Goal: Task Accomplishment & Management: Manage account settings

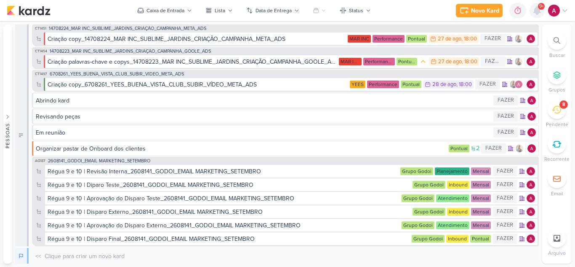
click at [539, 13] on icon at bounding box center [537, 11] width 7 height 8
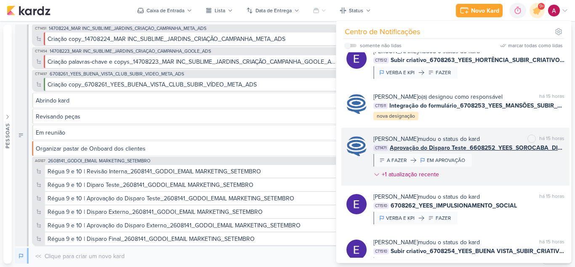
scroll to position [1392, 0]
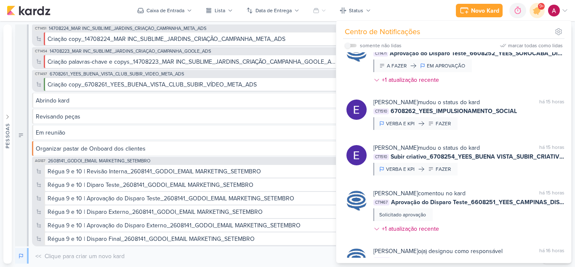
click at [352, 45] on label at bounding box center [351, 45] width 12 height 3
click at [351, 45] on input "checkbox" at bounding box center [348, 46] width 6 height 6
checkbox input "true"
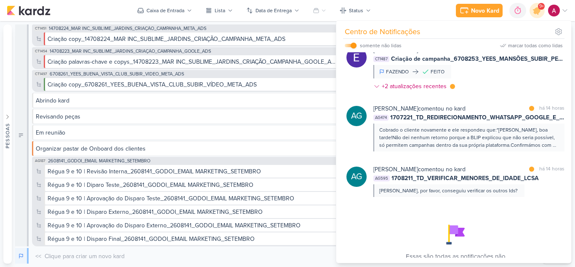
scroll to position [622, 0]
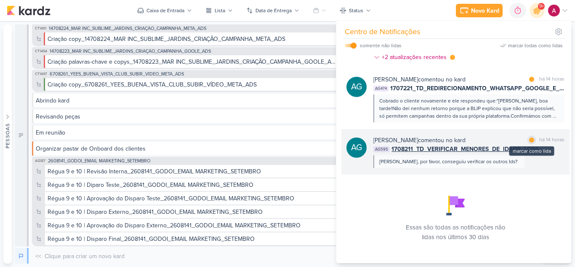
click at [531, 137] on div at bounding box center [531, 139] width 5 height 5
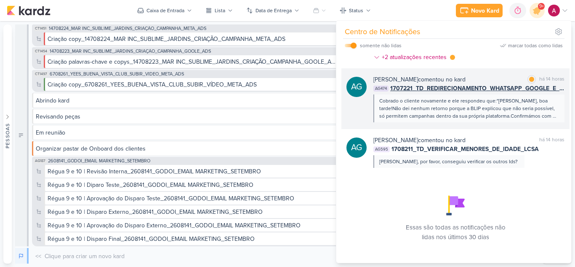
click at [518, 112] on div "Cobrado o cliente novamente e ele respondeu que:"[PERSON_NAME], boa tarde!Não d…" at bounding box center [469, 108] width 191 height 28
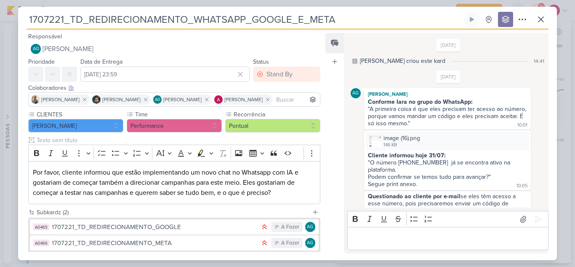
scroll to position [253, 0]
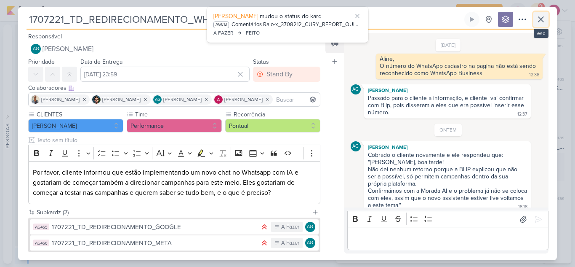
click at [541, 22] on icon at bounding box center [541, 19] width 10 height 10
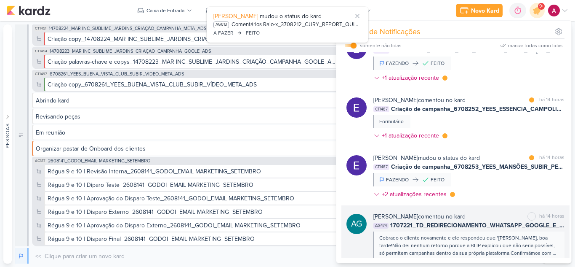
scroll to position [537, 0]
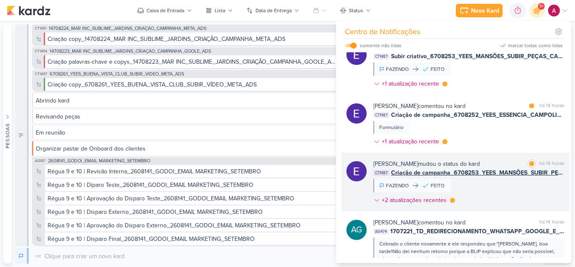
click at [496, 185] on div "[PERSON_NAME] mudou o status do kard marcar como lida há 14 horas CT1487 Criaçã…" at bounding box center [469, 183] width 191 height 48
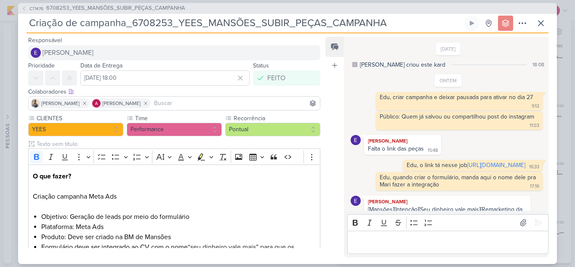
scroll to position [41, 0]
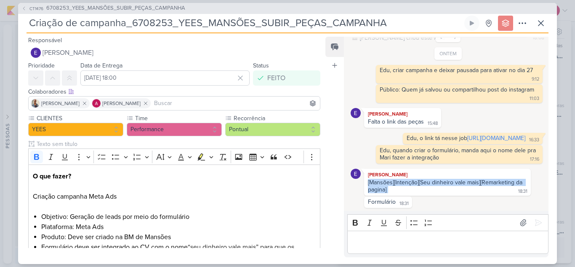
drag, startPoint x: 397, startPoint y: 191, endPoint x: 368, endPoint y: 184, distance: 29.5
click at [368, 184] on div "[Mansões][Intenção][Seu dinheiro vale mais][Remarketing da pagina] 18:31" at bounding box center [447, 186] width 163 height 15
copy div "[Mansões][Intenção][Seu dinheiro vale mais][Remarketing da pagina]"
click at [24, 7] on icon at bounding box center [23, 8] width 5 height 5
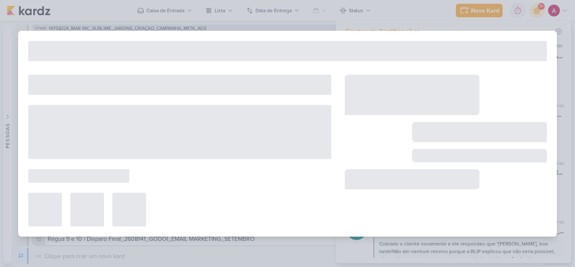
type input "6708253_YEES_MANSÕES_SUBIR_PEÇAS_CAMPANHA"
type input "[DATE] 18:00"
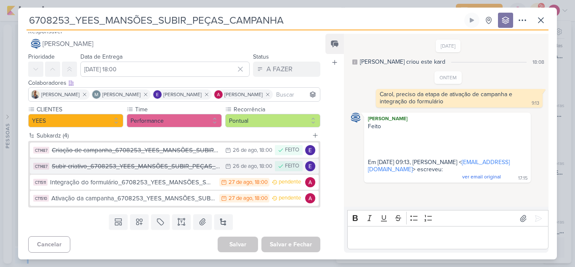
scroll to position [8, 0]
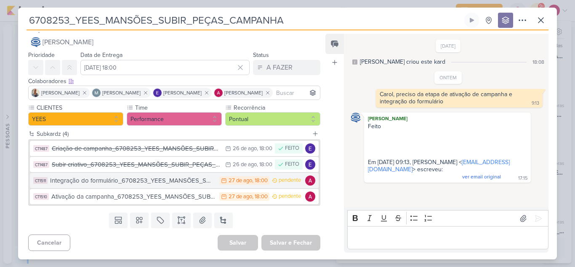
click at [150, 182] on div "Integração do formulário_6708253_YEES_MANSÕES_SUBIR_PEÇAS_CAMPANHA" at bounding box center [132, 181] width 165 height 10
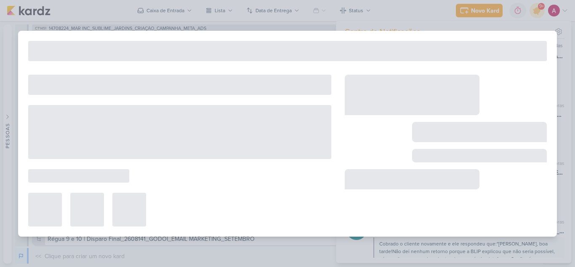
type input "Integração do formulário_6708253_YEES_MANSÕES_SUBIR_PEÇAS_CAMPANHA"
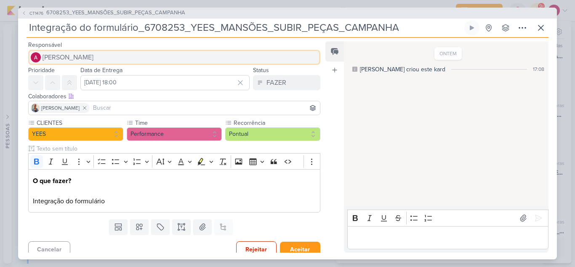
click at [78, 58] on span "[PERSON_NAME]" at bounding box center [68, 57] width 51 height 10
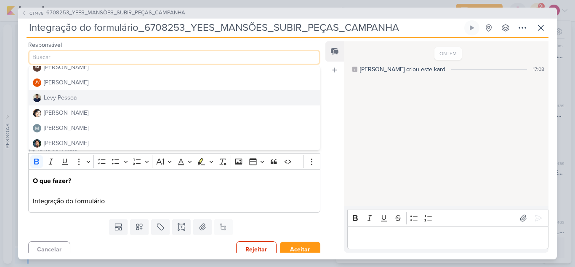
scroll to position [126, 0]
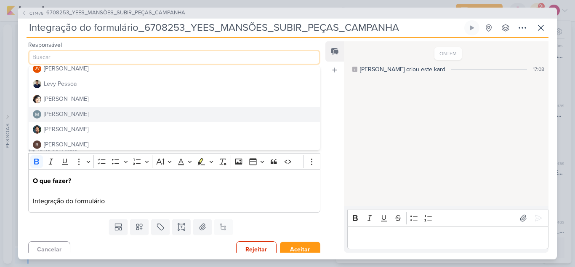
click at [72, 112] on div "[PERSON_NAME]" at bounding box center [66, 114] width 45 height 9
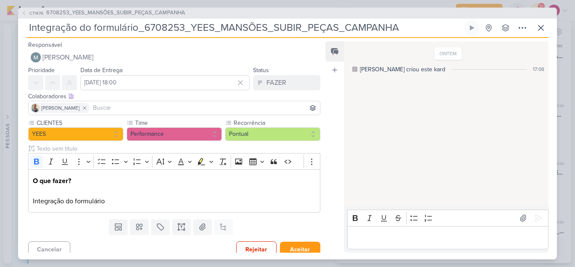
click at [120, 107] on input at bounding box center [204, 108] width 227 height 10
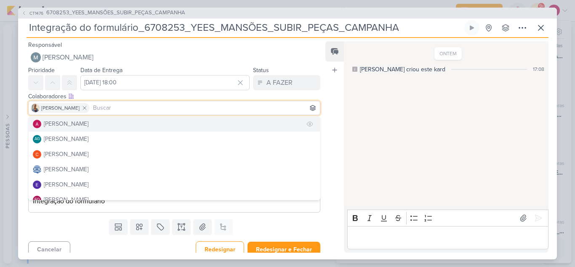
click at [64, 124] on div "[PERSON_NAME]" at bounding box center [66, 123] width 45 height 9
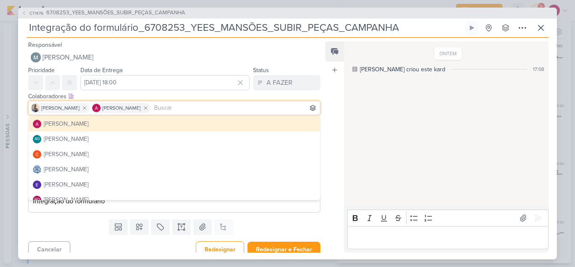
click at [409, 129] on div "ONTEM [PERSON_NAME] criou este kard 17:08" at bounding box center [446, 124] width 204 height 164
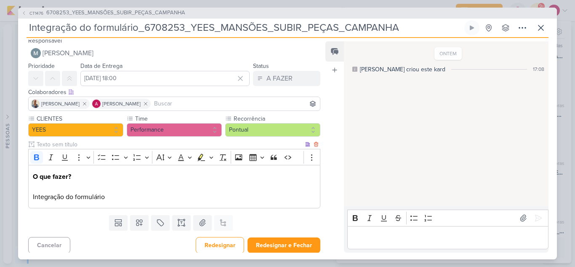
scroll to position [7, 0]
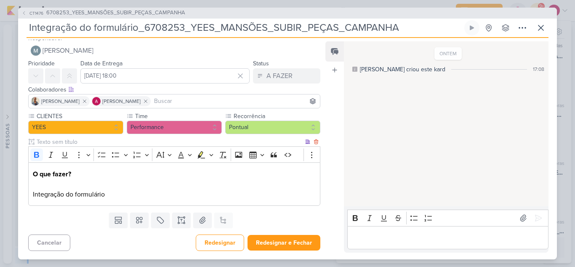
click at [145, 201] on div "O que fazer? Integração do formulário" at bounding box center [174, 183] width 292 height 43
click at [385, 241] on p "Editor editing area: main" at bounding box center [448, 237] width 192 height 10
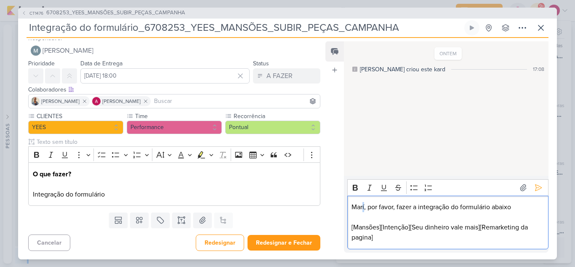
click at [363, 207] on p "Marí, por favor, fazer a integração do formulário abaixo" at bounding box center [448, 207] width 192 height 10
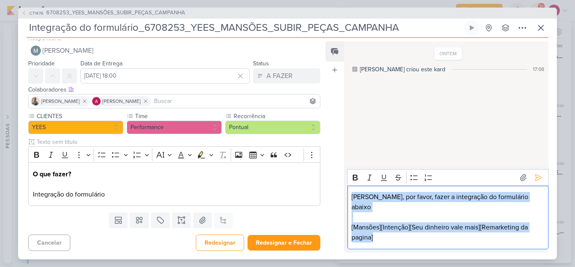
drag, startPoint x: 382, startPoint y: 239, endPoint x: 351, endPoint y: 205, distance: 46.2
click at [351, 205] on div "Mari, por favor, fazer a integração do formulário abaixo [Mansões][Intenção][Se…" at bounding box center [447, 217] width 201 height 64
copy div "Mari, por favor, fazer a integração do formulário abaixo [Mansões][Intenção][Se…"
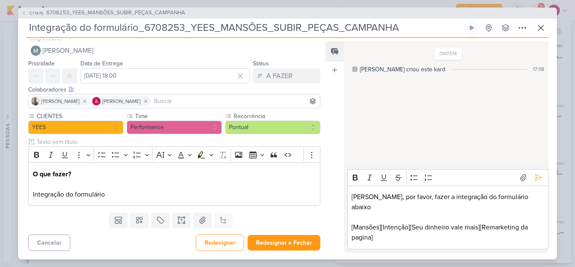
click at [88, 225] on div "Templates Campos Personalizados Marcadores Caixa De Texto Anexo Este kard já é …" at bounding box center [171, 220] width 306 height 22
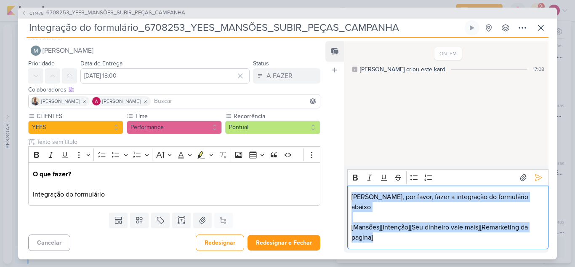
drag, startPoint x: 390, startPoint y: 243, endPoint x: 345, endPoint y: 208, distance: 56.4
click at [345, 208] on div "Rich Text Editor Bold Italic Underline Strikethrough Bulleted List Numbered Lis…" at bounding box center [446, 209] width 205 height 86
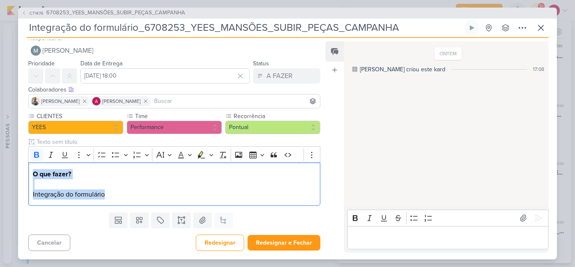
drag, startPoint x: 124, startPoint y: 192, endPoint x: 27, endPoint y: 166, distance: 100.8
click at [27, 166] on div "CLIENTES [GEOGRAPHIC_DATA] Time" at bounding box center [171, 160] width 306 height 97
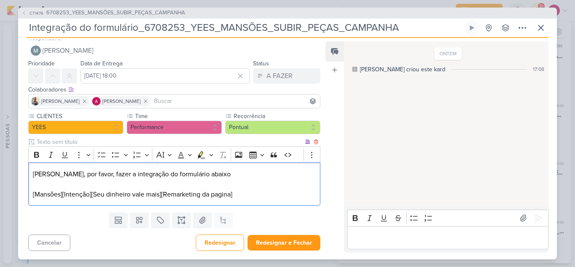
click at [49, 174] on p "[PERSON_NAME], por favor, fazer a integração do formulário abaixo" at bounding box center [174, 174] width 283 height 10
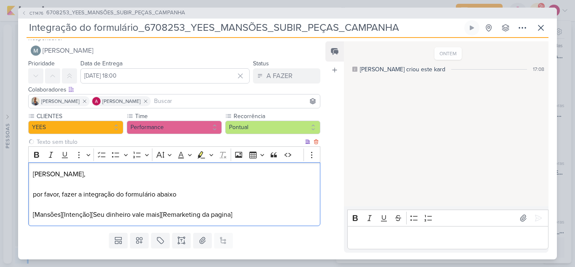
click at [99, 186] on p "[PERSON_NAME], por favor, fazer a integração do formulário abaixo" at bounding box center [174, 184] width 283 height 30
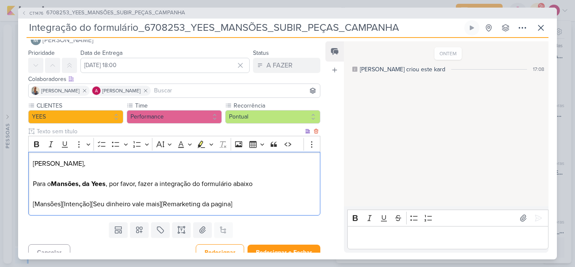
scroll to position [27, 0]
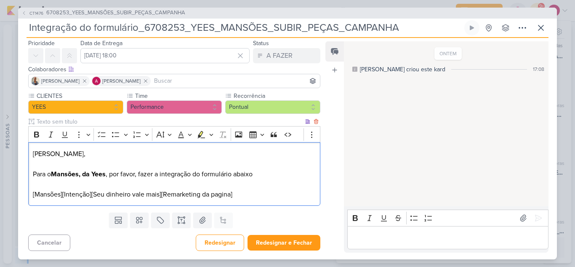
click at [241, 196] on p "[Mansões][Intenção][Seu dinheiro vale mais][Remarketing da pagina]" at bounding box center [174, 194] width 283 height 10
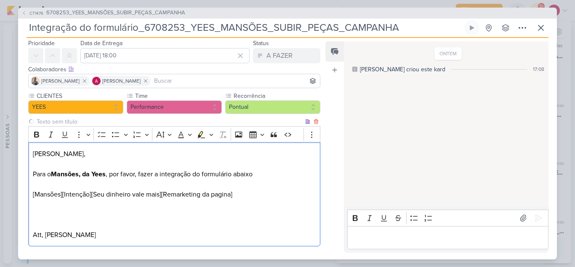
scroll to position [0, 0]
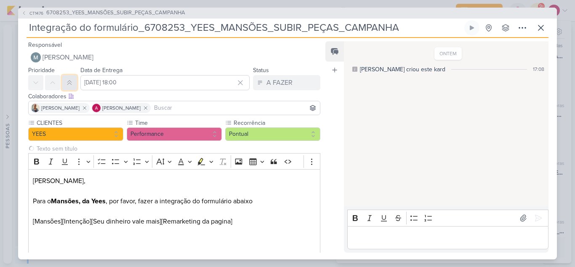
click at [67, 78] on button at bounding box center [69, 82] width 15 height 15
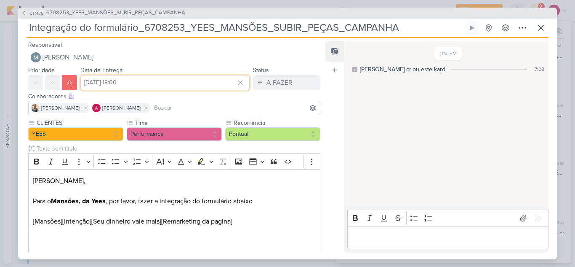
click at [126, 85] on input "[DATE] 18:00" at bounding box center [164, 82] width 169 height 15
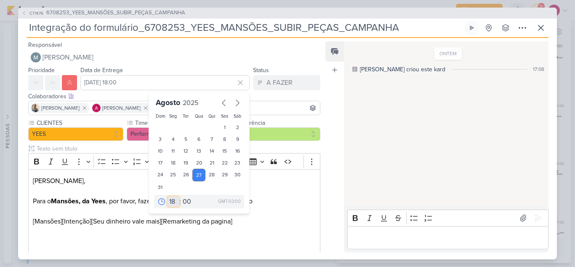
click at [170, 200] on select "00 01 02 03 04 05 06 07 08 09 10 11 12 13 14 15 16 17 18 19 20 21 22 23" at bounding box center [174, 201] width 12 height 10
select select "10"
click at [168, 196] on select "00 01 02 03 04 05 06 07 08 09 10 11 12 13 14 15 16 17 18 19 20 21 22 23" at bounding box center [174, 201] width 12 height 10
type input "[DATE] 10:00"
click at [284, 219] on p "[Mansões][Intenção][Seu dinheiro vale mais][Remarketing da pagina]" at bounding box center [174, 221] width 283 height 10
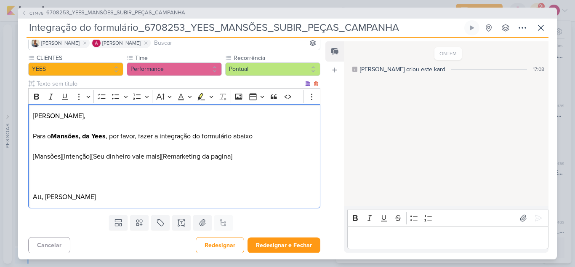
scroll to position [67, 0]
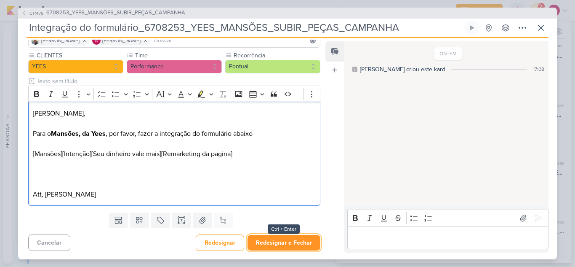
click at [283, 241] on button "Redesignar e Fechar" at bounding box center [284, 243] width 73 height 16
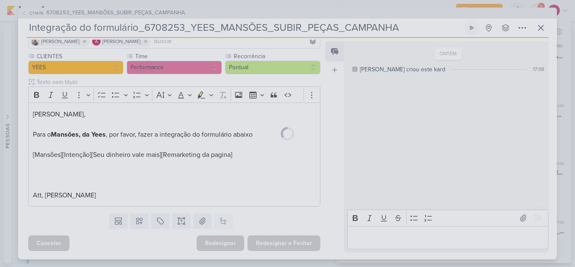
scroll to position [67, 0]
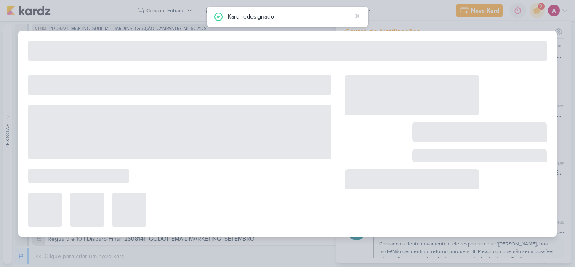
type input "6708253_YEES_MANSÕES_SUBIR_PEÇAS_CAMPANHA"
type input "[DATE] 18:00"
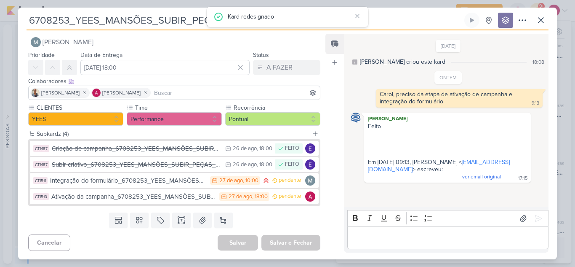
scroll to position [0, 0]
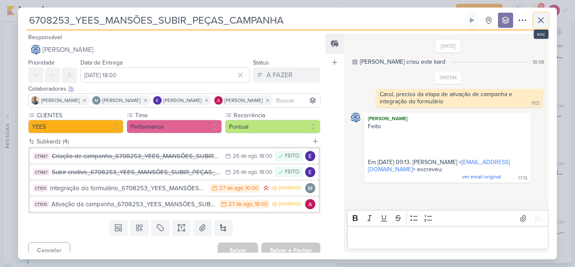
click at [542, 23] on icon at bounding box center [541, 20] width 10 height 10
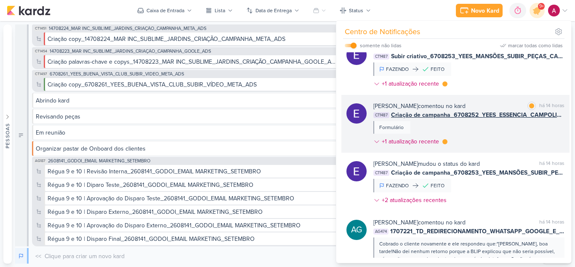
click at [490, 117] on div "[PERSON_NAME] comentou no kard marcar como lida há 14 horas CT1487 Criação de c…" at bounding box center [469, 126] width 191 height 48
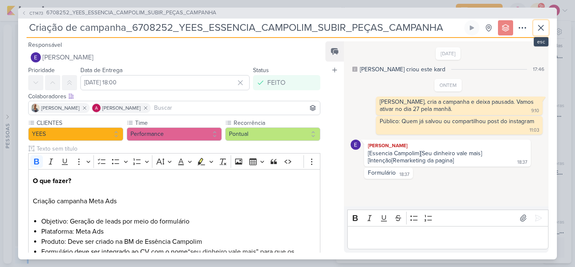
click at [544, 27] on icon at bounding box center [541, 28] width 10 height 10
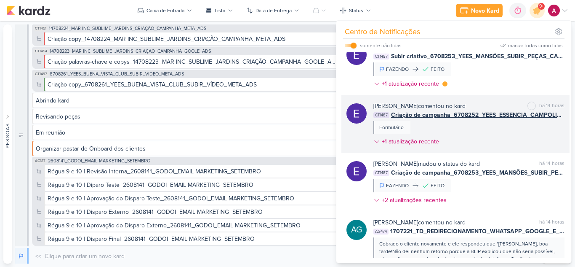
scroll to position [495, 0]
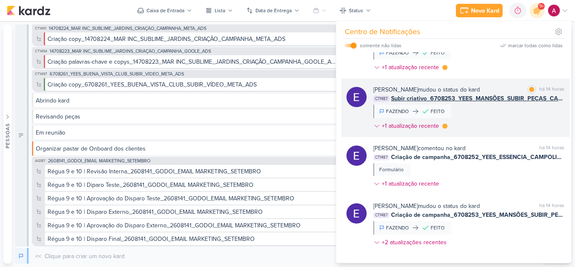
click at [497, 115] on div "[PERSON_NAME] mudou o status do kard marcar como lida há 14 horas CT1487 Subir …" at bounding box center [469, 109] width 191 height 48
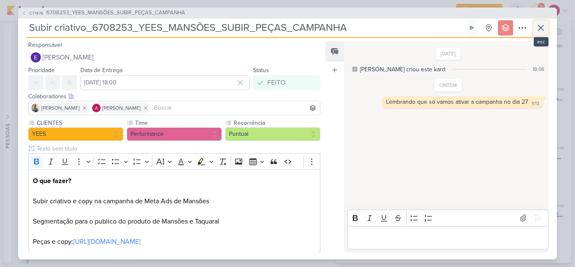
click at [543, 27] on icon at bounding box center [541, 28] width 10 height 10
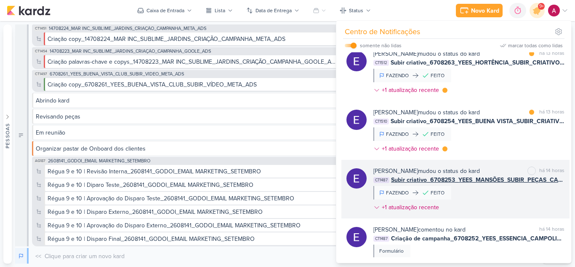
scroll to position [411, 0]
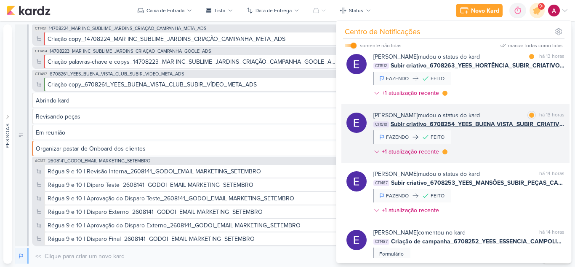
click at [490, 134] on div "[PERSON_NAME] mudou o status do kard marcar como lida há 13 horas CT1510 Subir …" at bounding box center [469, 135] width 191 height 48
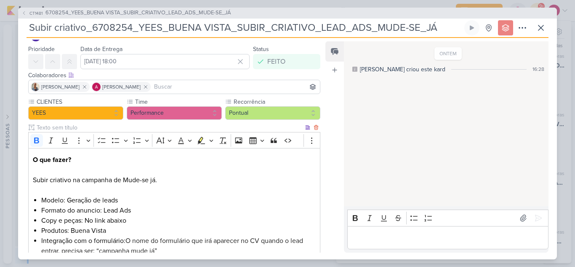
scroll to position [0, 0]
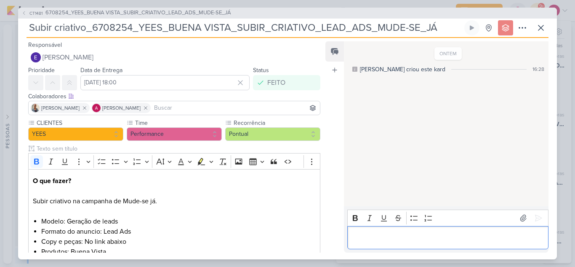
click at [365, 236] on p "Editor editing area: main" at bounding box center [448, 237] width 192 height 10
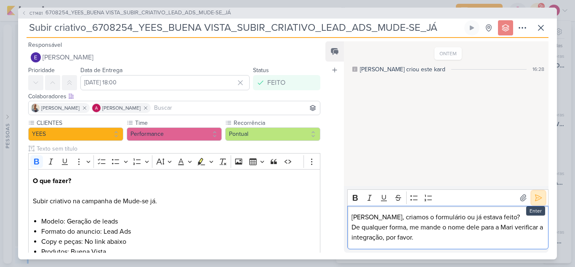
click at [535, 195] on icon at bounding box center [538, 197] width 8 height 8
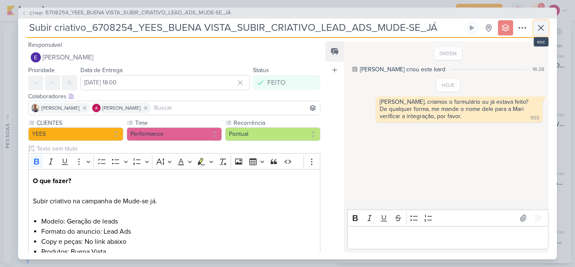
click at [538, 31] on icon at bounding box center [541, 28] width 10 height 10
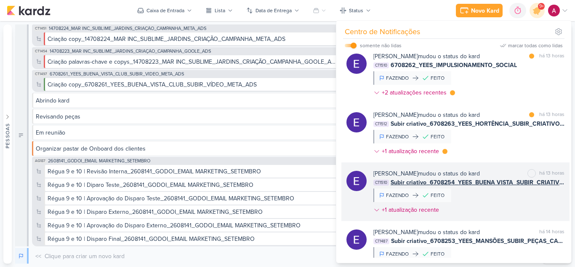
scroll to position [327, 0]
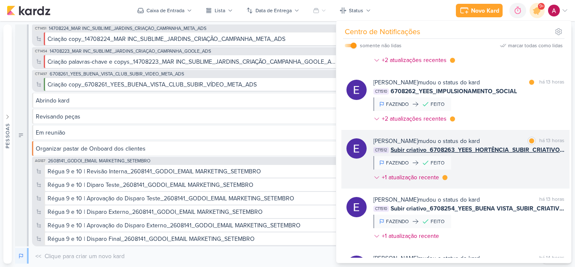
click at [500, 161] on div "[PERSON_NAME] mudou o status do kard marcar como lida há 13 horas CT1512 Subir …" at bounding box center [469, 160] width 191 height 48
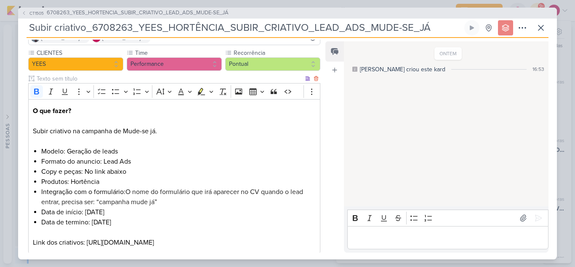
scroll to position [0, 0]
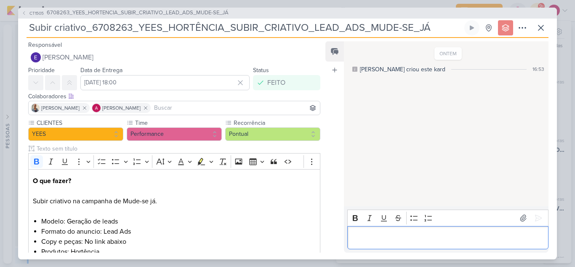
click at [387, 232] on p "Editor editing area: main" at bounding box center [448, 237] width 192 height 10
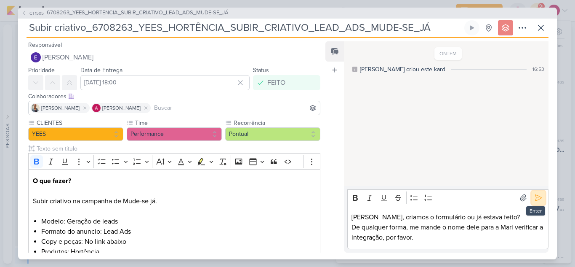
click at [534, 196] on icon at bounding box center [538, 197] width 8 height 8
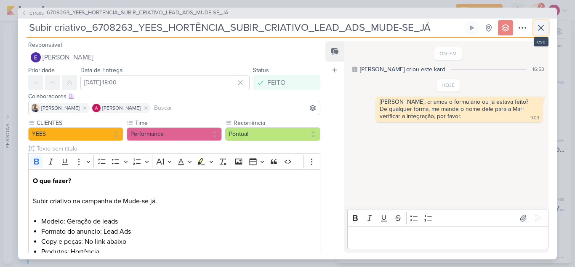
click at [545, 29] on icon at bounding box center [541, 28] width 10 height 10
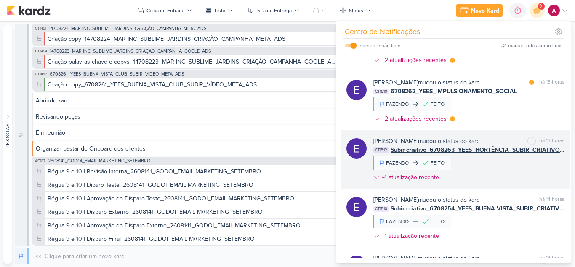
scroll to position [285, 0]
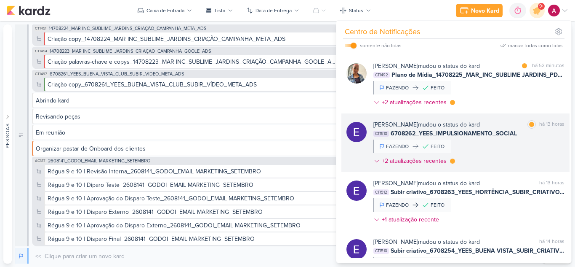
click at [510, 139] on div "[PERSON_NAME] mudou o status do kard marcar como lida há 13 horas CT1510 670826…" at bounding box center [469, 144] width 191 height 48
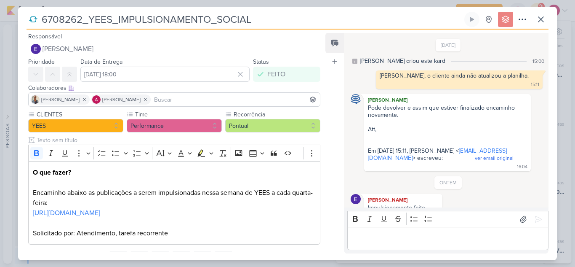
scroll to position [3, 0]
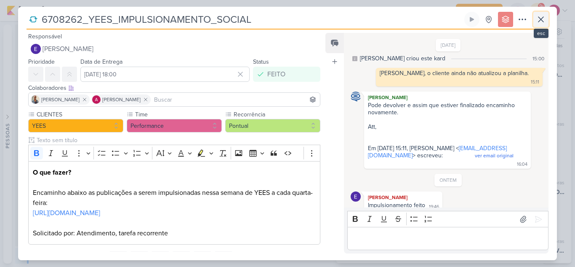
click at [544, 20] on icon at bounding box center [541, 19] width 10 height 10
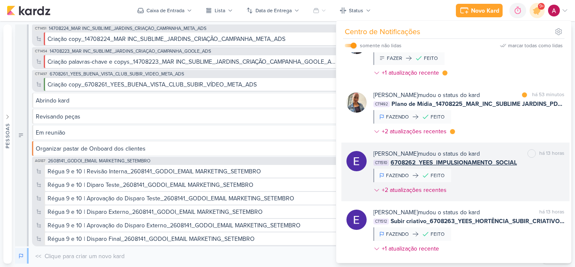
scroll to position [200, 0]
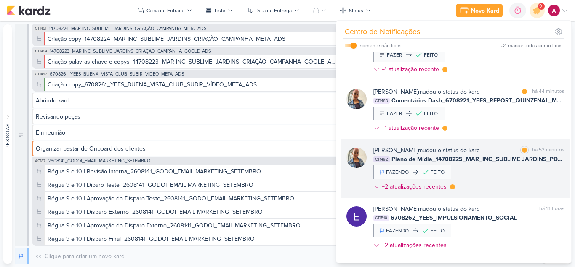
click at [481, 168] on div "[PERSON_NAME] mudou o status do kard marcar como lida há 53 minutos CT1492 Plan…" at bounding box center [469, 170] width 191 height 48
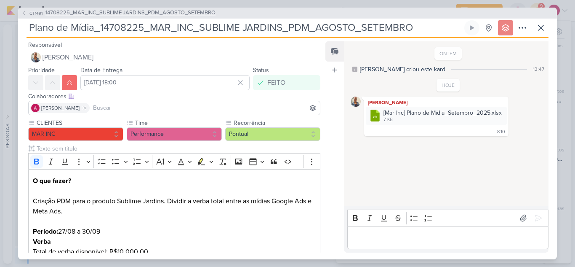
click at [21, 13] on icon at bounding box center [23, 13] width 5 height 5
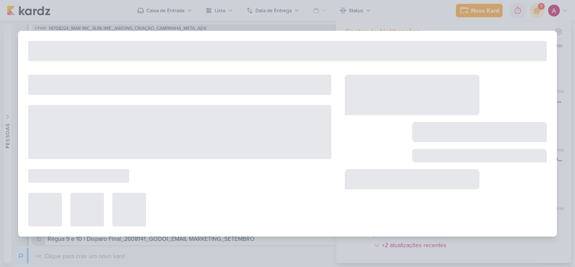
type input "14708225_MAR_INC_SUBLIME JARDINS_PDM_AGOSTO_SETEMBRO"
type input "[DATE] 16:00"
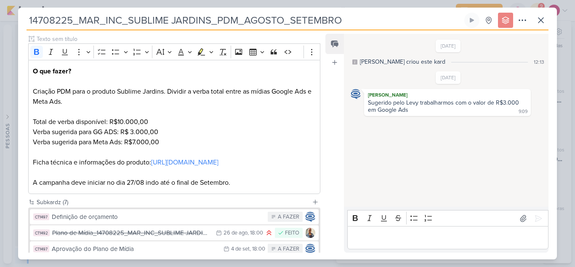
scroll to position [228, 0]
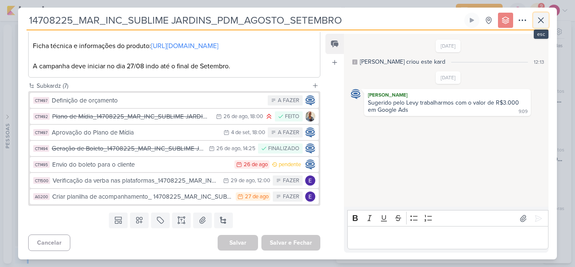
click at [540, 21] on icon at bounding box center [541, 20] width 10 height 10
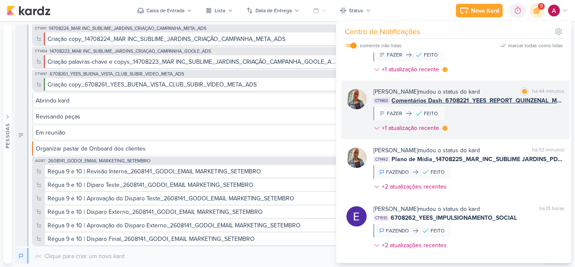
scroll to position [158, 0]
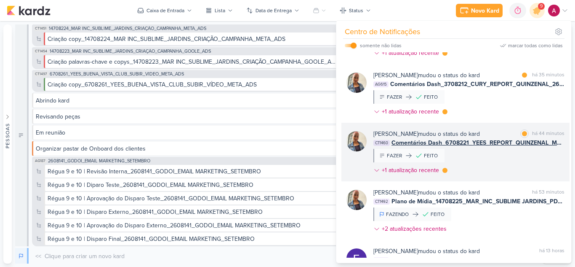
click at [486, 148] on div "[PERSON_NAME] mudou o status do kard marcar como lida há 44 minutos CT1460 Come…" at bounding box center [469, 153] width 191 height 48
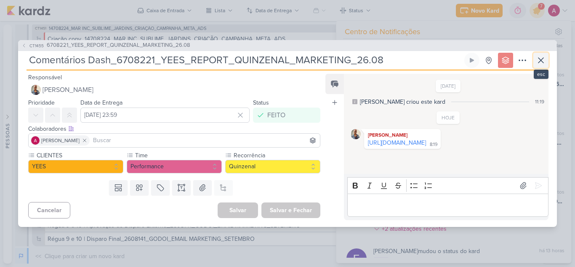
click at [538, 61] on icon at bounding box center [541, 60] width 10 height 10
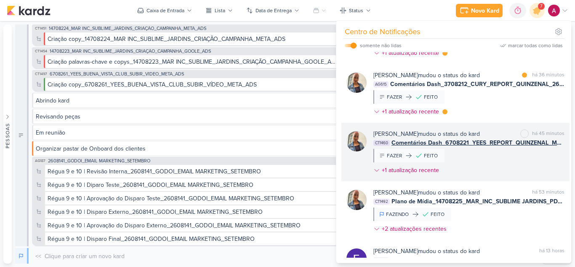
scroll to position [116, 0]
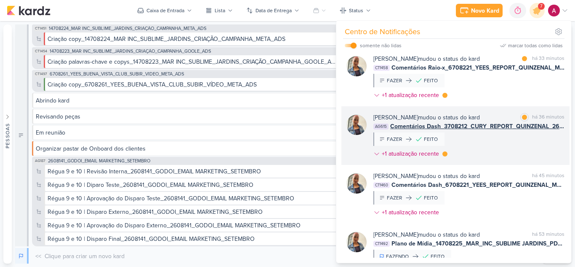
click at [505, 136] on div "[PERSON_NAME] mudou o status do kard marcar como lida há 36 minutos AG615 Comen…" at bounding box center [469, 137] width 191 height 48
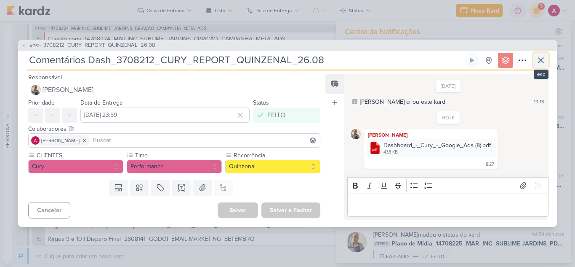
click at [537, 59] on icon at bounding box center [541, 60] width 10 height 10
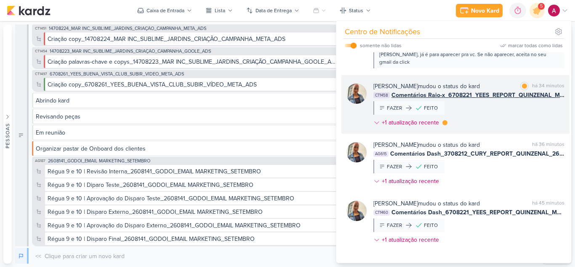
scroll to position [74, 0]
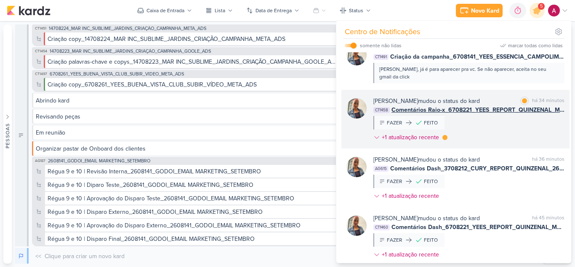
click at [487, 116] on div "[PERSON_NAME] mudou o status do kard marcar como lida há 34 minutos CT1458 Come…" at bounding box center [469, 120] width 191 height 48
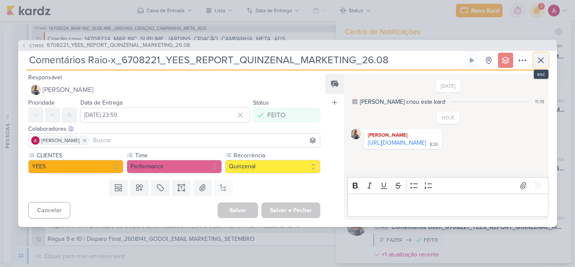
click at [541, 60] on icon at bounding box center [541, 60] width 5 height 5
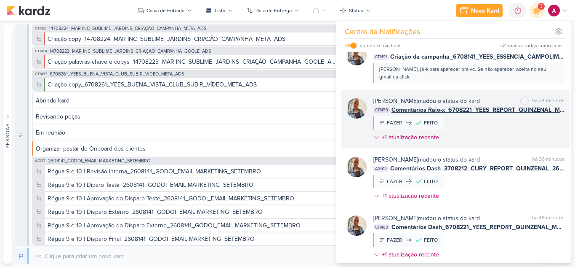
scroll to position [32, 0]
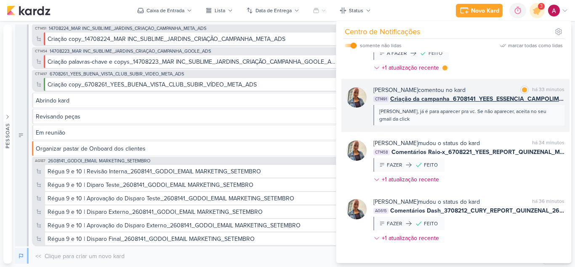
click at [435, 119] on div "[PERSON_NAME] comentou no kard marcar como lida há 33 minutos CT1491 Criação da…" at bounding box center [456, 105] width 228 height 53
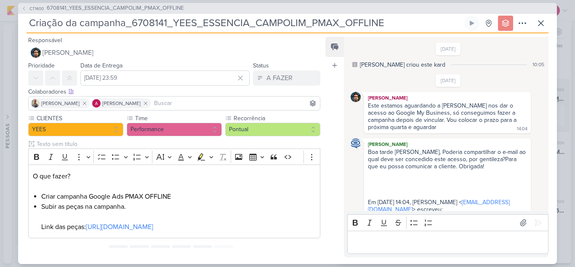
scroll to position [114, 0]
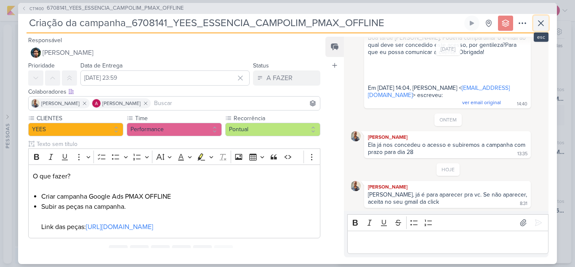
click at [546, 24] on button at bounding box center [541, 23] width 15 height 15
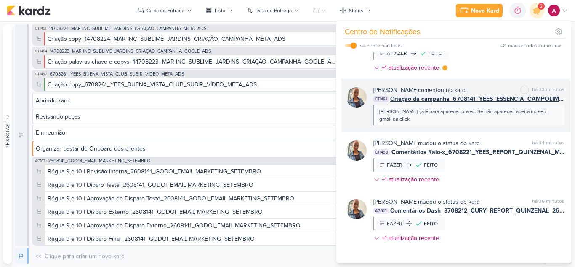
scroll to position [0, 0]
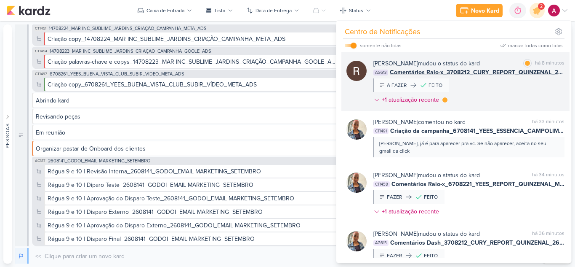
click at [478, 94] on div "[PERSON_NAME] mudou o status do kard marcar como lida há 8 minutos AG613 Coment…" at bounding box center [469, 83] width 191 height 48
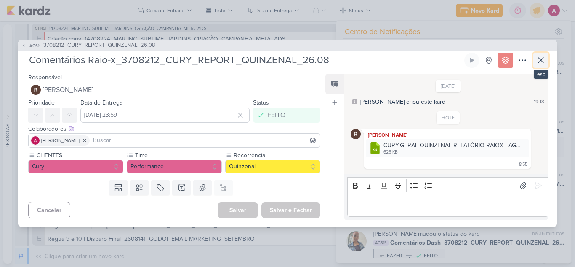
click at [545, 63] on icon at bounding box center [541, 60] width 10 height 10
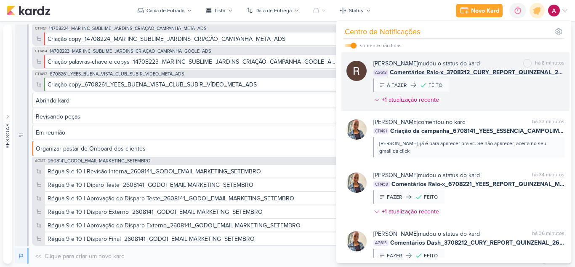
click at [488, 85] on div "[PERSON_NAME] mudou o status do kard marcar como não lida há 8 minutos AG613 Co…" at bounding box center [469, 83] width 191 height 48
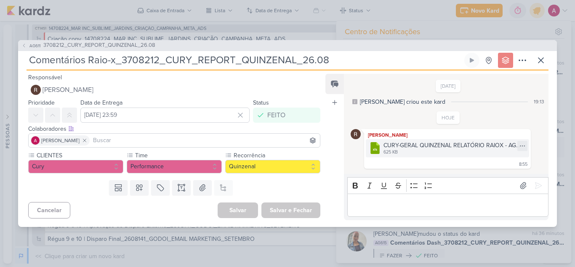
click at [412, 141] on div "CURY-GERAL QUINZENAL RELATÓRIO RAIOX - AGOSTO (1).xlsx" at bounding box center [454, 145] width 141 height 9
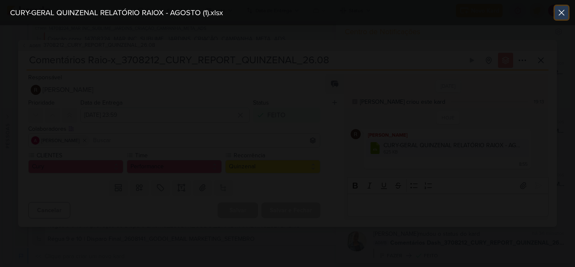
click at [563, 12] on icon at bounding box center [561, 12] width 5 height 5
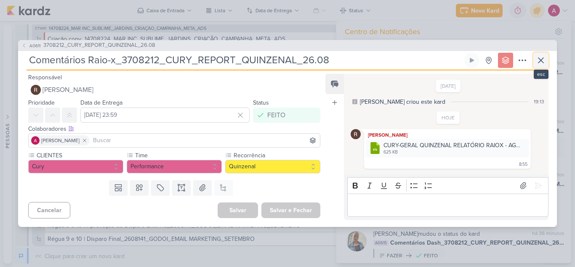
click at [544, 61] on icon at bounding box center [541, 60] width 10 height 10
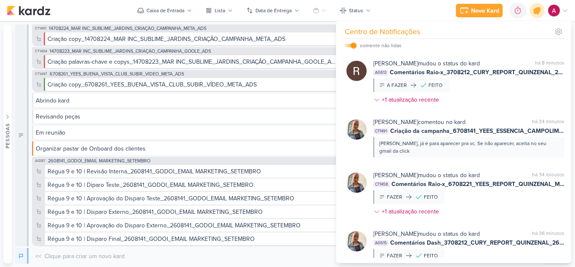
click at [536, 12] on icon at bounding box center [537, 10] width 10 height 10
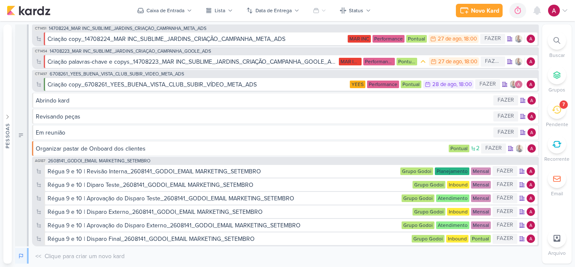
click at [556, 109] on icon at bounding box center [556, 109] width 9 height 9
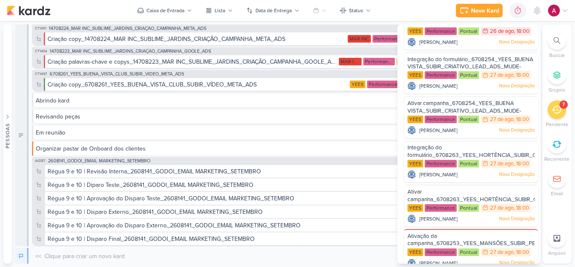
scroll to position [92, 0]
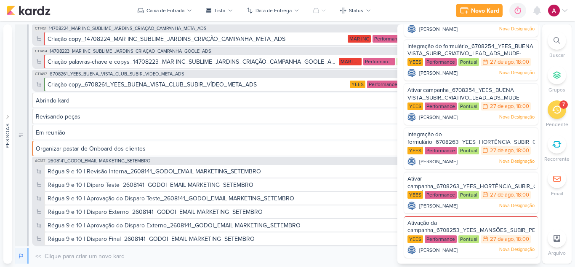
click at [552, 111] on div "7" at bounding box center [557, 109] width 19 height 19
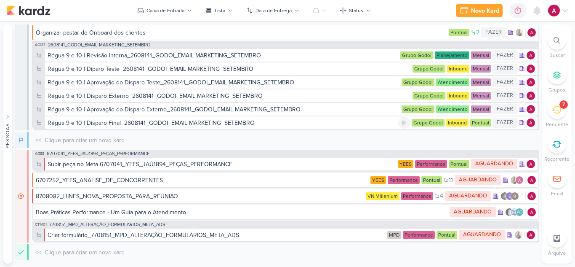
scroll to position [0, 0]
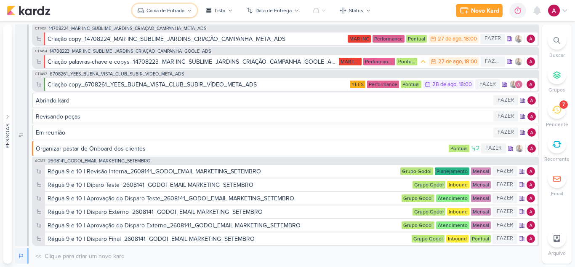
click at [180, 10] on div "Caixa de Entrada" at bounding box center [166, 11] width 38 height 8
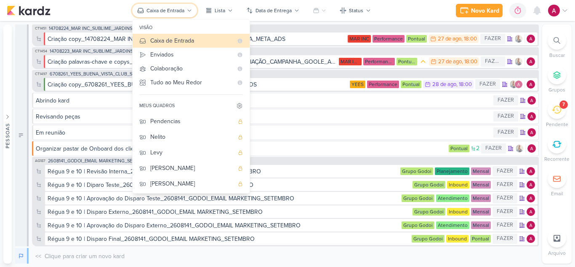
click at [180, 10] on div "Caixa de Entrada" at bounding box center [166, 11] width 38 height 8
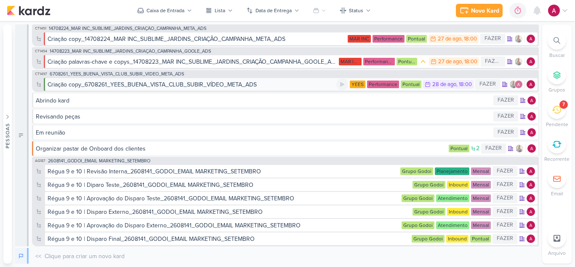
click at [218, 87] on div "Criação copy_6708261_YEES_BUENA_VISTA_CLUB_SUBIR_VÍDEO_META_ADS" at bounding box center [152, 84] width 209 height 9
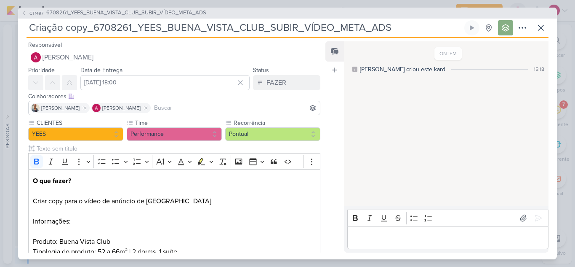
click at [394, 230] on div "Editor editing area: main" at bounding box center [447, 237] width 201 height 23
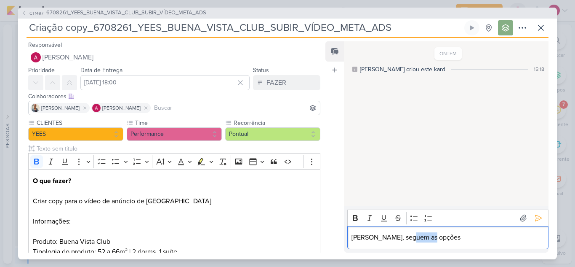
drag, startPoint x: 408, startPoint y: 236, endPoint x: 440, endPoint y: 238, distance: 32.0
click at [440, 238] on p "[PERSON_NAME], seguem as opções" at bounding box center [448, 237] width 192 height 10
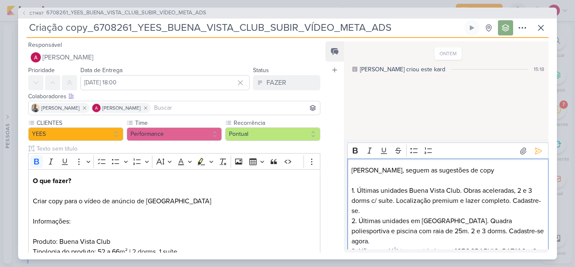
click at [409, 211] on p "1. Últimas unidades Buena Vista Club. Obras aceleradas, 2 e 3 dorms c/ suíte. L…" at bounding box center [448, 200] width 192 height 30
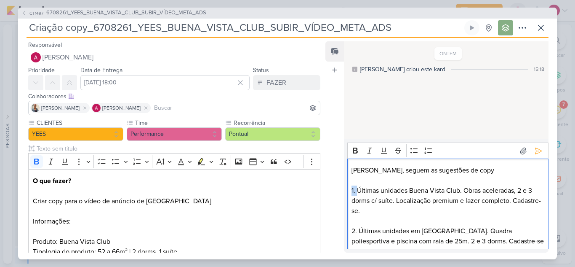
drag, startPoint x: 357, startPoint y: 187, endPoint x: 350, endPoint y: 189, distance: 7.3
click at [350, 189] on div "[PERSON_NAME], seguem as sugestões de copy 1. Últimas unidades Buena Vista Club…" at bounding box center [447, 235] width 201 height 155
drag, startPoint x: 359, startPoint y: 227, endPoint x: 349, endPoint y: 228, distance: 10.1
click at [349, 228] on div "[PERSON_NAME], seguem as sugestões de copy Últimas unidades Buena Vista Club. O…" at bounding box center [447, 235] width 201 height 155
click at [361, 219] on p "Editor editing area: main" at bounding box center [448, 221] width 192 height 10
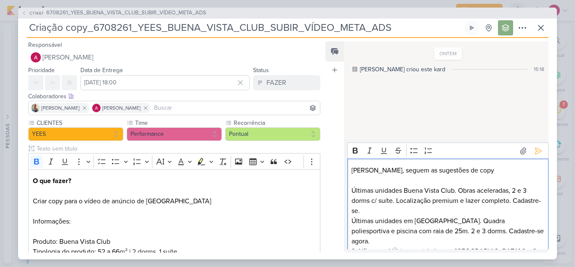
scroll to position [42, 0]
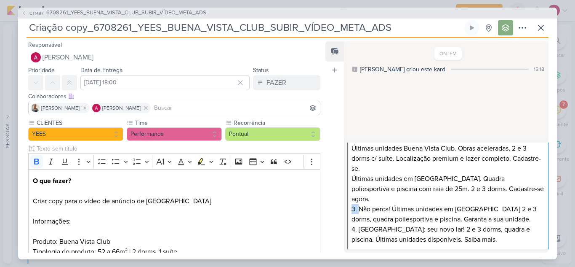
drag, startPoint x: 359, startPoint y: 198, endPoint x: 351, endPoint y: 198, distance: 7.6
click at [351, 198] on div "[PERSON_NAME], seguem as sugestões de copy Últimas unidades Buena Vista Club. O…" at bounding box center [447, 188] width 201 height 144
drag, startPoint x: 359, startPoint y: 220, endPoint x: 353, endPoint y: 220, distance: 6.3
click at [353, 224] on p "4. [GEOGRAPHIC_DATA]: seu novo lar! 2 e 3 dorms, quadra e piscina. Últimas unid…" at bounding box center [448, 239] width 192 height 30
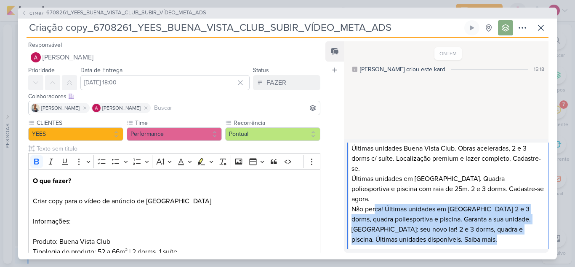
scroll to position [0, 0]
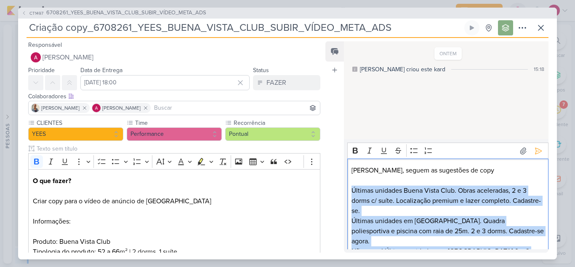
drag, startPoint x: 487, startPoint y: 230, endPoint x: 348, endPoint y: 190, distance: 144.1
click at [348, 190] on div "[PERSON_NAME], seguem as sugestões de copy Últimas unidades Buena Vista Club. O…" at bounding box center [447, 230] width 201 height 144
click at [424, 152] on button "Numbered List" at bounding box center [428, 150] width 13 height 13
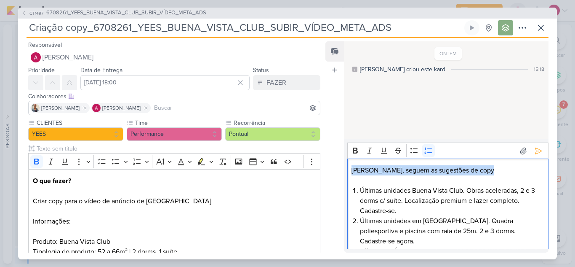
click at [431, 214] on li "Últimas unidades Buena Vista Club. Obras aceleradas, 2 e 3 dorms c/ suíte. Loca…" at bounding box center [452, 200] width 184 height 30
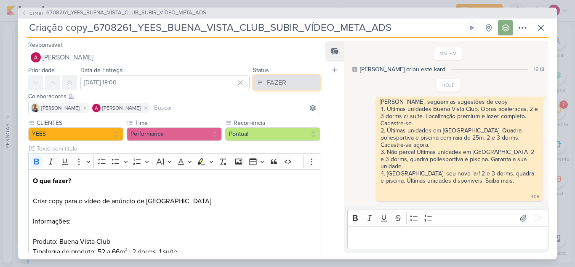
click at [273, 83] on div "FAZER" at bounding box center [277, 82] width 20 height 10
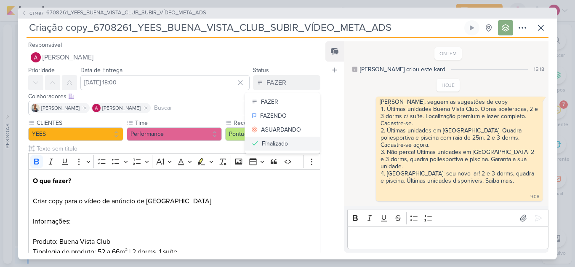
click at [271, 143] on div "FInalizado" at bounding box center [275, 143] width 26 height 9
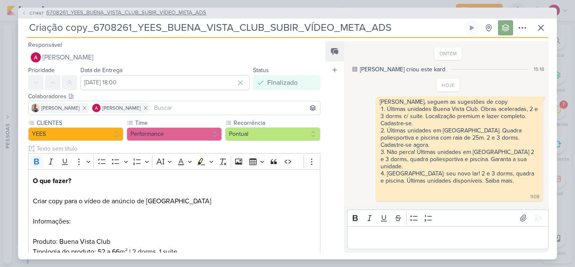
click at [34, 12] on span "CT1497" at bounding box center [36, 13] width 16 height 6
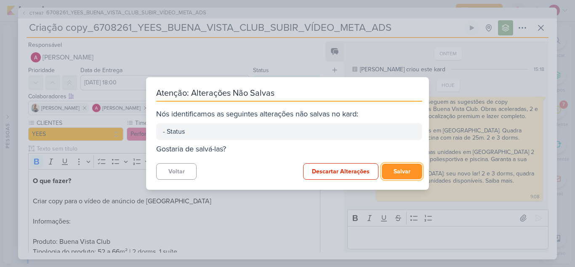
click at [406, 176] on button "Salvar" at bounding box center [402, 171] width 40 height 16
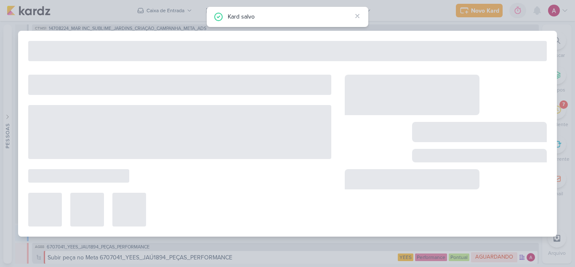
type input "6708261_YEES_BUENA_VISTA_CLUB_SUBIR_VÍDEO_META_ADS"
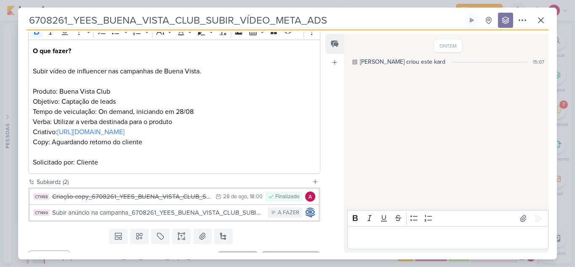
scroll to position [138, 0]
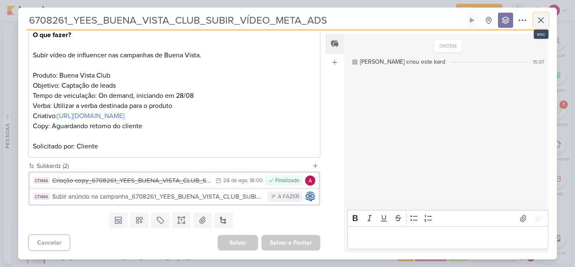
click at [538, 23] on icon at bounding box center [541, 20] width 10 height 10
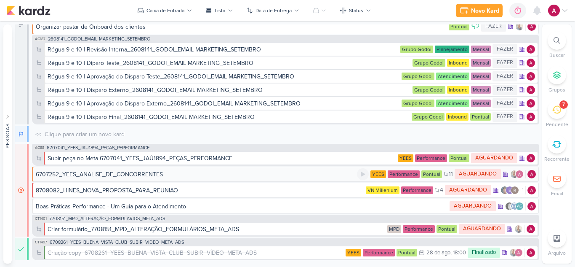
scroll to position [0, 0]
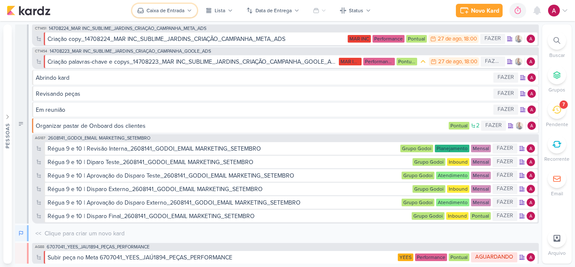
click at [190, 8] on icon at bounding box center [189, 10] width 5 height 5
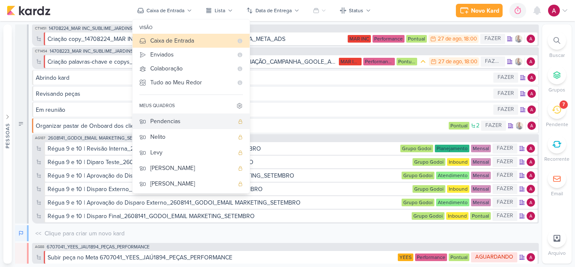
click at [184, 120] on div "Pendencias" at bounding box center [191, 121] width 83 height 9
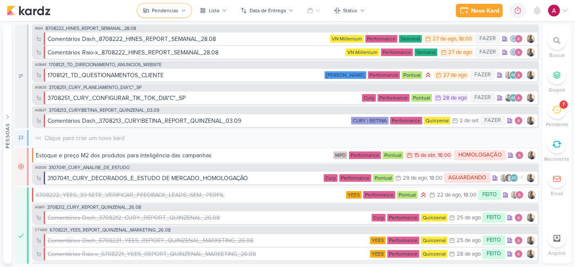
click at [166, 12] on div "Pendencias" at bounding box center [165, 11] width 27 height 8
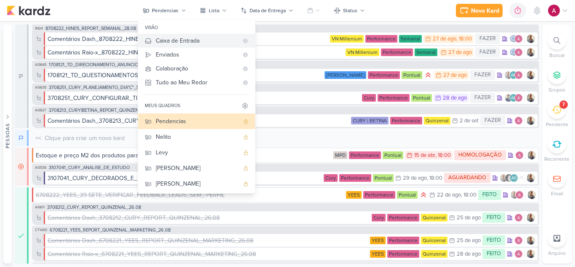
click at [180, 44] on div "Caixa de Entrada" at bounding box center [197, 40] width 83 height 9
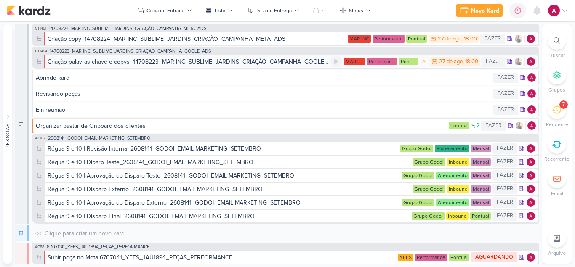
click at [280, 62] on div "Criação palavras-chave e copys_14708223_MAR INC_SUBLIME_JARDINS_CRIAÇÃO_CAMPANH…" at bounding box center [189, 61] width 283 height 9
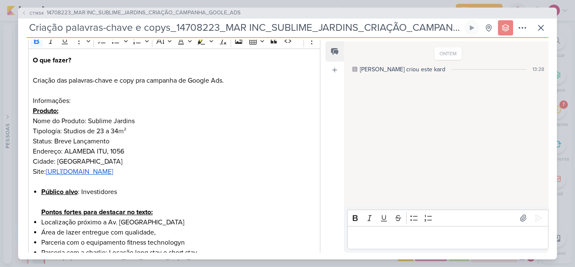
scroll to position [168, 0]
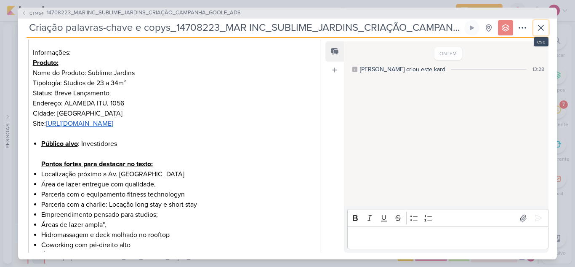
click at [540, 29] on icon at bounding box center [541, 27] width 5 height 5
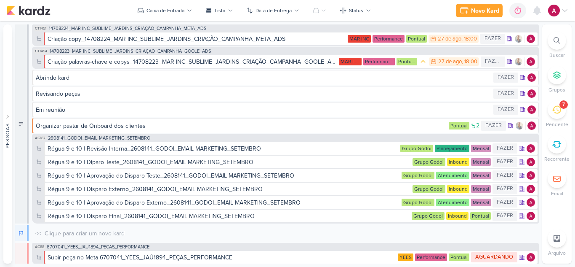
click at [560, 43] on icon at bounding box center [557, 40] width 7 height 7
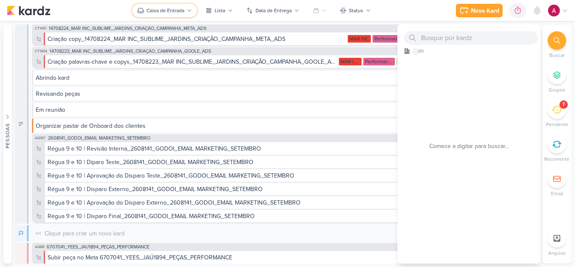
click at [162, 11] on div "Caixa de Entrada" at bounding box center [166, 11] width 38 height 8
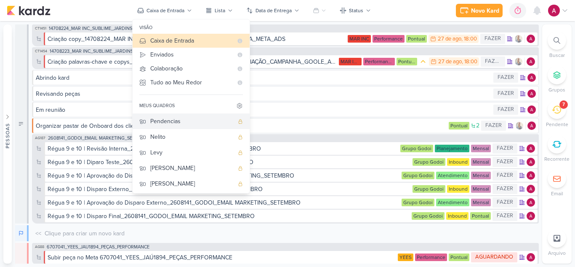
click at [169, 122] on div "Pendencias" at bounding box center [191, 121] width 83 height 9
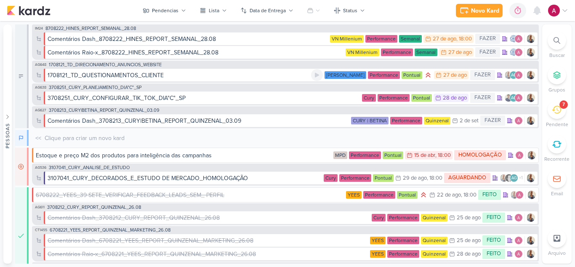
scroll to position [24, 0]
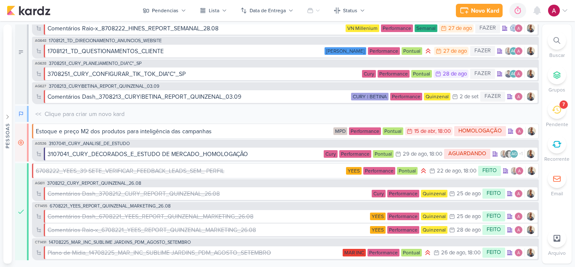
click at [564, 45] on div at bounding box center [557, 40] width 19 height 19
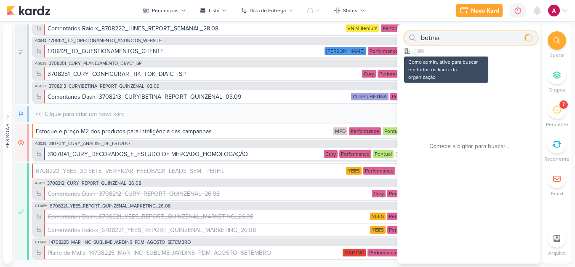
type input "betina"
click at [418, 53] on input "checkbox" at bounding box center [416, 51] width 6 height 6
checkbox input "true"
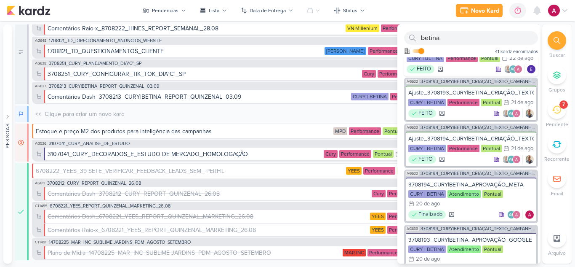
scroll to position [84, 0]
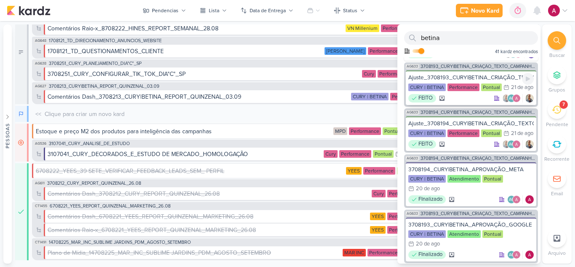
click at [471, 102] on div "FEITO AG" at bounding box center [472, 98] width 126 height 8
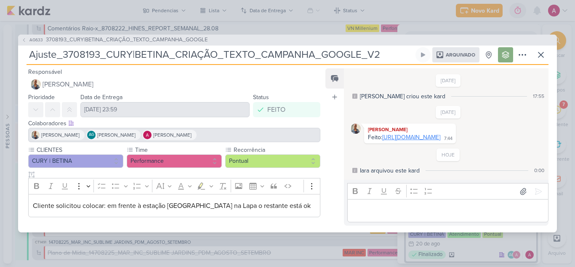
click at [430, 141] on link "[URL][DOMAIN_NAME]" at bounding box center [411, 137] width 58 height 7
click at [537, 50] on icon at bounding box center [541, 55] width 10 height 10
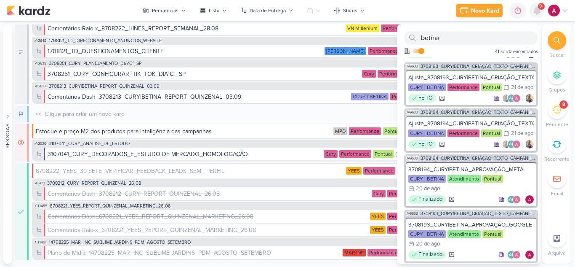
click at [536, 11] on icon at bounding box center [537, 11] width 7 height 8
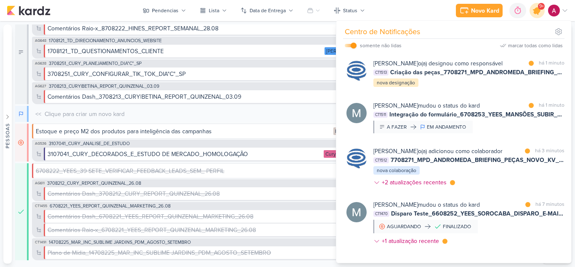
click at [536, 11] on icon at bounding box center [537, 10] width 10 height 10
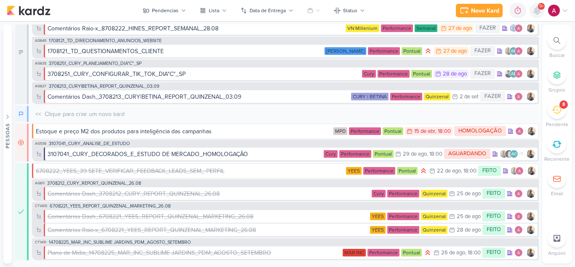
click at [536, 11] on icon at bounding box center [537, 11] width 7 height 8
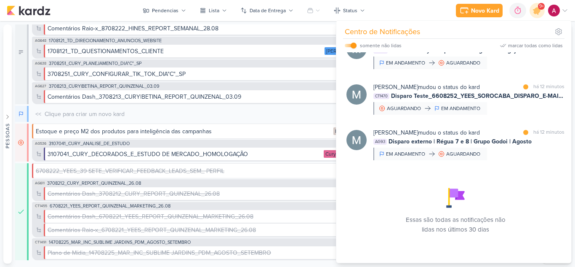
scroll to position [342, 0]
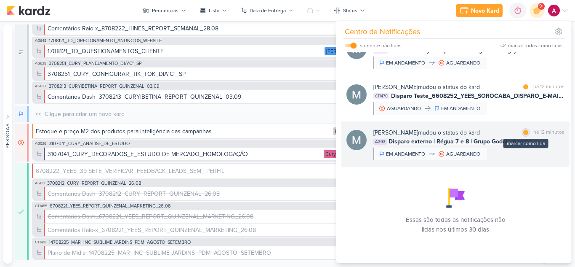
click at [524, 133] on div at bounding box center [526, 132] width 5 height 5
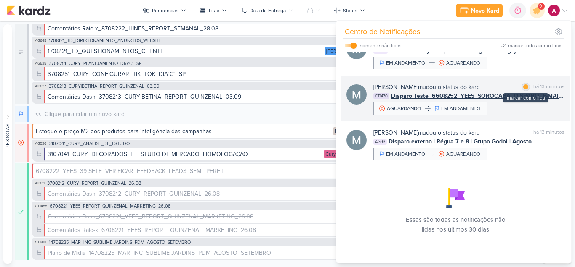
click at [524, 88] on div at bounding box center [526, 86] width 5 height 5
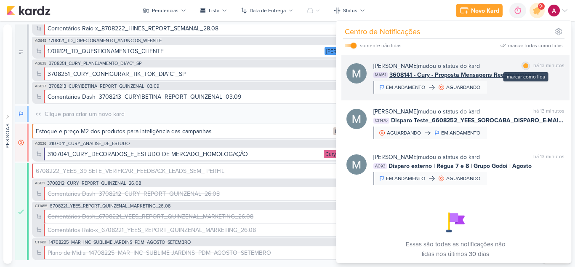
click at [524, 68] on div at bounding box center [526, 65] width 5 height 5
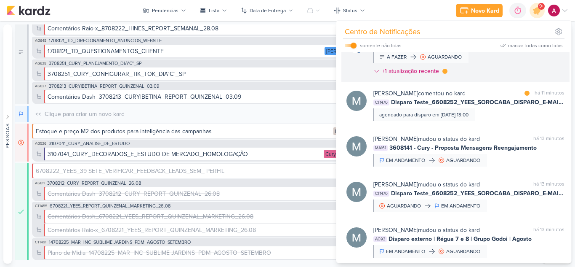
scroll to position [216, 0]
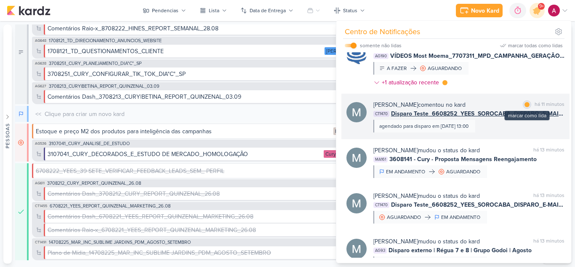
click at [525, 107] on div at bounding box center [527, 104] width 5 height 5
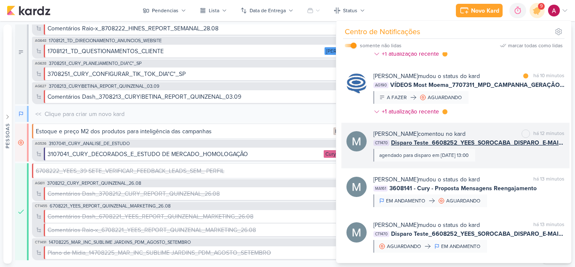
scroll to position [174, 0]
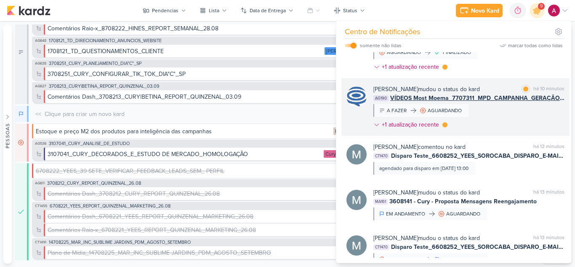
click at [516, 132] on div "[PERSON_NAME] mudou o status do kard marcar como lida há 10 minutos AG190 VÍDEO…" at bounding box center [469, 109] width 191 height 48
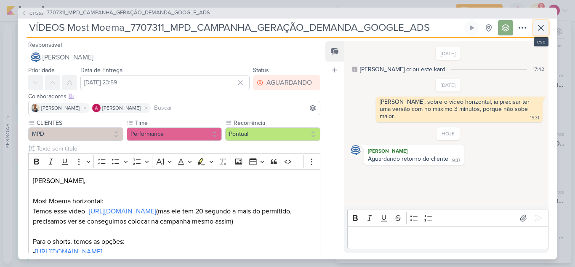
click at [540, 29] on icon at bounding box center [541, 28] width 10 height 10
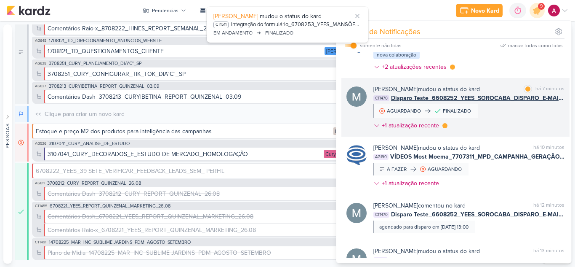
click at [515, 133] on div "[PERSON_NAME] mudou o status do kard marcar como lida há 7 minutos CT1470 Dispa…" at bounding box center [469, 109] width 191 height 48
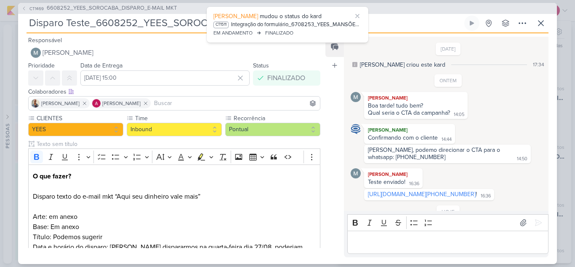
scroll to position [56, 0]
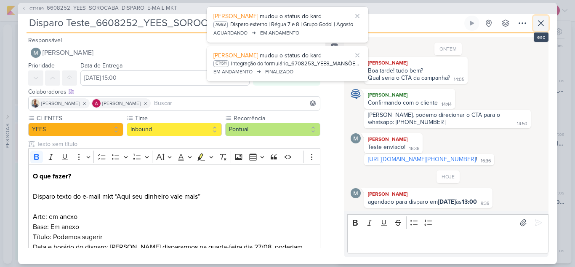
click at [540, 24] on icon at bounding box center [541, 23] width 5 height 5
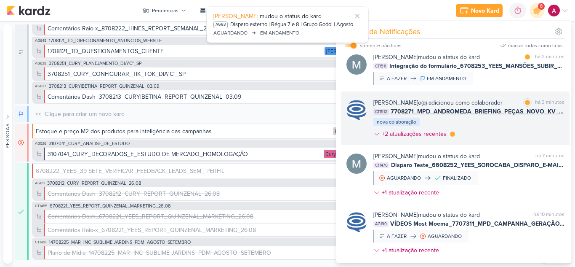
scroll to position [132, 0]
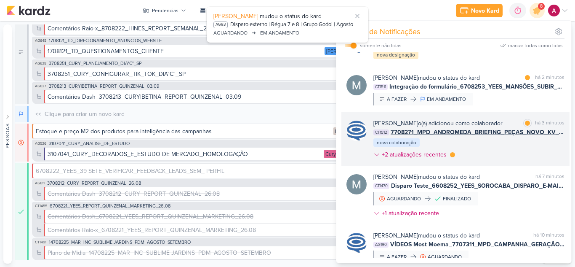
click at [484, 162] on div "[PERSON_NAME] o(a) adicionou como colaborador marcar como lida há 3 minutos CT1…" at bounding box center [469, 140] width 191 height 43
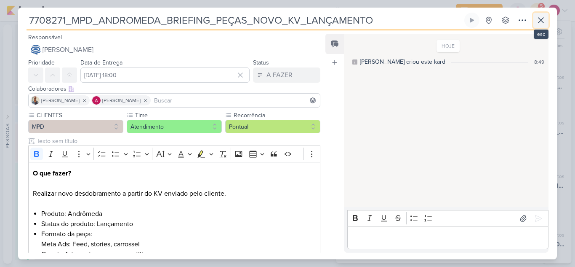
click at [548, 21] on button at bounding box center [541, 20] width 15 height 15
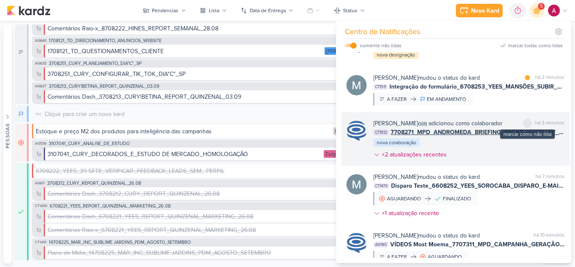
click at [525, 126] on div at bounding box center [527, 122] width 5 height 5
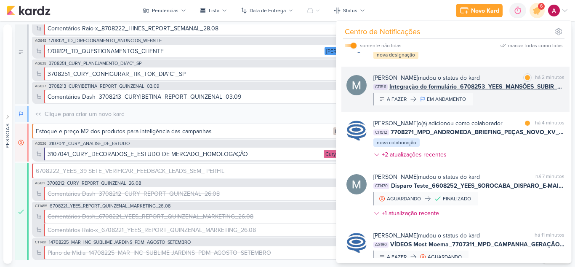
click at [497, 105] on div "[PERSON_NAME] mudou o status do kard marcar como lida há 2 minutos CT1511 Integ…" at bounding box center [469, 89] width 191 height 32
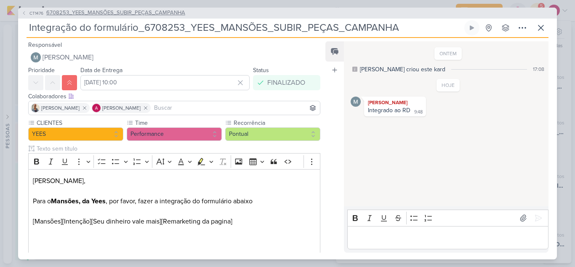
click at [24, 14] on icon at bounding box center [23, 13] width 5 height 5
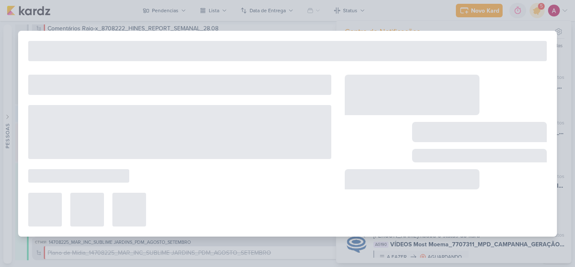
type input "6708253_YEES_MANSÕES_SUBIR_PEÇAS_CAMPANHA"
type input "[DATE] 18:00"
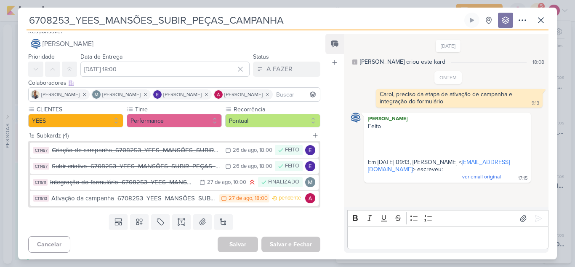
scroll to position [8, 0]
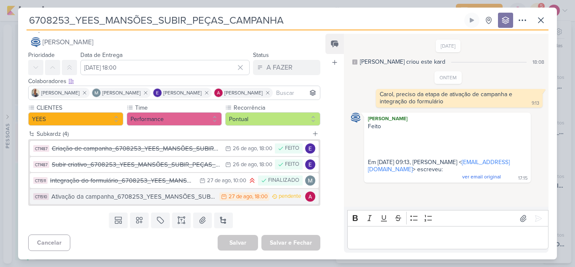
click at [169, 198] on div "Ativação da campanha_6708253_YEES_MANSÕES_SUBIR_PEÇAS_CAMPANHA" at bounding box center [133, 197] width 164 height 10
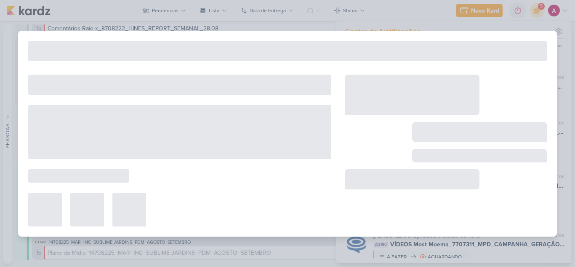
type input "Ativação da campanha_6708253_YEES_MANSÕES_SUBIR_PEÇAS_CAMPANHA"
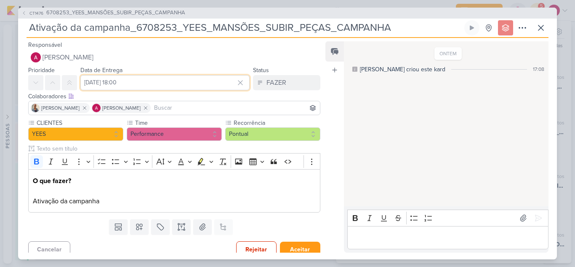
click at [141, 83] on input "[DATE] 18:00" at bounding box center [164, 82] width 169 height 15
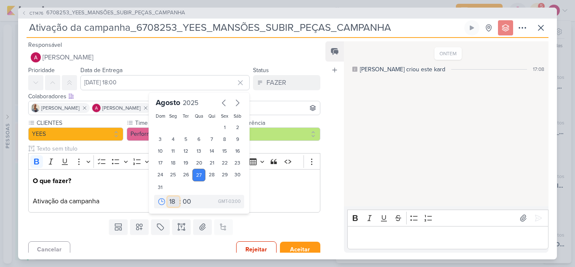
click at [171, 202] on select "00 01 02 03 04 05 06 07 08 09 10 11 12 13 14 15 16 17 18 19 20 21 22 23" at bounding box center [174, 201] width 12 height 10
select select "11"
click at [168, 196] on select "00 01 02 03 04 05 06 07 08 09 10 11 12 13 14 15 16 17 18 19 20 21 22 23" at bounding box center [174, 201] width 12 height 10
type input "[DATE] 11:00"
click at [71, 80] on icon at bounding box center [69, 82] width 7 height 7
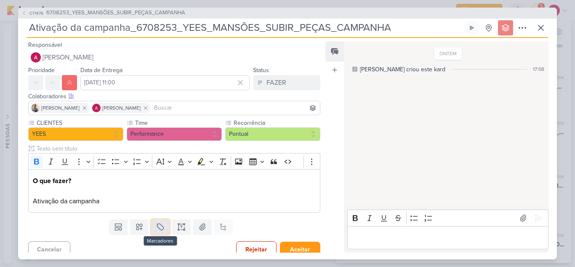
click at [161, 227] on icon at bounding box center [160, 227] width 6 height 6
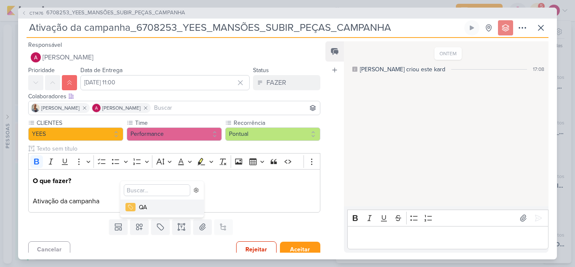
click at [149, 207] on div "QA" at bounding box center [166, 207] width 55 height 9
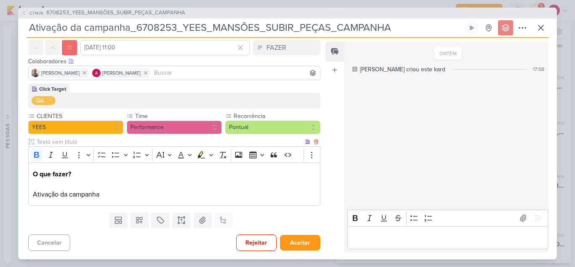
scroll to position [0, 0]
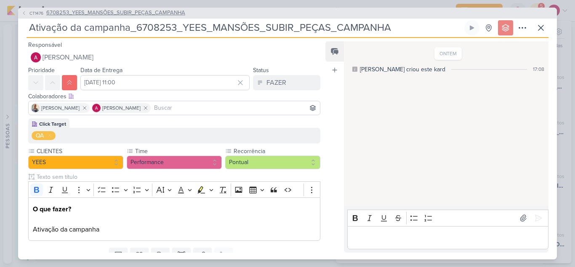
click at [23, 15] on icon at bounding box center [23, 13] width 5 height 5
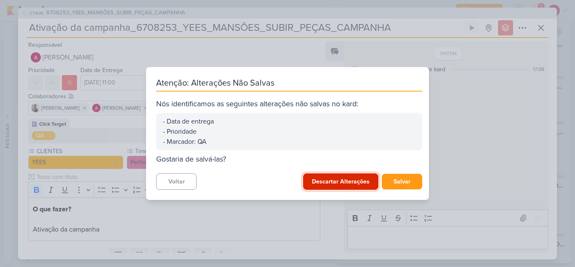
click at [332, 182] on button "Descartar Alterações" at bounding box center [340, 181] width 75 height 16
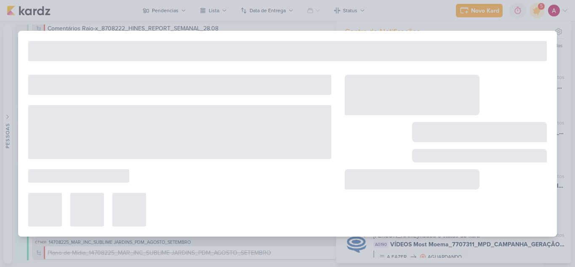
type input "6708253_YEES_MANSÕES_SUBIR_PEÇAS_CAMPANHA"
type input "[DATE] 18:00"
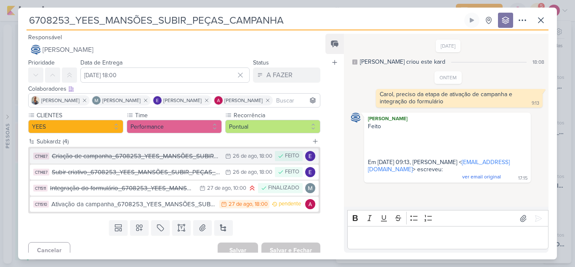
click at [113, 160] on div "Criação de campanha_6708253_YEES_MANSÕES_SUBIR_PEÇAS_CAMPANHA" at bounding box center [136, 156] width 169 height 10
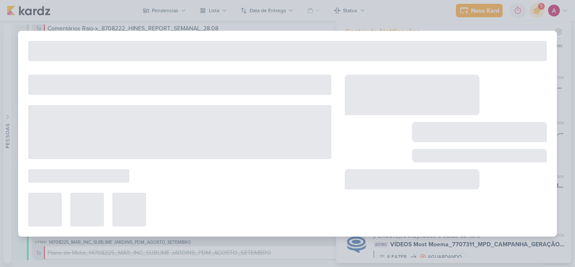
type input "Criação de campanha_6708253_YEES_MANSÕES_SUBIR_PEÇAS_CAMPANHA"
type input "[DATE] 18:00"
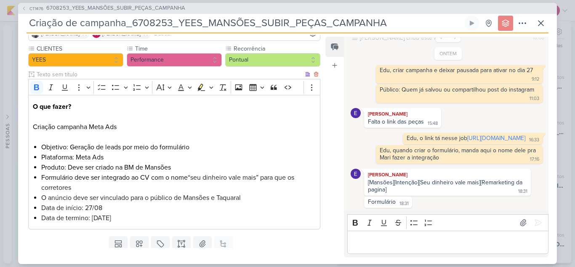
scroll to position [84, 0]
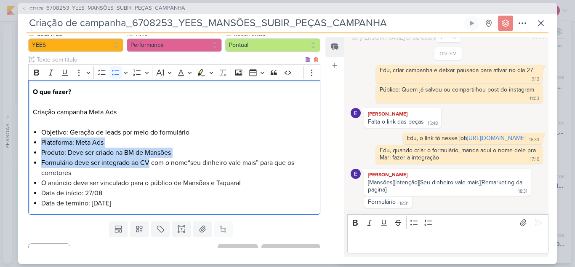
drag, startPoint x: 40, startPoint y: 144, endPoint x: 149, endPoint y: 166, distance: 111.3
click at [149, 166] on div "O que fazer? Criação campanha Meta Ads Objetivo: Geração de leads por meio do f…" at bounding box center [174, 147] width 292 height 134
drag, startPoint x: 32, startPoint y: 111, endPoint x: 110, endPoint y: 172, distance: 98.3
click at [110, 172] on div "O que fazer? Criação campanha Meta Ads Objetivo: Geração de leads por meio do f…" at bounding box center [174, 147] width 292 height 134
copy div "Criação campanha Meta Ads Objetivo: Geração de leads por meio do formulário Pla…"
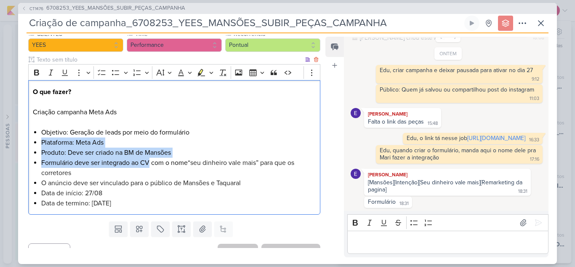
scroll to position [0, 0]
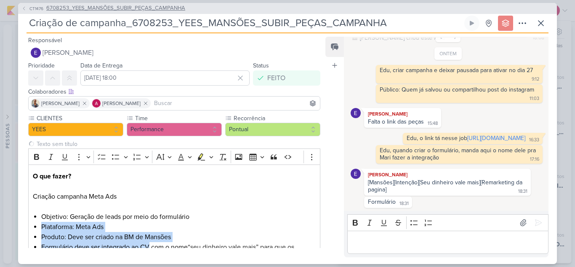
click at [25, 8] on icon at bounding box center [23, 8] width 5 height 5
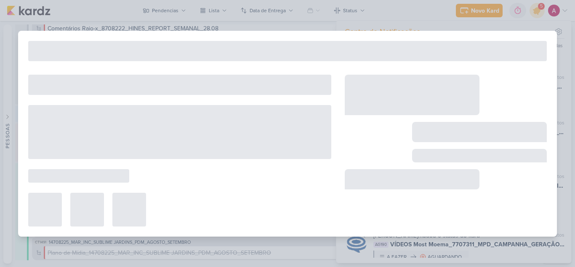
type input "6708253_YEES_MANSÕES_SUBIR_PEÇAS_CAMPANHA"
type input "[DATE] 18:00"
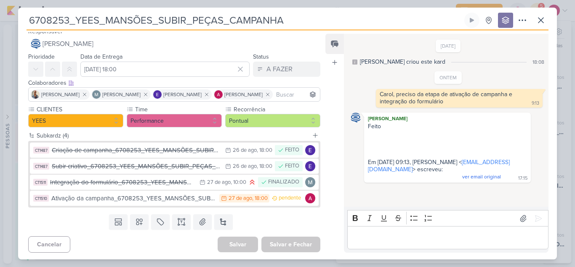
scroll to position [8, 0]
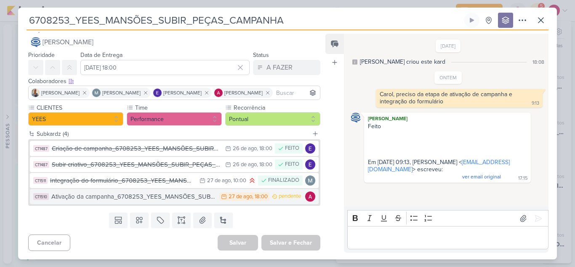
click at [156, 195] on div "Ativação da campanha_6708253_YEES_MANSÕES_SUBIR_PEÇAS_CAMPANHA" at bounding box center [133, 197] width 164 height 10
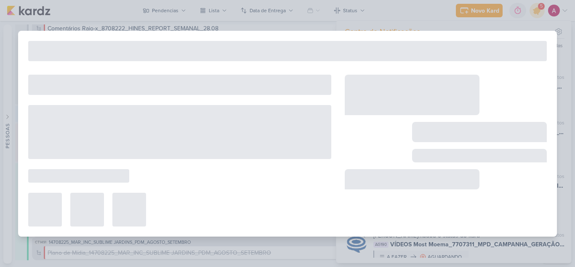
type input "Ativação da campanha_6708253_YEES_MANSÕES_SUBIR_PEÇAS_CAMPANHA"
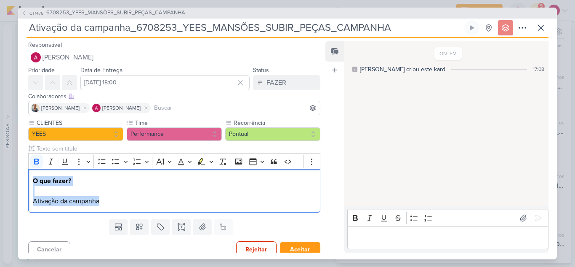
drag, startPoint x: 130, startPoint y: 203, endPoint x: 17, endPoint y: 171, distance: 116.9
click at [17, 171] on div "CT1476 6708253_YEES_MANSÕES_SUBIR_PEÇAS_CAMPANHA Ativação da campanha_6708253_Y…" at bounding box center [287, 133] width 575 height 267
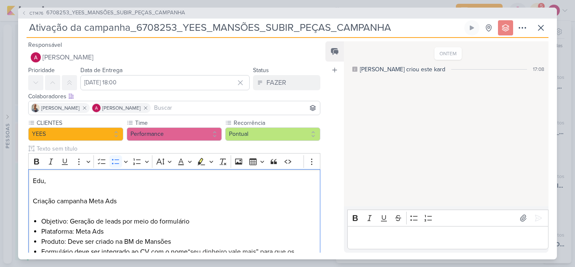
scroll to position [13, 0]
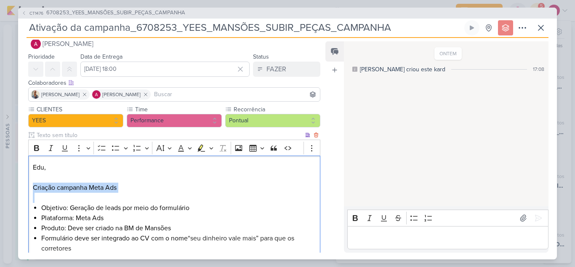
drag, startPoint x: 29, startPoint y: 185, endPoint x: 134, endPoint y: 193, distance: 104.3
click at [134, 193] on div "Edu, Criação campanha Meta Ads Objetivo: Geração de leads por meio do formulári…" at bounding box center [174, 207] width 292 height 104
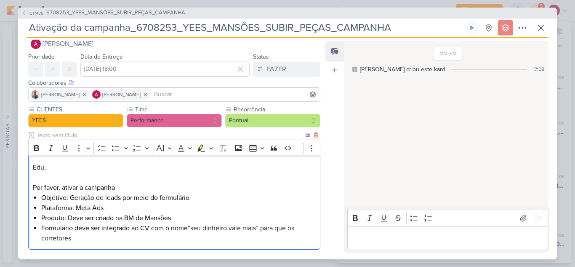
scroll to position [7, 0]
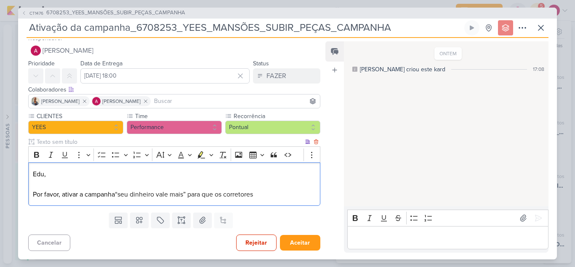
drag, startPoint x: 191, startPoint y: 192, endPoint x: 265, endPoint y: 190, distance: 74.6
click at [265, 190] on p "Edu, Por favor, ativar a campanha “seu dinheiro vale mais” para que os corretor…" at bounding box center [174, 184] width 283 height 30
drag, startPoint x: 188, startPoint y: 194, endPoint x: 117, endPoint y: 200, distance: 71.5
click at [117, 200] on div "Edu, Por favor, ativar a campanha “seu dinheiro vale mais” do ⁠⁠⁠⁠⁠⁠⁠Mansões, Y…" at bounding box center [174, 183] width 292 height 43
click at [200, 157] on icon "Editor toolbar" at bounding box center [202, 154] width 8 height 7
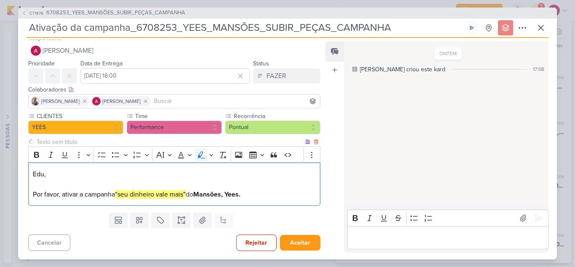
click at [263, 199] on p "Edu, Por favor, ativar a campanha “seu dinheiro vale mais” do Mansões, Yees." at bounding box center [174, 184] width 283 height 30
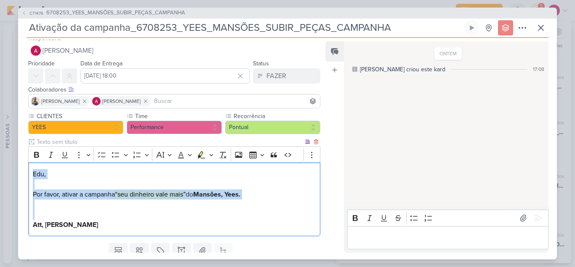
scroll to position [37, 0]
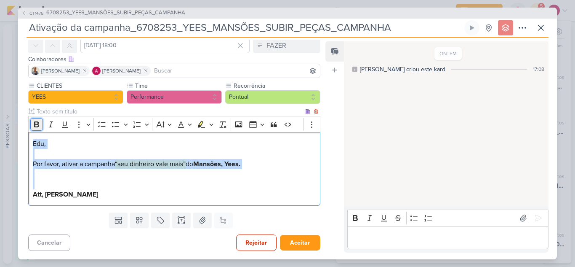
click at [35, 130] on button "Bold" at bounding box center [36, 124] width 13 height 13
click at [35, 128] on button "Bold" at bounding box center [36, 124] width 13 height 13
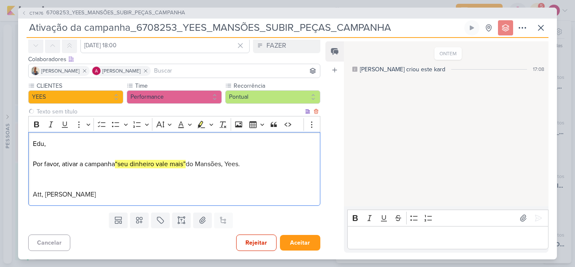
click at [117, 190] on p "Edu, Por favor, ativar a campanha “seu dinheiro vale mais” do Mansões, Yees. [P…" at bounding box center [174, 169] width 283 height 61
drag, startPoint x: 201, startPoint y: 165, endPoint x: 211, endPoint y: 158, distance: 12.7
click at [256, 170] on p "Edu, Por favor, ativar a campanha “seu dinheiro vale mais” do Mansões, Yees. [P…" at bounding box center [174, 169] width 283 height 61
click at [37, 121] on icon "Editor toolbar" at bounding box center [36, 124] width 8 height 8
drag, startPoint x: 110, startPoint y: 198, endPoint x: 21, endPoint y: 133, distance: 109.9
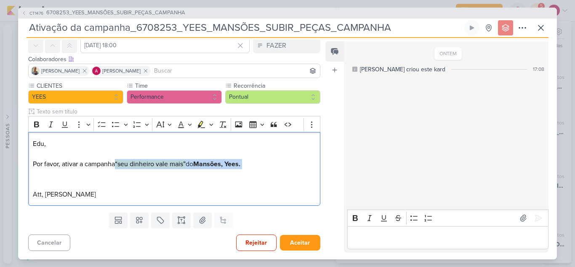
click at [21, 133] on div "CLIENTES [GEOGRAPHIC_DATA] Time" at bounding box center [171, 145] width 306 height 128
click at [181, 128] on button "Font Color" at bounding box center [184, 124] width 19 height 13
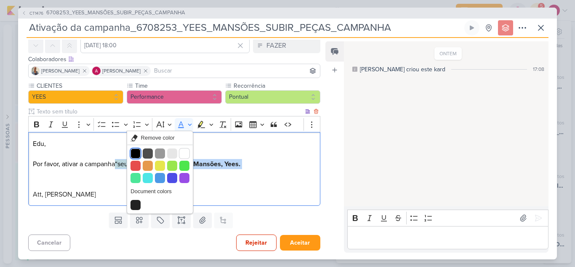
click at [136, 156] on button "Black" at bounding box center [136, 153] width 10 height 10
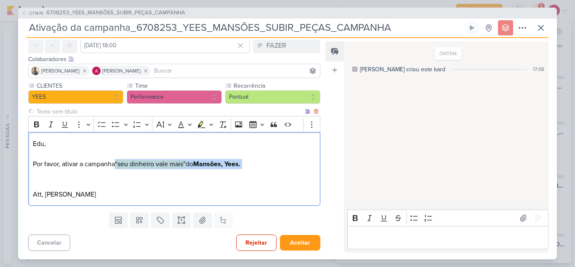
click at [227, 191] on p "Edu, Por favor, ativar a campanha “seu dinheiro vale mais” do Mansões, Yees. [P…" at bounding box center [174, 169] width 283 height 61
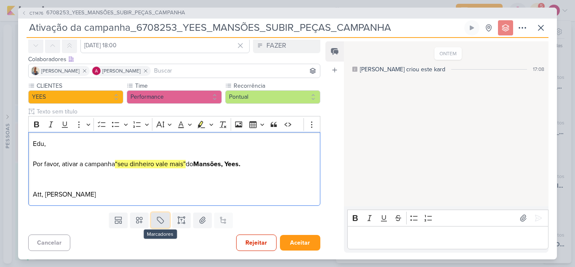
click at [165, 219] on button at bounding box center [160, 219] width 19 height 15
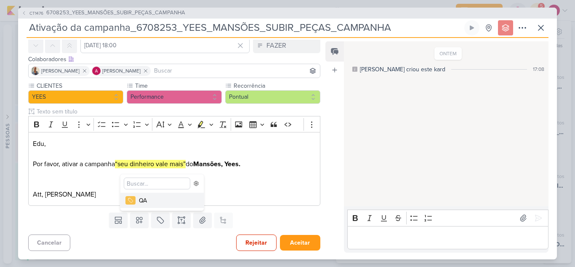
click at [159, 203] on div "QA" at bounding box center [166, 200] width 55 height 9
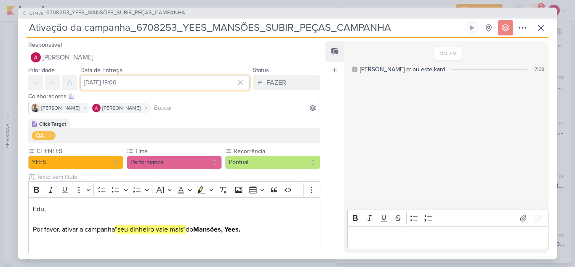
click at [140, 87] on input "[DATE] 18:00" at bounding box center [164, 82] width 169 height 15
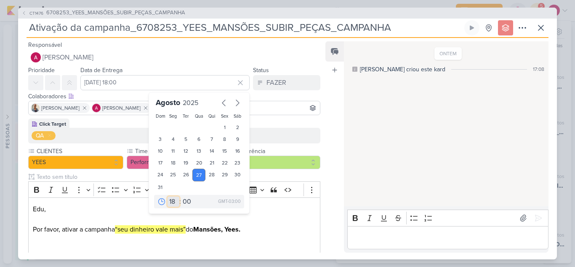
click at [170, 200] on select "00 01 02 03 04 05 06 07 08 09 10 11 12 13 14 15 16 17 18 19 20 21 22 23" at bounding box center [174, 201] width 12 height 10
select select "11"
click at [168, 196] on select "00 01 02 03 04 05 06 07 08 09 10 11 12 13 14 15 16 17 18 19 20 21 22 23" at bounding box center [174, 201] width 12 height 10
type input "[DATE] 11:00"
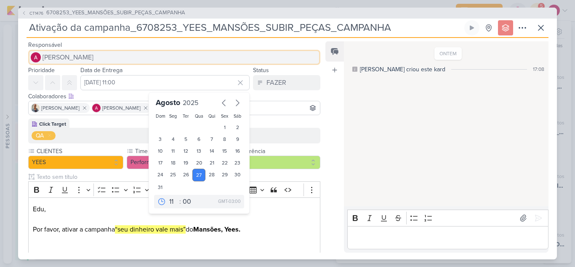
click at [64, 56] on span "[PERSON_NAME]" at bounding box center [68, 57] width 51 height 10
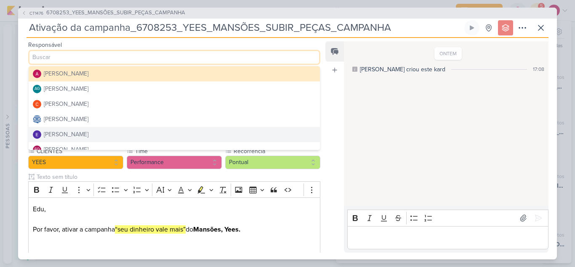
click at [52, 134] on div "[PERSON_NAME]" at bounding box center [66, 134] width 45 height 9
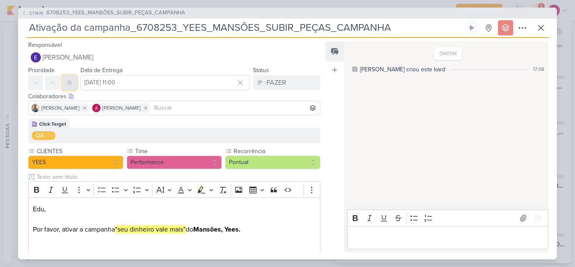
click at [71, 86] on button at bounding box center [69, 82] width 15 height 15
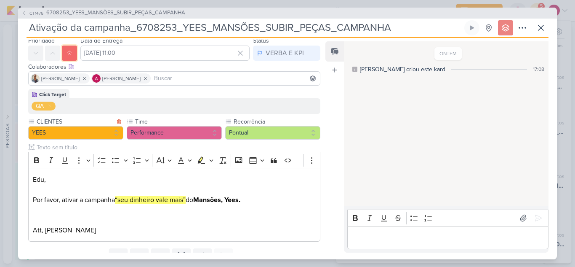
scroll to position [65, 0]
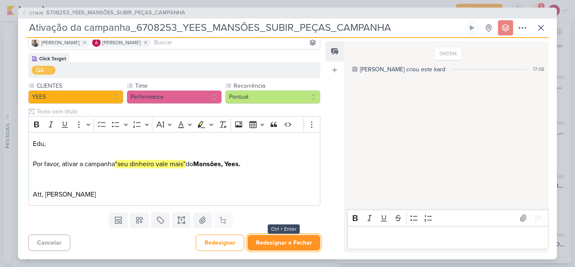
click at [291, 243] on button "Redesignar e Fechar" at bounding box center [284, 243] width 73 height 16
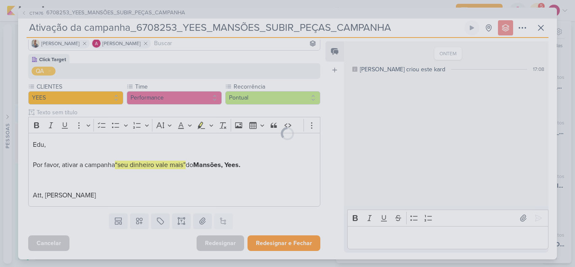
scroll to position [64, 0]
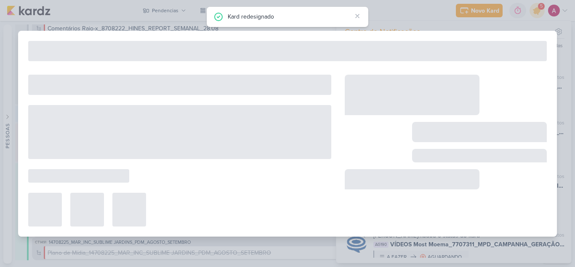
type input "6708253_YEES_MANSÕES_SUBIR_PEÇAS_CAMPANHA"
type input "[DATE] 18:00"
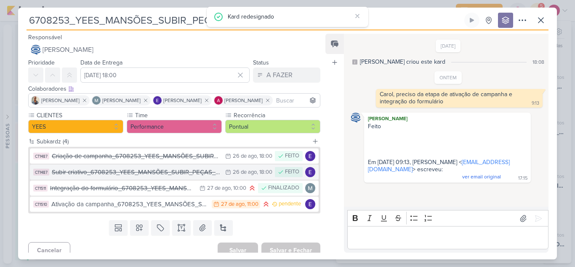
scroll to position [8, 0]
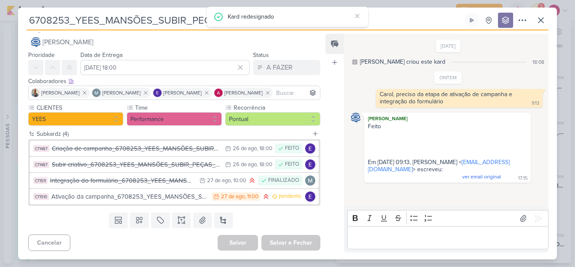
click at [382, 237] on p "Editor editing area: main" at bounding box center [448, 237] width 192 height 10
click at [382, 237] on p "a" at bounding box center [448, 237] width 192 height 10
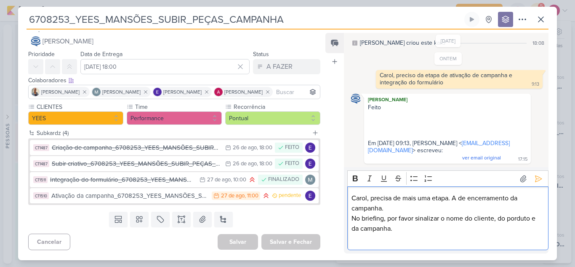
scroll to position [8, 0]
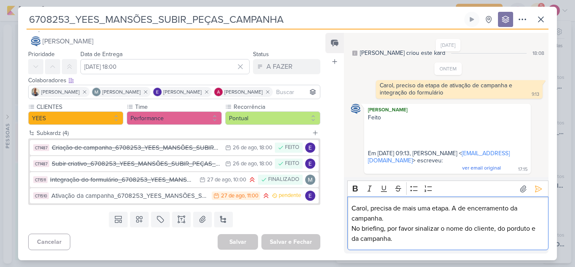
click at [454, 208] on p "Carol, precisa de mais uma etapa. A de encerramento da campanha." at bounding box center [448, 213] width 192 height 20
drag, startPoint x: 459, startPoint y: 208, endPoint x: 449, endPoint y: 208, distance: 9.7
click at [449, 208] on p "Carol, precisa de mais uma etapa. A de encerramento da campanha." at bounding box center [448, 213] width 192 height 20
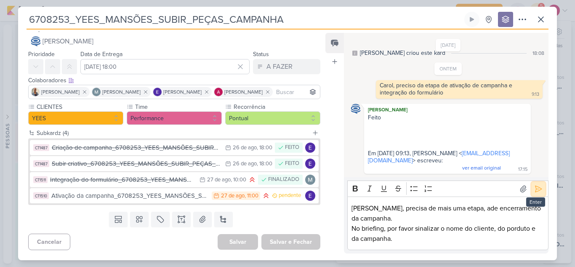
click at [536, 191] on icon at bounding box center [539, 188] width 6 height 6
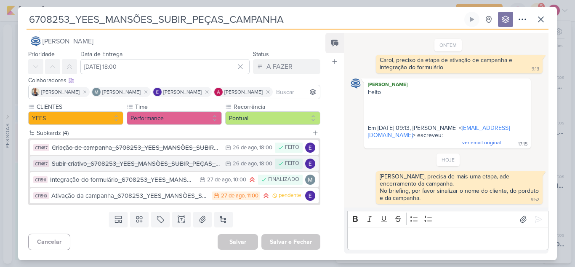
scroll to position [0, 0]
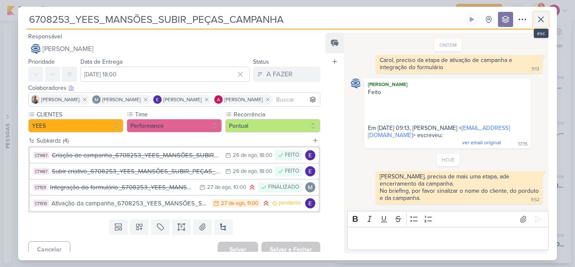
click at [537, 22] on icon at bounding box center [541, 19] width 10 height 10
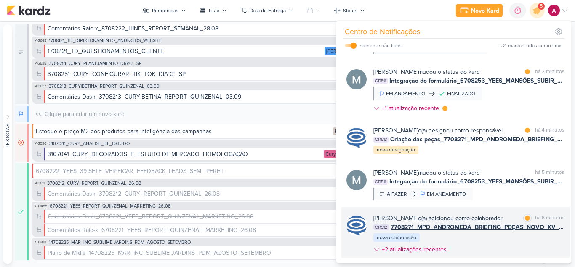
scroll to position [5, 0]
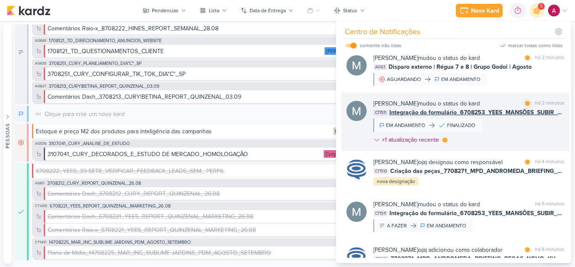
click at [510, 126] on div "[PERSON_NAME] mudou o status do kard marcar como lida há 2 minutos CT1511 Integ…" at bounding box center [469, 123] width 191 height 48
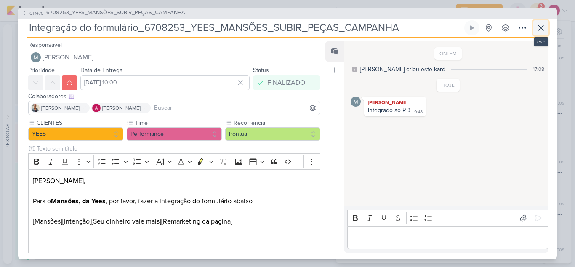
click at [537, 25] on icon at bounding box center [541, 28] width 10 height 10
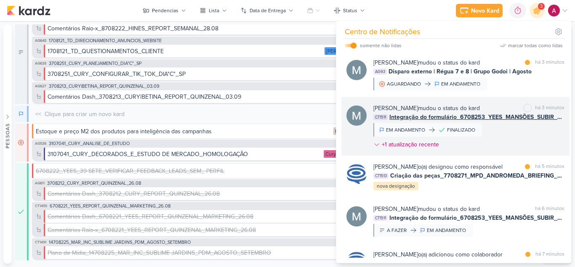
scroll to position [0, 0]
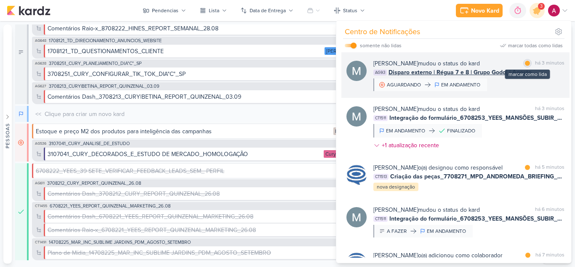
click at [525, 64] on div at bounding box center [527, 63] width 5 height 5
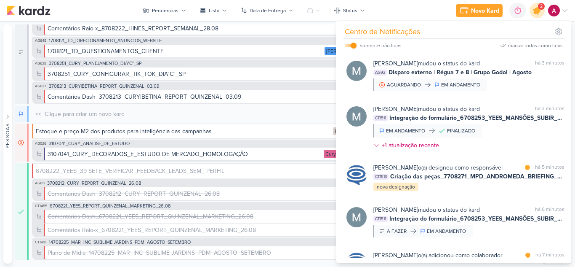
click at [536, 12] on icon at bounding box center [537, 10] width 10 height 10
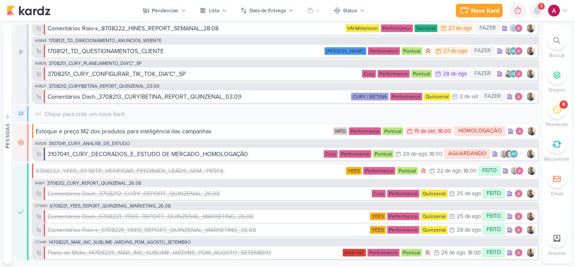
click at [540, 15] on icon at bounding box center [537, 10] width 10 height 10
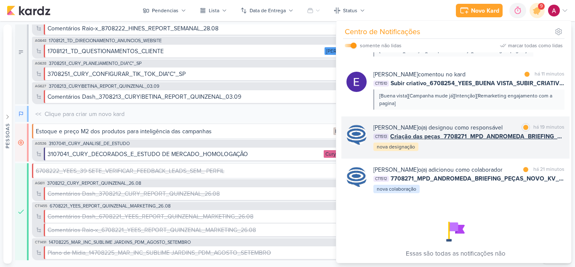
scroll to position [223, 0]
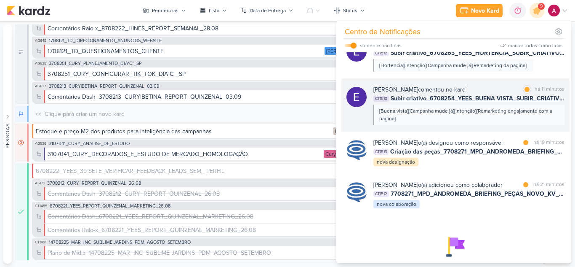
click at [458, 122] on div "[Buena vista][Campanha mude já][Intenção][Remarketing engajamento com a pagina]" at bounding box center [468, 114] width 179 height 15
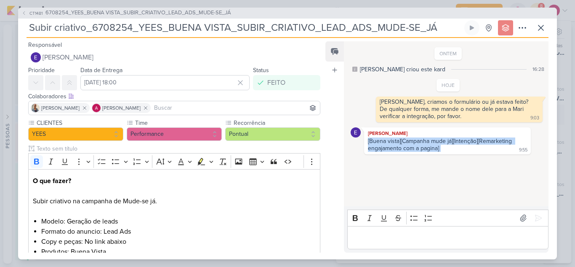
drag, startPoint x: 441, startPoint y: 148, endPoint x: 368, endPoint y: 140, distance: 74.1
click at [368, 140] on div "[Buena vista][Campanha mude já][Intenção][Remarketing engajamento com a pagina]…" at bounding box center [447, 144] width 163 height 15
copy div "[Buena vista][Campanha mude já][Intenção][Remarketing engajamento com a pagina]"
click at [24, 13] on icon at bounding box center [23, 13] width 5 height 5
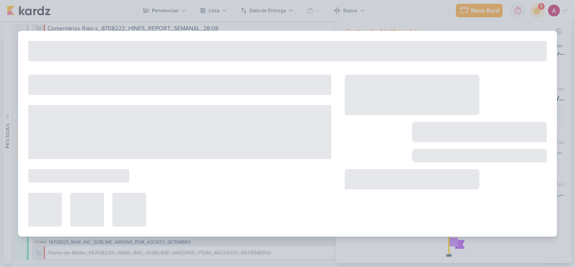
type input "6708254_YEES_BUENA VISTA_SUBIR_CRIATIVO_LEAD_ADS_MUDE-SE_JÁ"
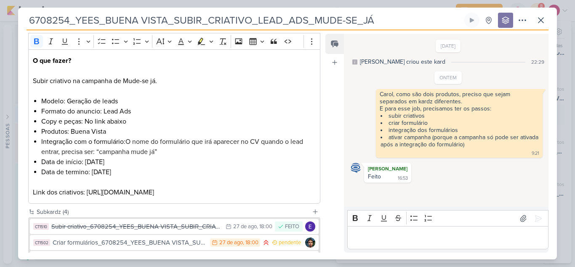
scroll to position [200, 0]
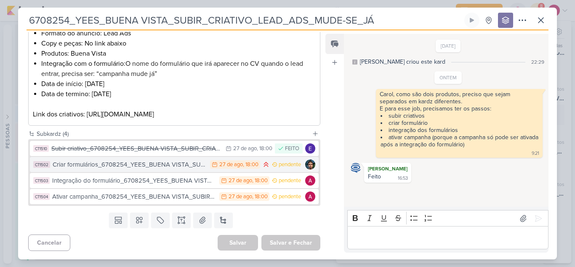
click at [155, 166] on div "Criar formulários_6708254_YEES_BUENA VISTA_SUBIR_CRIATIVO_LEAD_ADS_MUDE-SE_JÁ" at bounding box center [129, 165] width 153 height 10
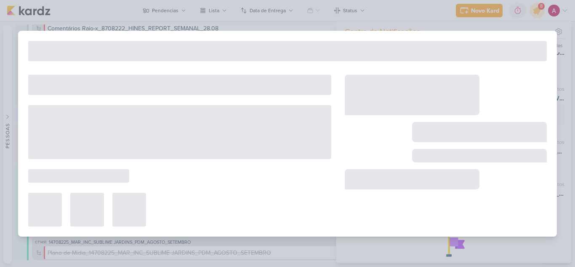
type input "Criar formulários_6708254_YEES_BUENA VISTA_SUBIR_CRIATIVO_LEAD_ADS_MUDE-SE_JÁ"
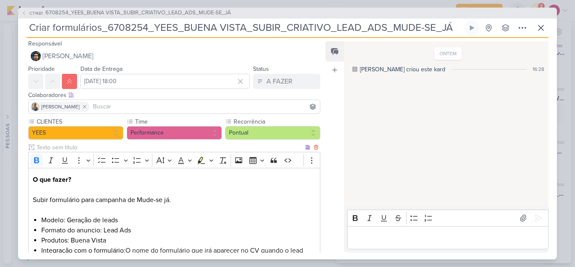
scroll to position [0, 0]
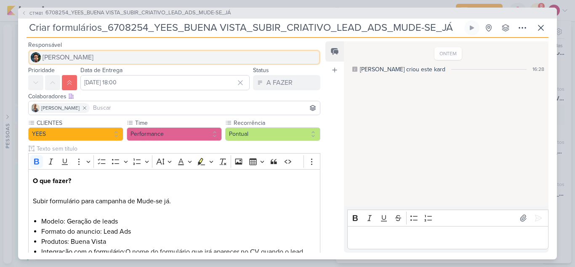
click at [64, 59] on span "[PERSON_NAME]" at bounding box center [68, 57] width 51 height 10
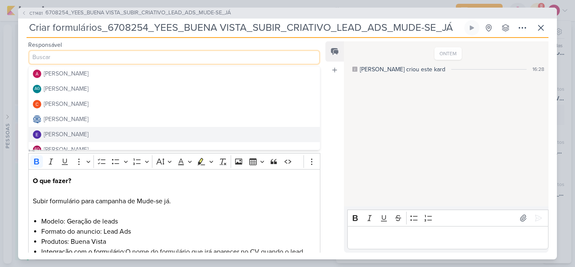
click at [369, 237] on p "Editor editing area: main" at bounding box center [448, 237] width 192 height 10
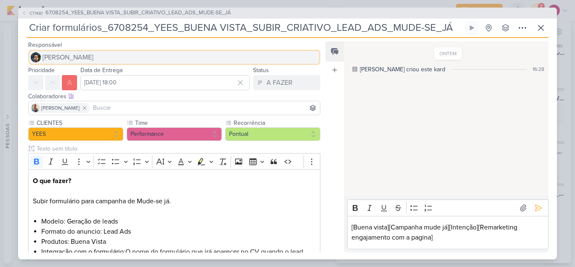
click at [78, 52] on span "[PERSON_NAME]" at bounding box center [68, 57] width 51 height 10
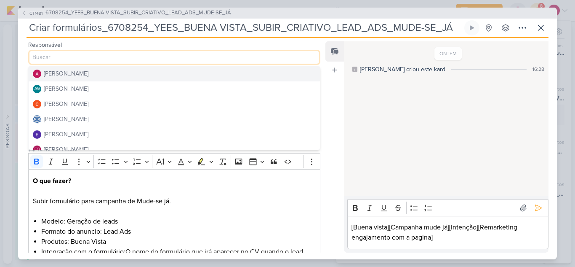
click at [82, 73] on div "[PERSON_NAME]" at bounding box center [66, 73] width 45 height 9
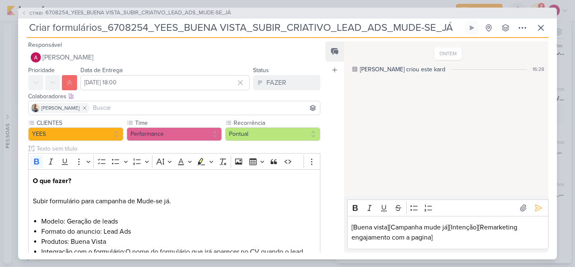
click at [351, 228] on div "[Buena vista][Campanha mude já][Intenção][Remarketing engajamento com a pagina]" at bounding box center [447, 232] width 201 height 33
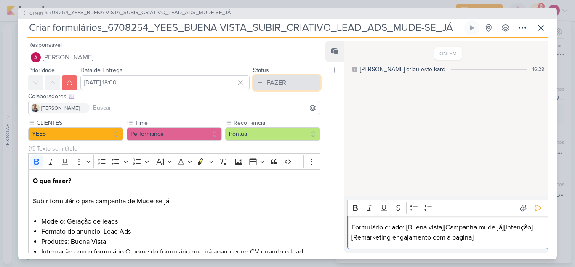
click at [262, 75] on button "FAZER" at bounding box center [286, 82] width 67 height 15
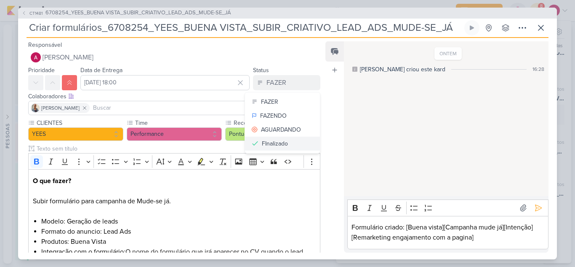
click at [279, 142] on div "FInalizado" at bounding box center [275, 143] width 26 height 9
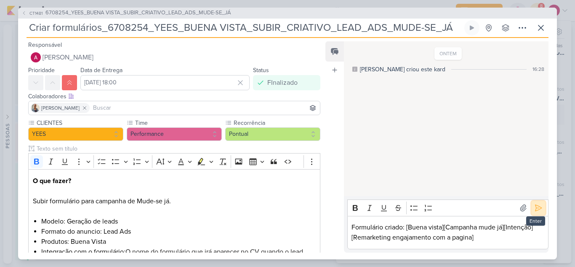
click at [536, 203] on button at bounding box center [538, 207] width 13 height 13
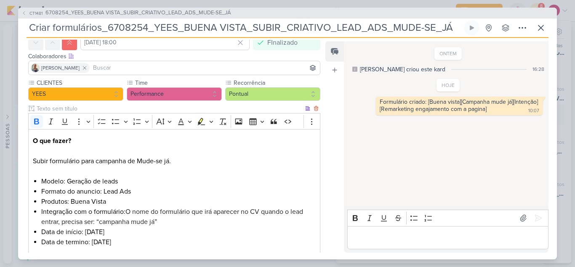
scroll to position [108, 0]
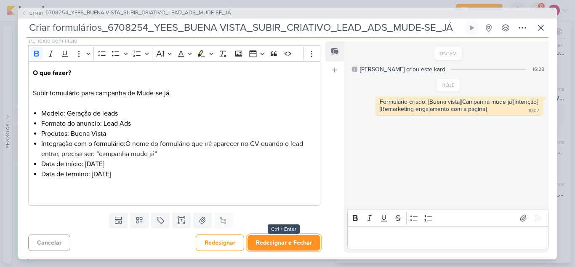
click at [272, 244] on button "Redesignar e Fechar" at bounding box center [284, 243] width 73 height 16
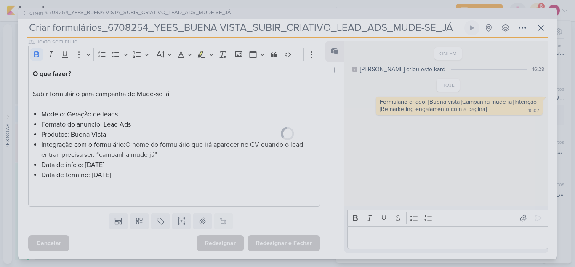
scroll to position [107, 0]
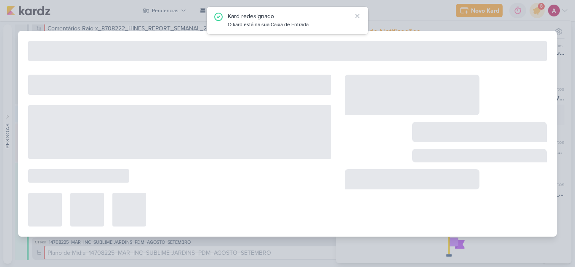
type input "6708254_YEES_BUENA VISTA_SUBIR_CRIATIVO_LEAD_ADS_MUDE-SE_JÁ"
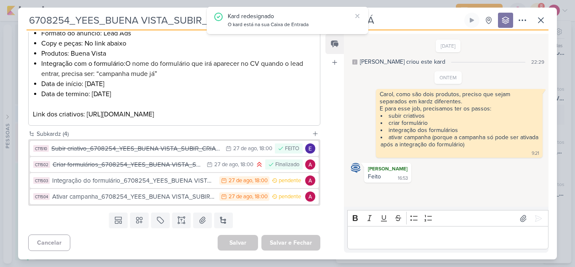
scroll to position [200, 0]
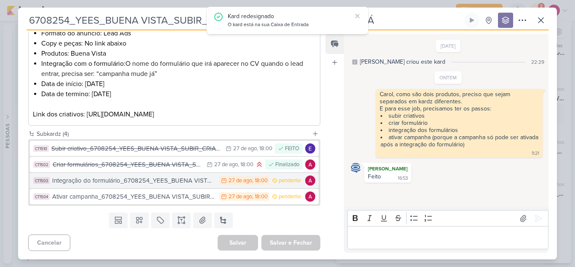
click at [121, 181] on div "Integração do formulário_6708254_YEES_BUENA VISTA_SUBIR_CRIATIVO_LEAD_ADS_MUDE-…" at bounding box center [133, 181] width 163 height 10
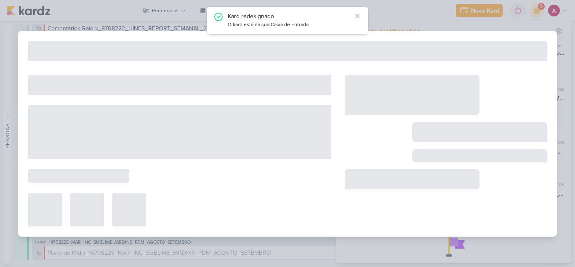
type input "Integração do formulário_6708254_YEES_BUENA VISTA_SUBIR_CRIATIVO_LEAD_ADS_MUDE-…"
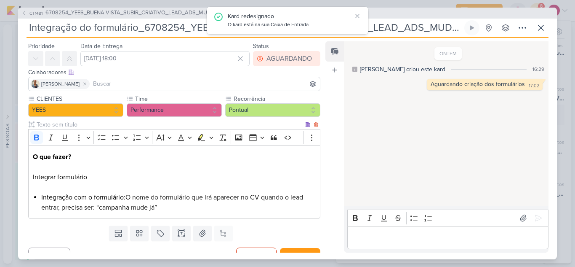
scroll to position [37, 0]
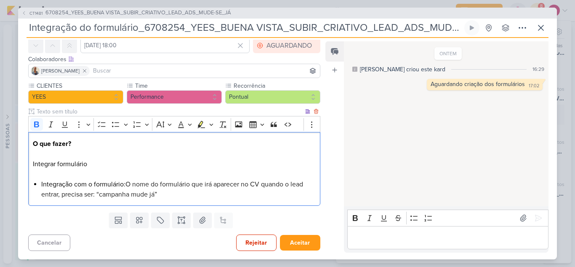
click at [31, 142] on div "O que fazer? Integrar formulário Integração com o formulário: O nome do formulá…" at bounding box center [174, 169] width 292 height 74
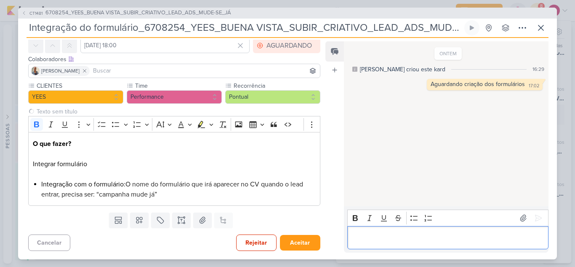
click at [390, 232] on p "Editor editing area: main" at bounding box center [448, 237] width 192 height 10
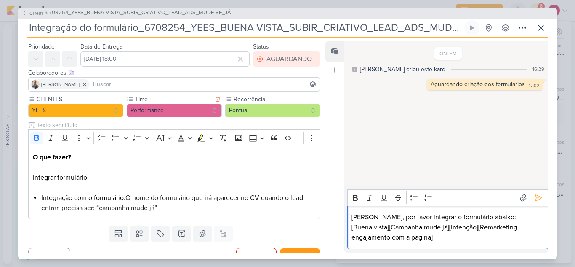
scroll to position [0, 0]
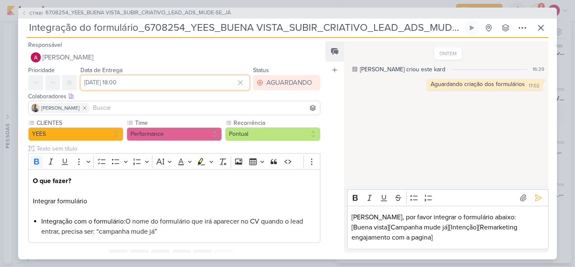
click at [118, 84] on input "[DATE] 18:00" at bounding box center [164, 82] width 169 height 15
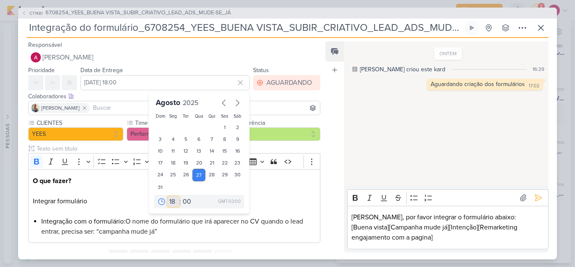
click at [170, 202] on select "00 01 02 03 04 05 06 07 08 09 10 11 12 13 14 15 16 17 18 19 20 21 22 23" at bounding box center [174, 201] width 12 height 10
select select "11"
click at [168, 196] on select "00 01 02 03 04 05 06 07 08 09 10 11 12 13 14 15 16 17 18 19 20 21 22 23" at bounding box center [174, 201] width 12 height 10
type input "[DATE] 11:00"
drag, startPoint x: 71, startPoint y: 83, endPoint x: 88, endPoint y: 82, distance: 17.3
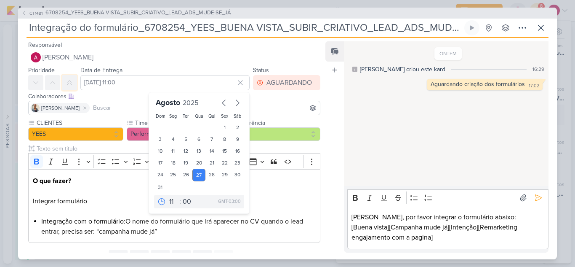
click at [71, 82] on icon at bounding box center [69, 82] width 7 height 7
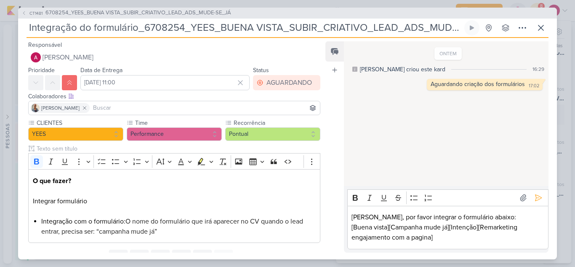
click at [254, 95] on div "Colaboradores Este kard pode ser visível a usuários da sua organização Este kar…" at bounding box center [174, 96] width 292 height 9
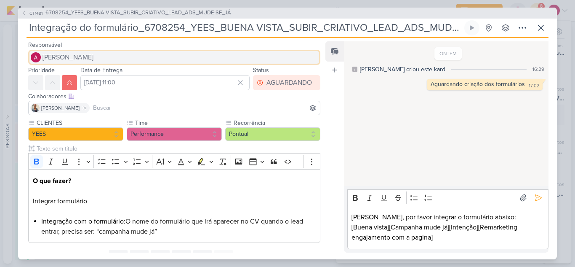
click at [86, 55] on span "[PERSON_NAME]" at bounding box center [68, 57] width 51 height 10
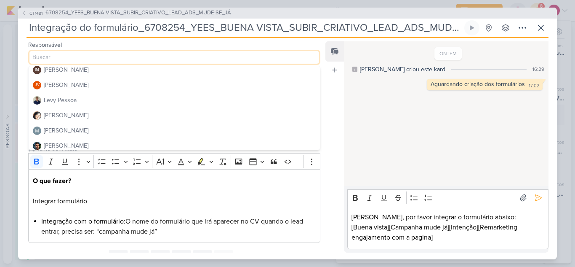
scroll to position [125, 0]
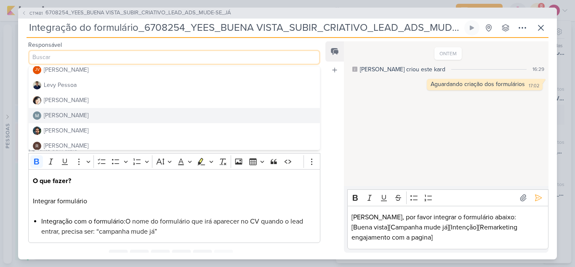
click at [77, 115] on div "[PERSON_NAME]" at bounding box center [66, 115] width 45 height 9
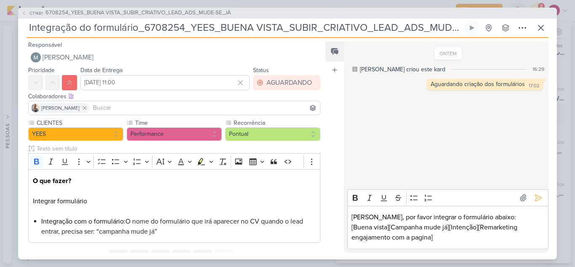
click at [107, 109] on input at bounding box center [204, 108] width 227 height 10
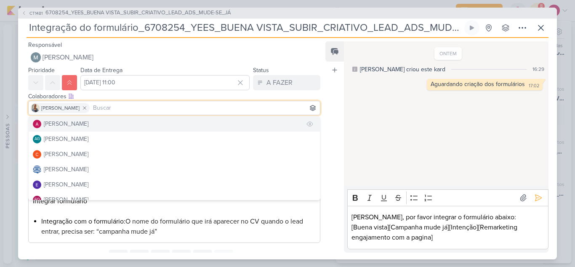
click at [88, 121] on div "[PERSON_NAME]" at bounding box center [66, 123] width 45 height 9
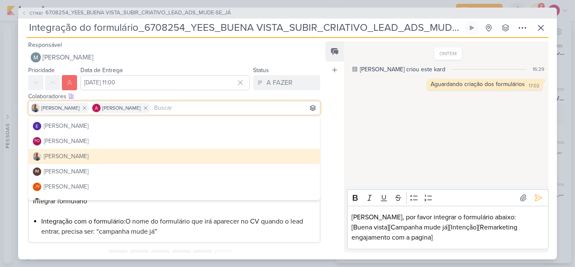
scroll to position [159, 0]
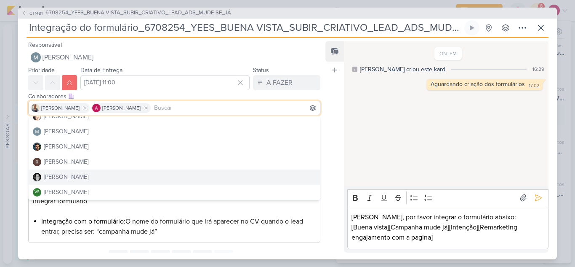
click at [330, 232] on div "Feed Atrelar email Solte o email para atrelar ao kard" at bounding box center [335, 146] width 19 height 211
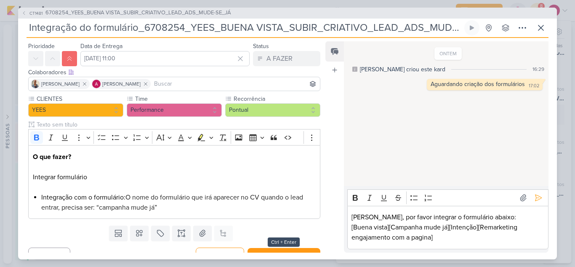
scroll to position [37, 0]
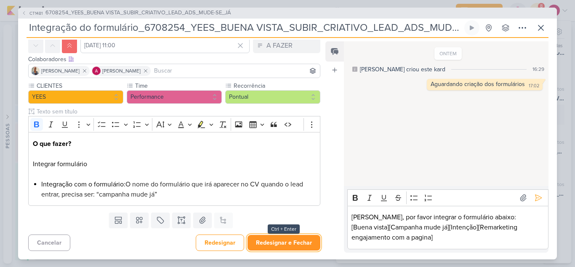
click at [286, 245] on button "Redesignar e Fechar" at bounding box center [284, 243] width 73 height 16
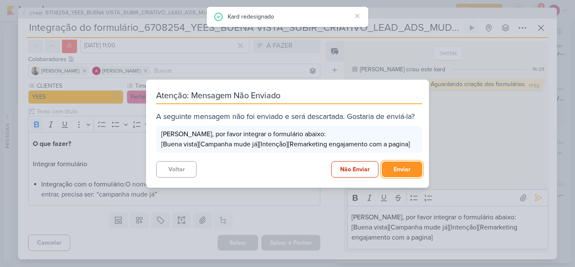
click at [393, 169] on button "Enviar" at bounding box center [402, 169] width 40 height 16
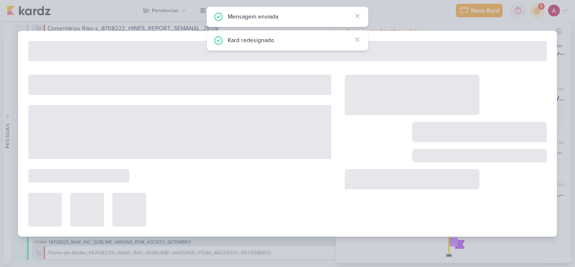
type input "6708254_YEES_BUENA VISTA_SUBIR_CRIATIVO_LEAD_ADS_MUDE-SE_JÁ"
type input "[DATE] 18:00"
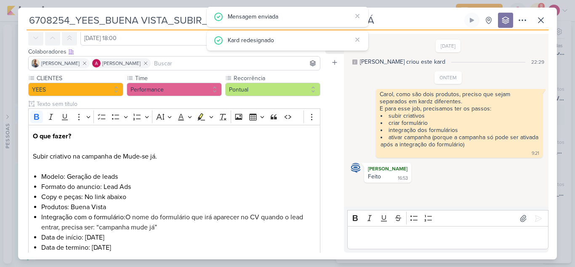
scroll to position [0, 0]
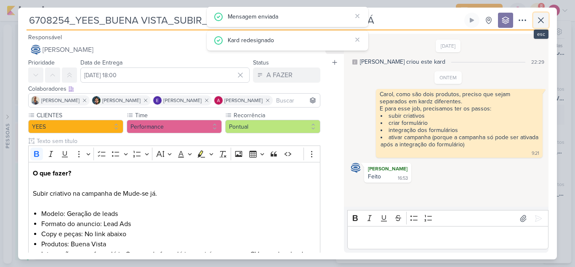
click at [541, 19] on icon at bounding box center [541, 20] width 10 height 10
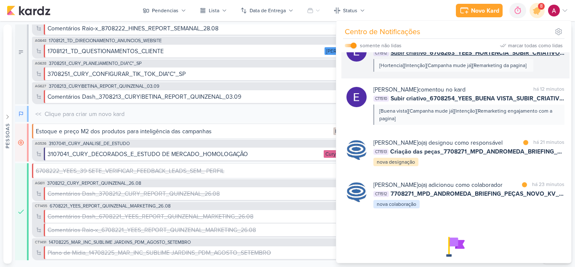
click at [534, 72] on div "[PERSON_NAME] comentou no kard marcar como lida há 11 minutos CT1512 Subir cria…" at bounding box center [469, 56] width 191 height 32
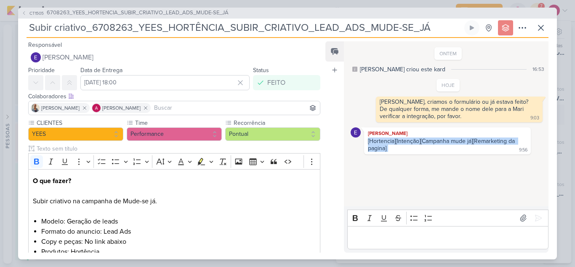
drag, startPoint x: 397, startPoint y: 147, endPoint x: 362, endPoint y: 142, distance: 34.9
click at [362, 142] on div "[PERSON_NAME] [Hortencia][Intenção][Campanha mude já][Remarketing da pagina] 9:…" at bounding box center [448, 140] width 195 height 27
copy div "[Hortencia][Intenção][Campanha mude já][Remarketing da pagina]"
click at [31, 15] on span "CT1505" at bounding box center [36, 13] width 17 height 6
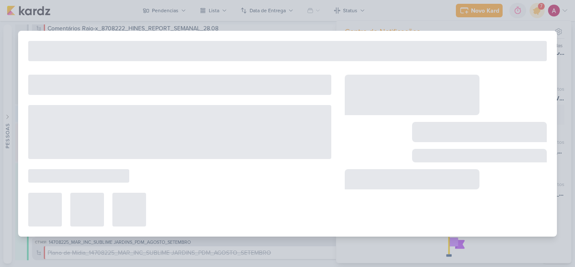
type input "6708263_YEES_HORTENCIA_SUBIR_CRIATIVO_LEAD_ADS_MUDE-SE_JÁ"
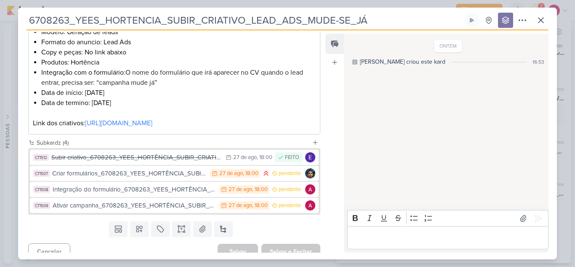
scroll to position [200, 0]
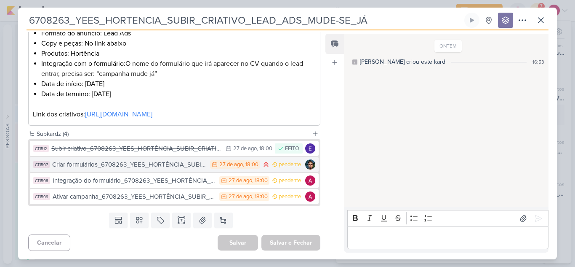
click at [149, 164] on div "Criar formulários_6708263_YEES_HORTÊNCIA_SUBIR_CRIATIVO_LEAD_ADS_MUDE-SE_JÁ" at bounding box center [129, 165] width 154 height 10
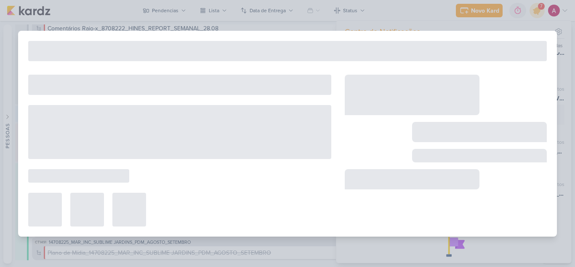
type input "Criar formulários_6708263_YEES_HORTÊNCIA_SUBIR_CRIATIVO_LEAD_ADS_MUDE-SE_JÁ"
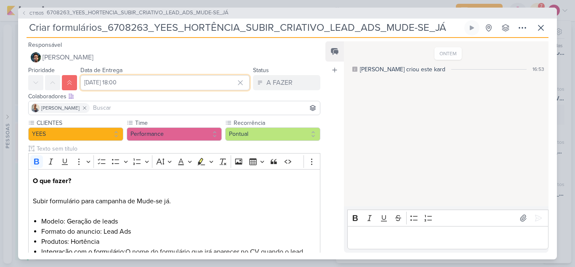
click at [125, 84] on input "[DATE] 18:00" at bounding box center [164, 82] width 169 height 15
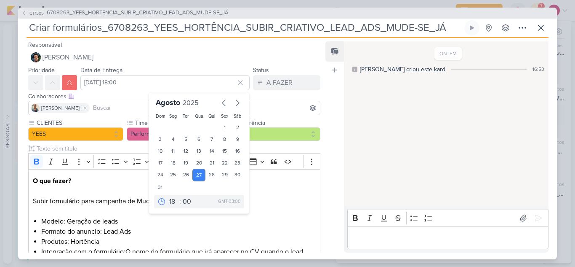
click at [84, 69] on label "Data de Entrega" at bounding box center [101, 70] width 42 height 7
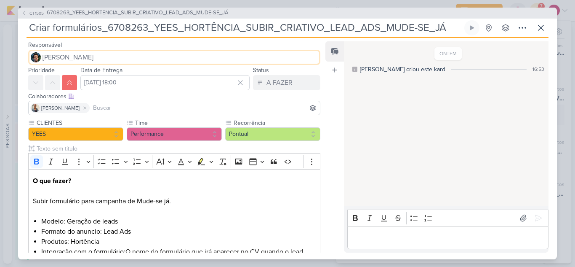
click at [81, 57] on button "[PERSON_NAME]" at bounding box center [174, 57] width 292 height 15
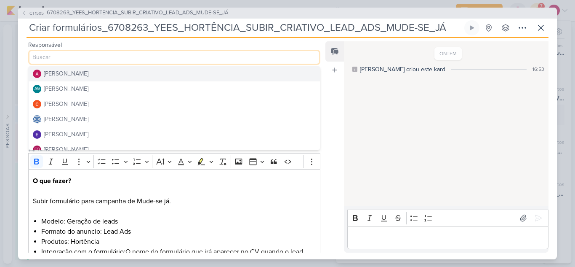
click at [102, 78] on button "[PERSON_NAME]" at bounding box center [174, 73] width 291 height 15
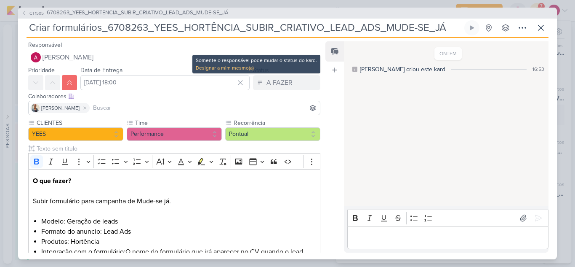
click at [278, 80] on div "A FAZER" at bounding box center [280, 82] width 26 height 10
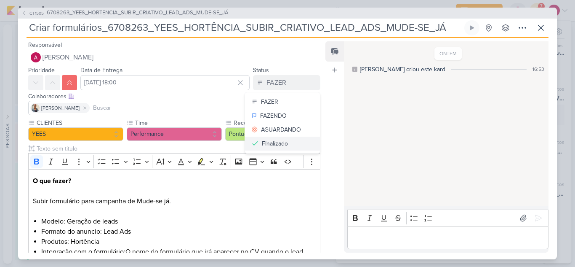
click at [280, 142] on div "FInalizado" at bounding box center [275, 143] width 26 height 9
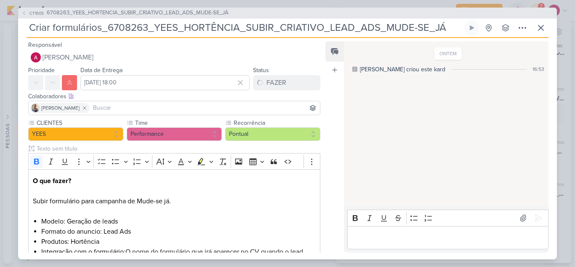
click at [384, 238] on p "Editor editing area: main" at bounding box center [448, 237] width 192 height 10
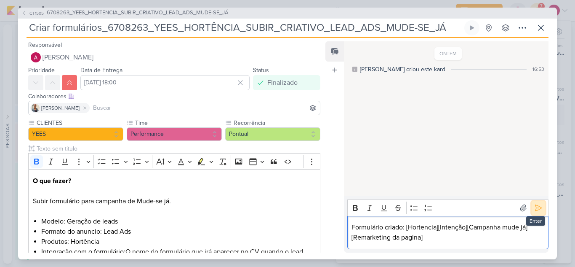
click at [535, 205] on icon at bounding box center [538, 207] width 8 height 8
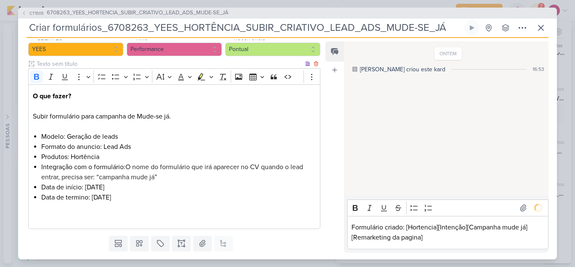
scroll to position [108, 0]
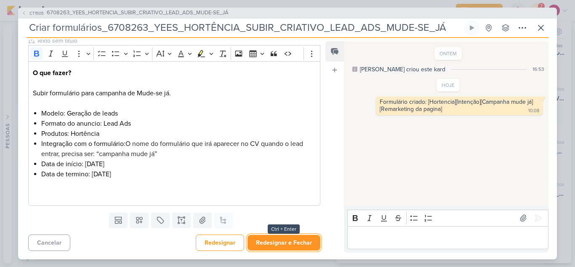
click at [281, 238] on button "Redesignar e Fechar" at bounding box center [284, 243] width 73 height 16
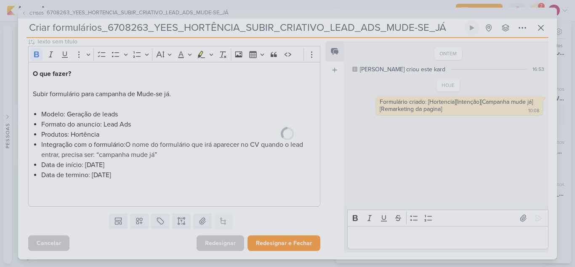
scroll to position [107, 0]
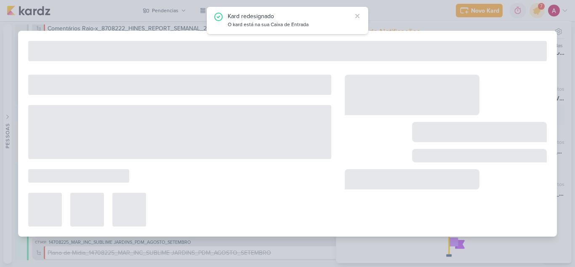
type input "6708263_YEES_HORTENCIA_SUBIR_CRIATIVO_LEAD_ADS_MUDE-SE_JÁ"
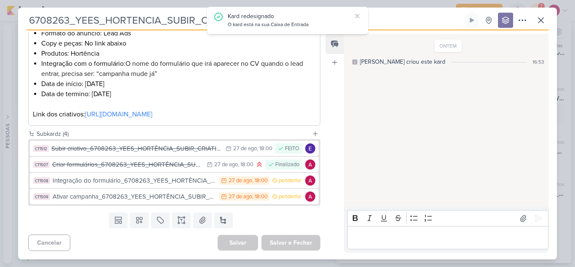
scroll to position [200, 0]
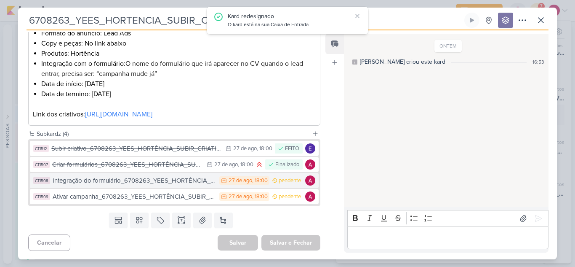
click at [150, 184] on div "Integração do formulário_6708263_YEES_HORTÊNCIA_SUBIR_CRIATIVO_LEAD_ADS_MUDE-SE…" at bounding box center [134, 181] width 163 height 10
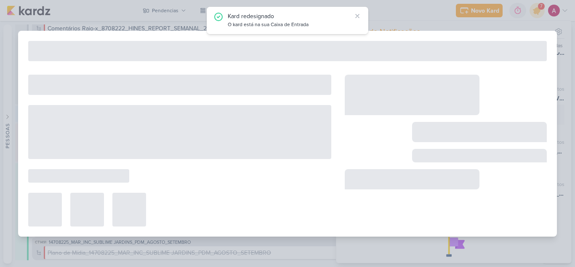
type input "Integração do formulário_6708263_YEES_HORTÊNCIA_SUBIR_CRIATIVO_LEAD_ADS_MUDE-SE…"
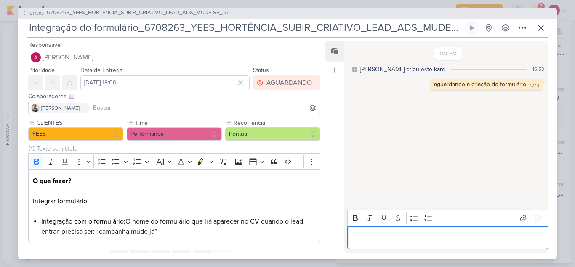
click at [366, 232] on p "Editor editing area: main" at bounding box center [448, 237] width 192 height 10
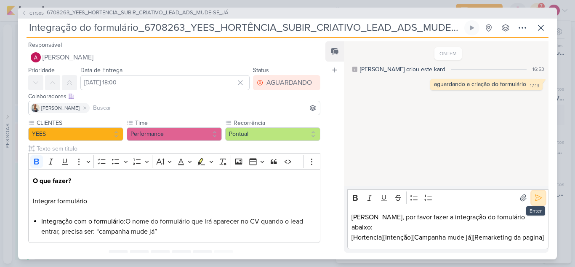
click at [540, 195] on button at bounding box center [538, 197] width 13 height 13
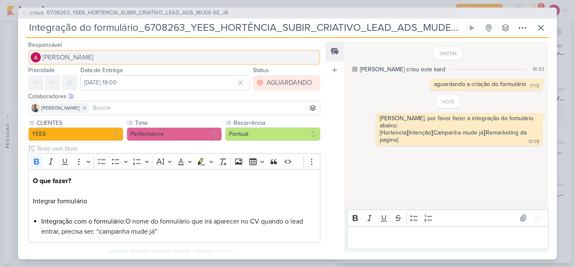
click at [61, 61] on span "[PERSON_NAME]" at bounding box center [68, 57] width 51 height 10
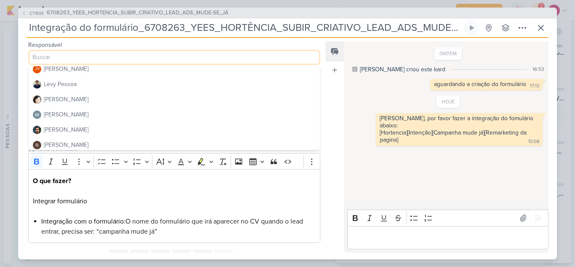
scroll to position [126, 0]
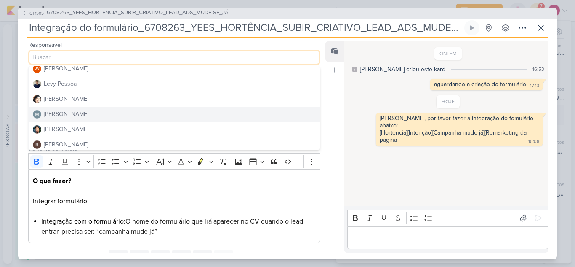
click at [75, 109] on button "[PERSON_NAME]" at bounding box center [174, 114] width 291 height 15
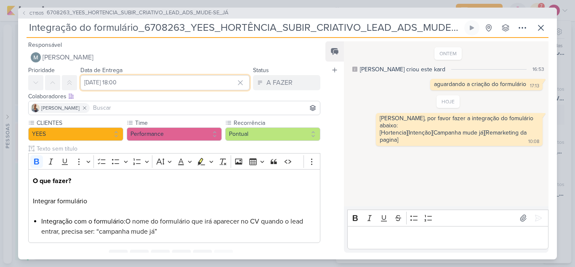
click at [173, 86] on input "[DATE] 18:00" at bounding box center [164, 82] width 169 height 15
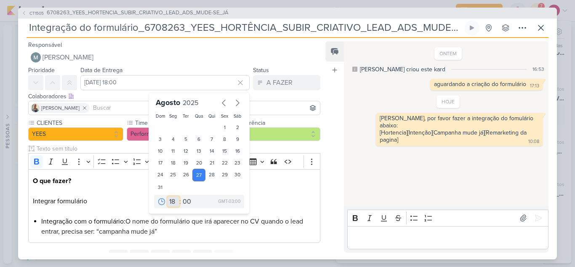
click at [169, 198] on select "00 01 02 03 04 05 06 07 08 09 10 11 12 13 14 15 16 17 18 19 20 21 22 23" at bounding box center [174, 201] width 12 height 10
select select "11"
click at [168, 196] on select "00 01 02 03 04 05 06 07 08 09 10 11 12 13 14 15 16 17 18 19 20 21 22 23" at bounding box center [174, 201] width 12 height 10
type input "[DATE] 11:00"
click at [73, 80] on button at bounding box center [69, 82] width 15 height 15
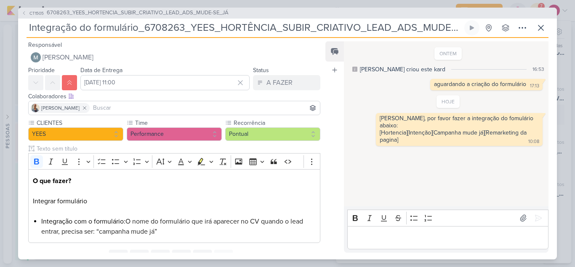
click at [274, 96] on div "Colaboradores Este kard pode ser visível a usuários da sua organização Este kar…" at bounding box center [174, 96] width 292 height 9
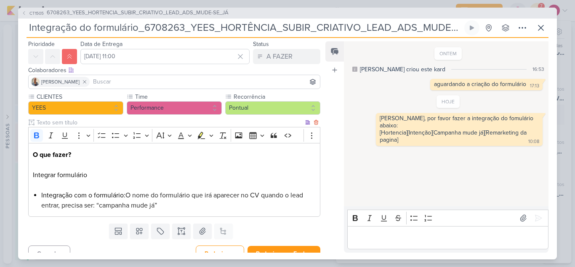
scroll to position [37, 0]
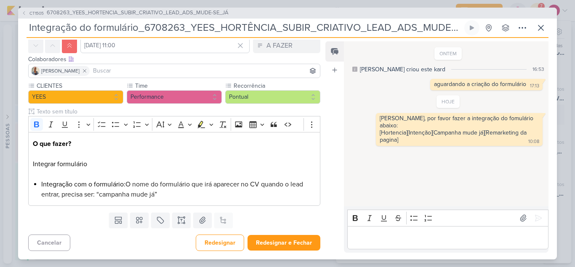
click at [149, 74] on input at bounding box center [204, 71] width 227 height 10
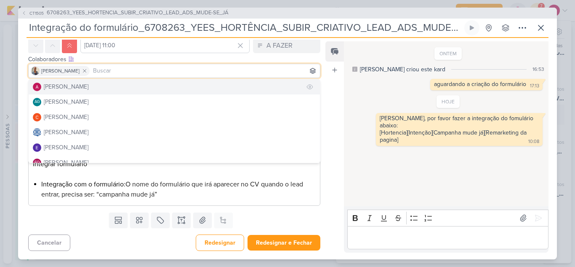
click at [131, 83] on button "[PERSON_NAME]" at bounding box center [174, 86] width 291 height 15
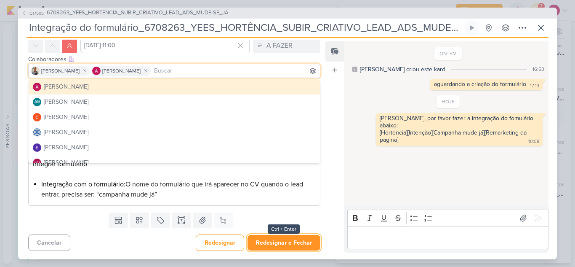
click at [278, 245] on button "Redesignar e Fechar" at bounding box center [284, 243] width 73 height 16
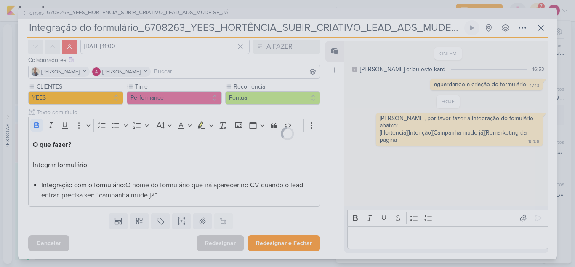
scroll to position [36, 0]
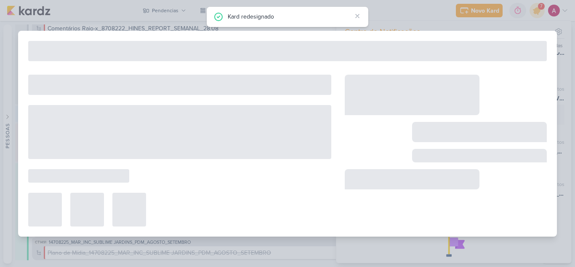
type input "6708263_YEES_HORTENCIA_SUBIR_CRIATIVO_LEAD_ADS_MUDE-SE_JÁ"
type input "[DATE] 18:00"
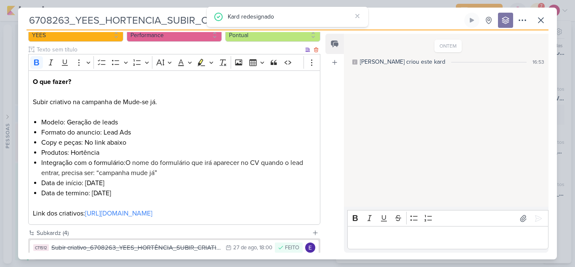
scroll to position [200, 0]
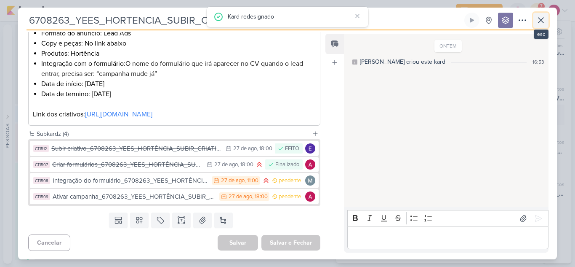
click at [544, 21] on icon at bounding box center [541, 20] width 10 height 10
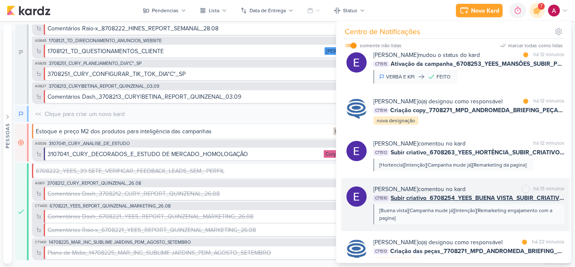
scroll to position [96, 0]
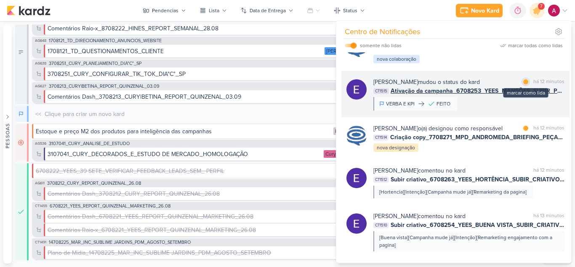
click at [524, 84] on div at bounding box center [526, 81] width 5 height 5
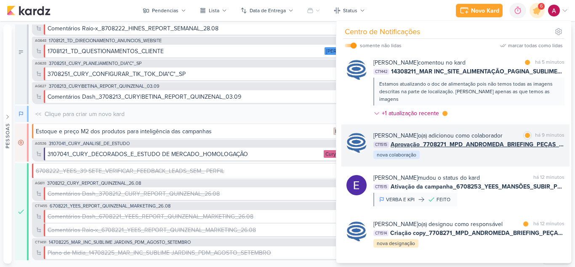
scroll to position [0, 0]
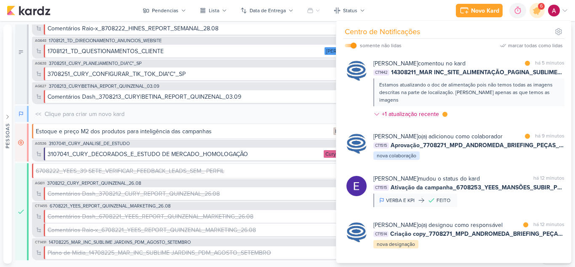
click at [477, 117] on div "Caroline Traven De Andrade comentou no kard marcar como lida há 5 minutos CT144…" at bounding box center [469, 90] width 191 height 63
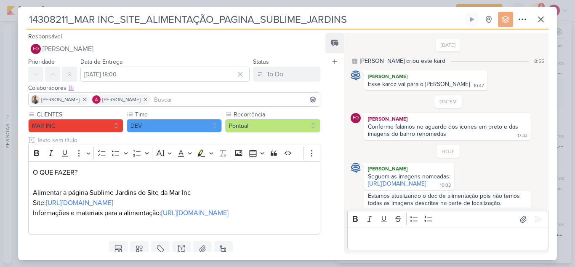
scroll to position [19, 0]
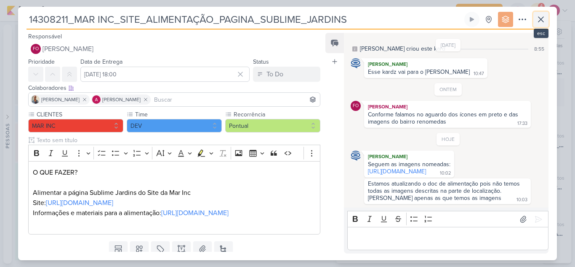
click at [545, 24] on button at bounding box center [541, 19] width 15 height 15
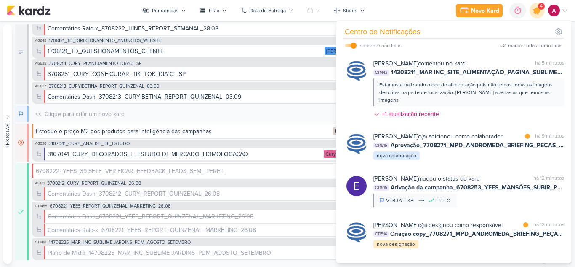
click at [534, 14] on icon at bounding box center [537, 10] width 14 height 14
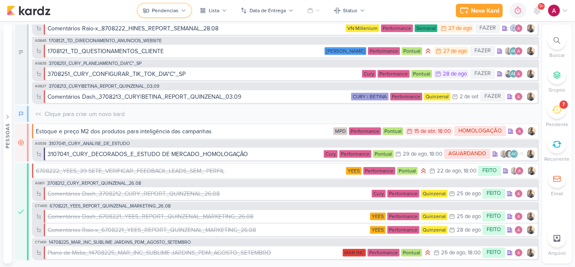
click at [180, 14] on button "Pendencias" at bounding box center [164, 10] width 53 height 13
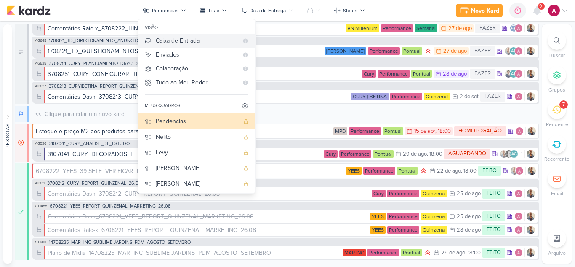
click at [179, 41] on div "Caixa de Entrada" at bounding box center [197, 40] width 83 height 9
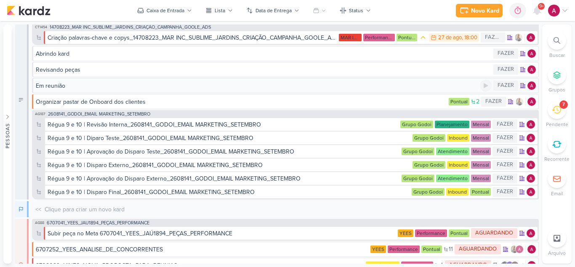
scroll to position [0, 0]
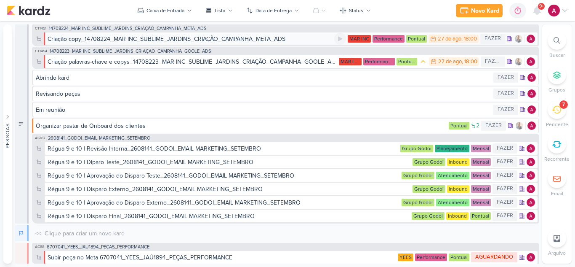
click at [252, 40] on div "Criação copy_14708224_MAR INC_SUBLIME_JARDINS_CRIAÇÃO_CAMPANHA_META_ADS" at bounding box center [167, 39] width 238 height 9
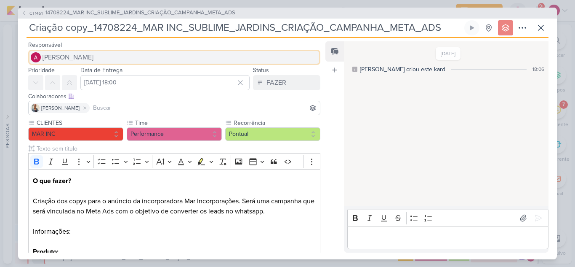
click at [118, 57] on button "[PERSON_NAME]" at bounding box center [174, 57] width 292 height 15
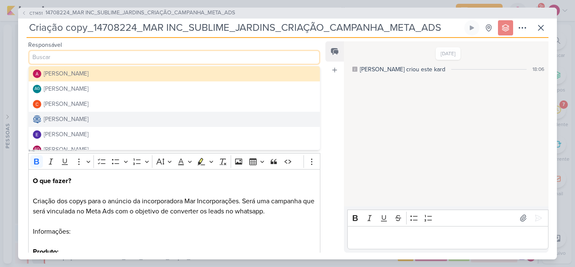
scroll to position [42, 0]
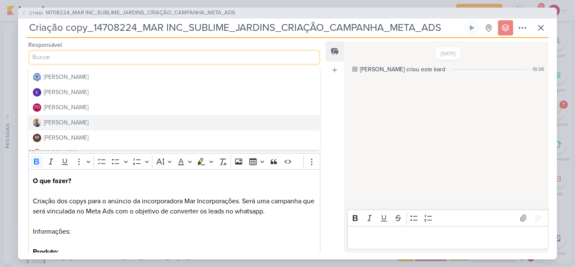
click at [63, 121] on div "[PERSON_NAME]" at bounding box center [66, 122] width 45 height 9
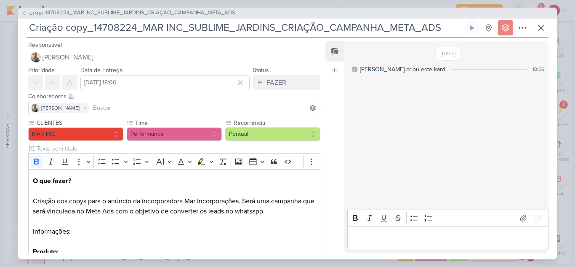
click at [92, 106] on input at bounding box center [204, 108] width 227 height 10
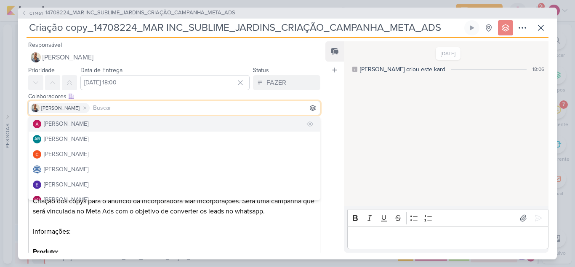
click at [78, 122] on div "[PERSON_NAME]" at bounding box center [66, 123] width 45 height 9
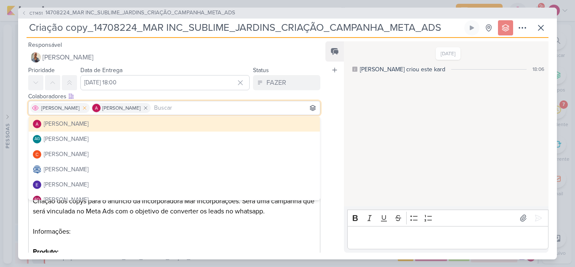
click at [82, 108] on icon at bounding box center [85, 108] width 6 height 6
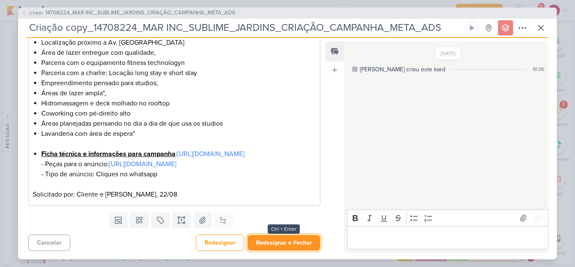
click at [286, 239] on button "Redesignar e Fechar" at bounding box center [284, 243] width 73 height 16
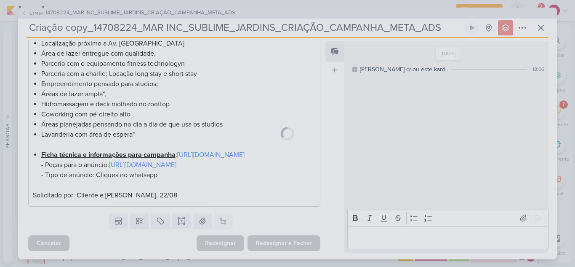
scroll to position [339, 0]
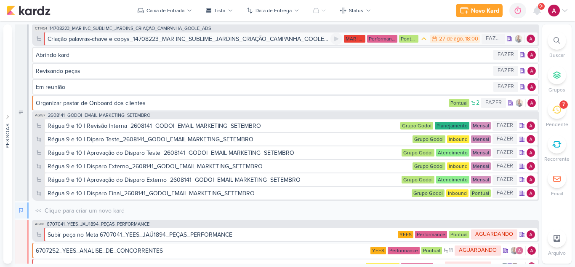
click at [180, 40] on div "Criação palavras-chave e copys_14708223_MAR INC_SUBLIME_JARDINS_CRIAÇÃO_CAMPANH…" at bounding box center [189, 39] width 283 height 9
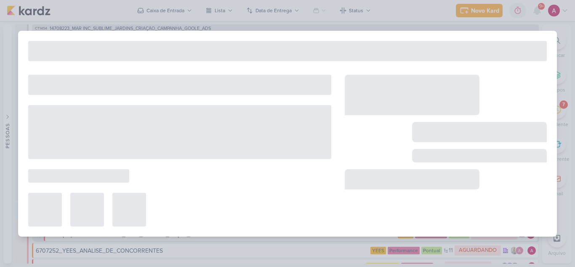
type input "Criação palavras-chave e copys_14708223_MAR INC_SUBLIME_JARDINS_CRIAÇÃO_CAMPANH…"
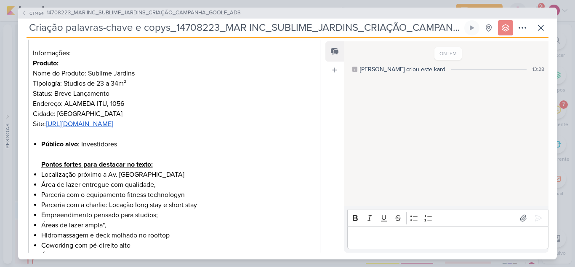
scroll to position [168, 0]
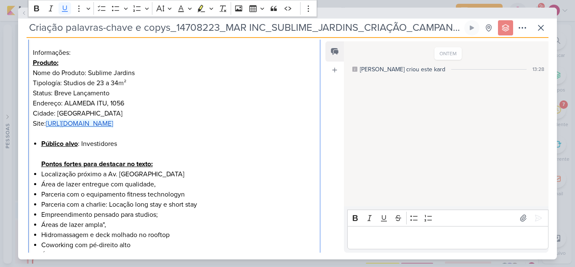
click at [113, 126] on u "[URL][DOMAIN_NAME]" at bounding box center [79, 123] width 67 height 8
click at [538, 29] on icon at bounding box center [541, 28] width 10 height 10
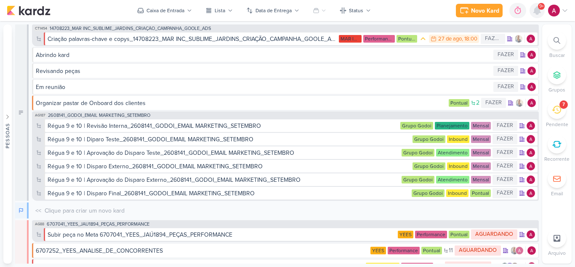
click at [540, 13] on icon at bounding box center [537, 10] width 10 height 10
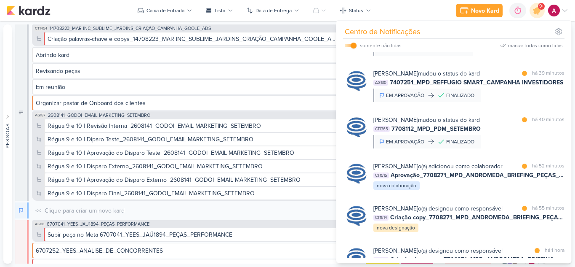
scroll to position [333, 0]
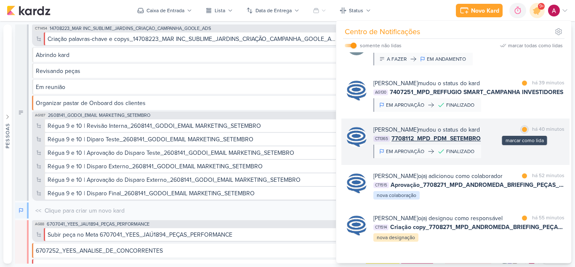
click at [522, 132] on div at bounding box center [524, 129] width 5 height 5
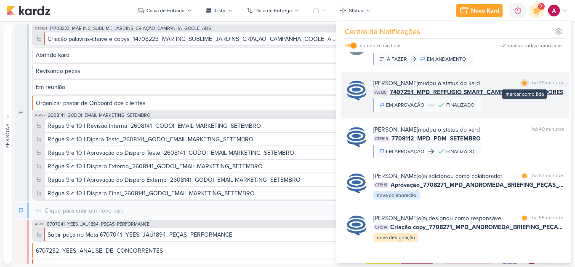
click at [524, 86] on div at bounding box center [524, 82] width 5 height 5
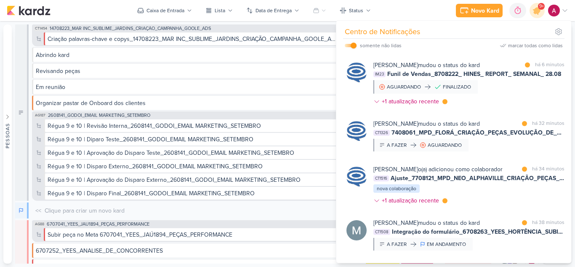
scroll to position [80, 0]
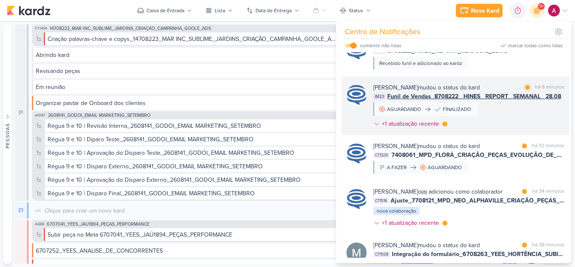
click at [507, 110] on div "Caroline Traven De Andrade mudou o status do kard marcar como lida há 6 minutos…" at bounding box center [469, 107] width 191 height 48
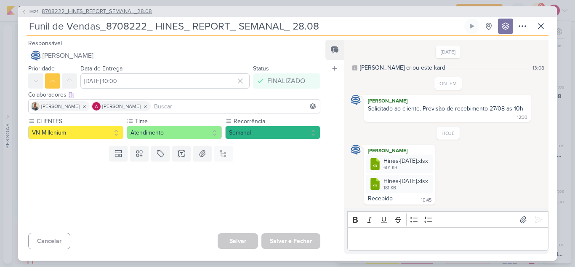
click at [28, 12] on span "IM24" at bounding box center [34, 11] width 12 height 6
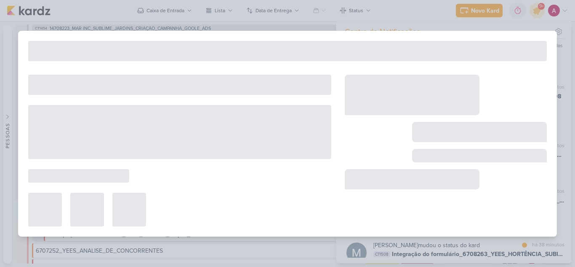
type input "8708222_HINES_REPORT_SEMANAL_28.08"
type input "[DATE] 18:00"
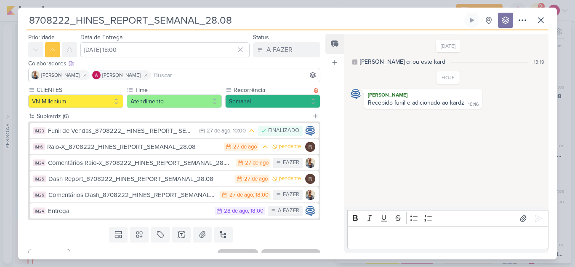
scroll to position [40, 0]
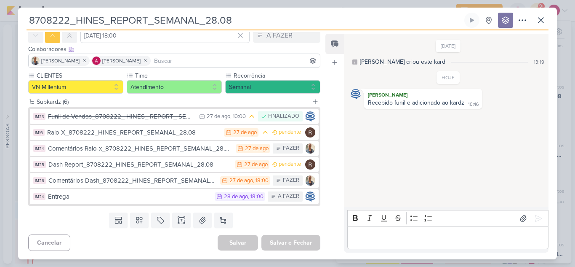
click at [172, 60] on input at bounding box center [235, 61] width 166 height 10
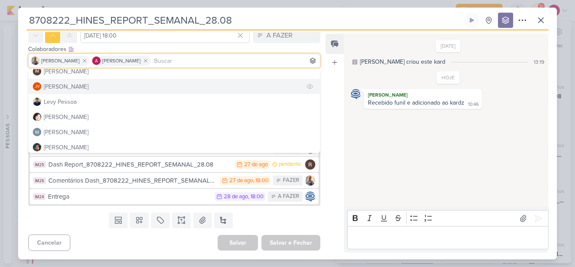
scroll to position [126, 0]
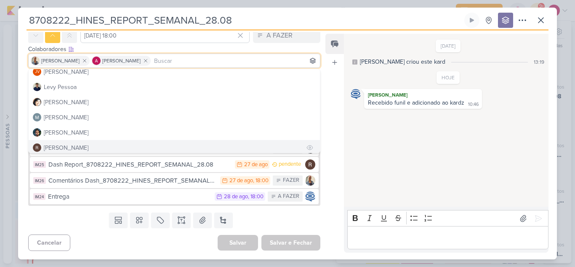
click at [69, 146] on div "[PERSON_NAME]" at bounding box center [66, 147] width 45 height 9
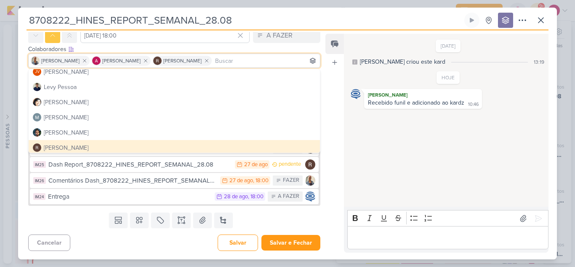
click at [278, 228] on div "Templates Campos Personalizados Marcadores Caixa De Texto Anexo Novo Subkard" at bounding box center [171, 220] width 306 height 22
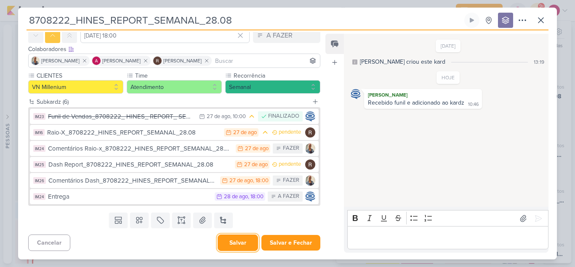
click at [237, 246] on button "Salvar" at bounding box center [238, 242] width 40 height 16
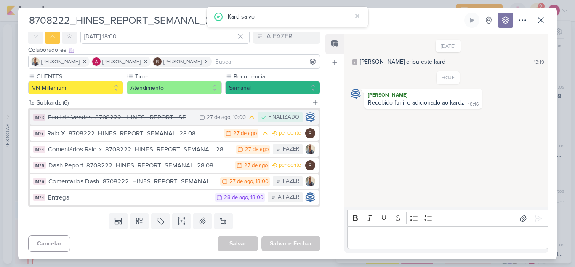
scroll to position [40, 0]
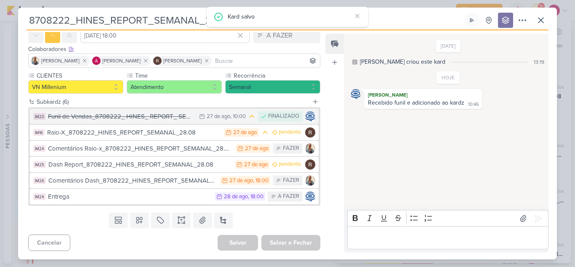
click at [169, 118] on div "Funil de Vendas_8708222_ HINES_ REPORT_ SEMANAL_ 28.08" at bounding box center [121, 117] width 147 height 10
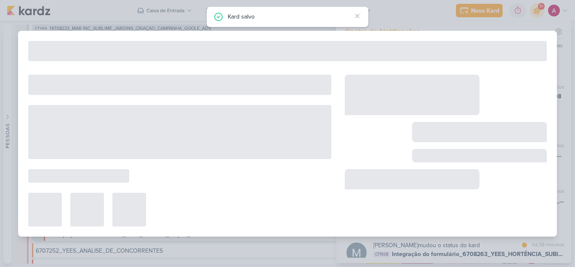
type input "Funil de Vendas_8708222_ HINES_ REPORT_ SEMANAL_ 28.08"
type input "[DATE] 10:00"
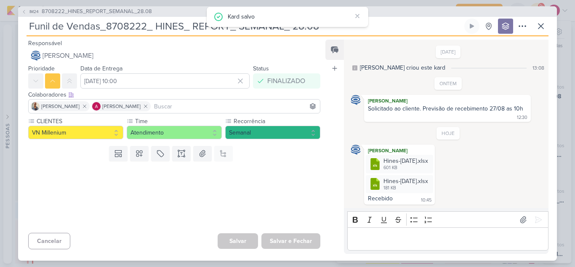
click at [158, 103] on input at bounding box center [235, 106] width 166 height 10
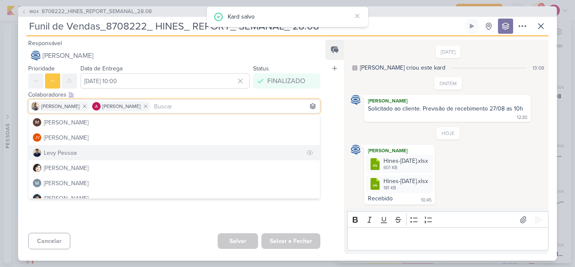
scroll to position [126, 0]
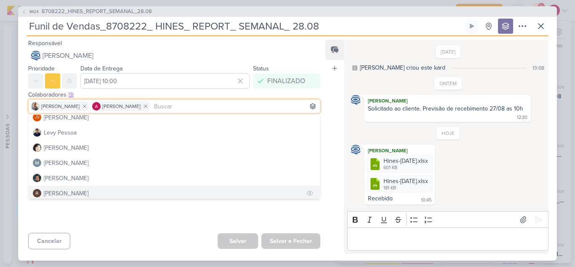
click at [64, 194] on div "[PERSON_NAME]" at bounding box center [66, 193] width 45 height 9
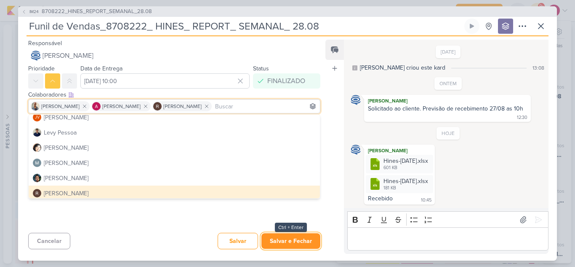
click at [276, 237] on button "Salvar e Fechar" at bounding box center [291, 241] width 59 height 16
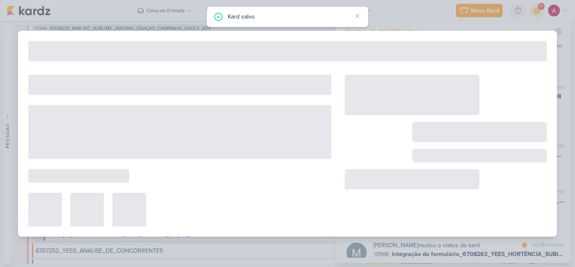
type input "8708222_HINES_REPORT_SEMANAL_28.08"
type input "[DATE] 18:00"
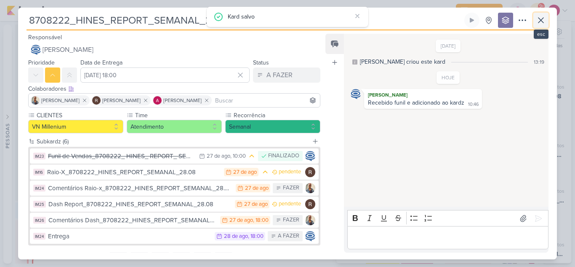
click at [542, 24] on icon at bounding box center [541, 20] width 10 height 10
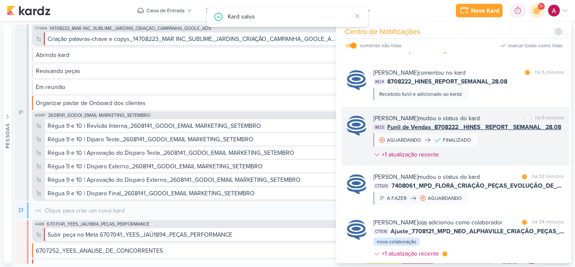
scroll to position [0, 0]
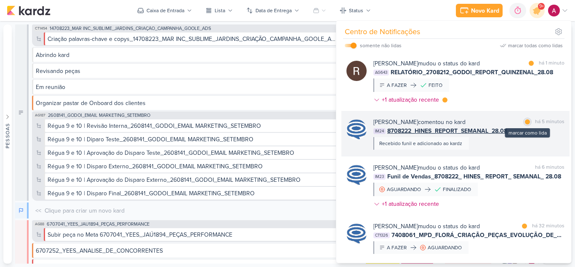
click at [526, 123] on div at bounding box center [527, 121] width 5 height 5
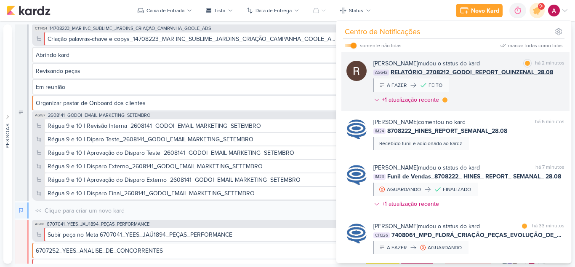
click at [500, 90] on div "Rafael Dornelles mudou o status do kard marcar como lida há 2 minutos AG643 REL…" at bounding box center [469, 83] width 191 height 48
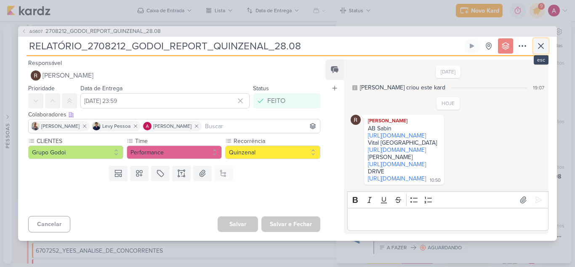
click at [543, 41] on icon at bounding box center [541, 46] width 10 height 10
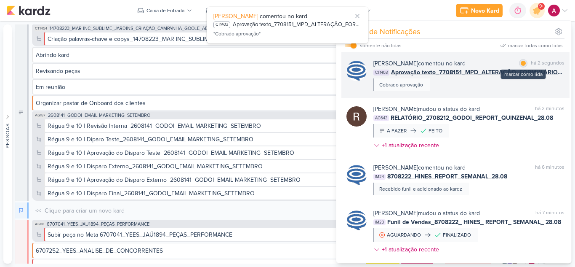
click at [521, 63] on div at bounding box center [523, 63] width 5 height 5
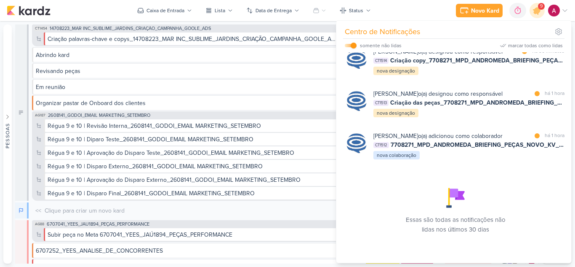
scroll to position [589, 0]
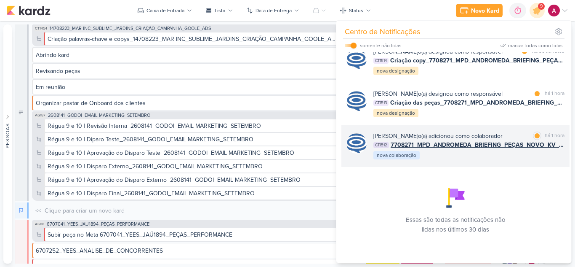
click at [479, 160] on div "Caroline Traven De Andrade o(a) adicionou como colaborador marcar como lida há …" at bounding box center [456, 146] width 228 height 42
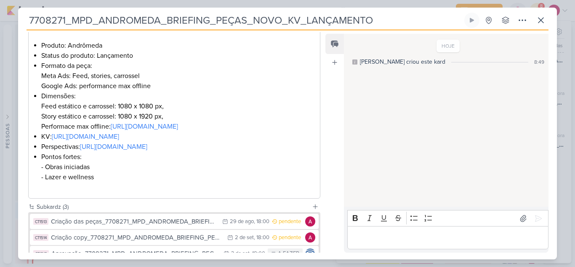
scroll to position [168, 0]
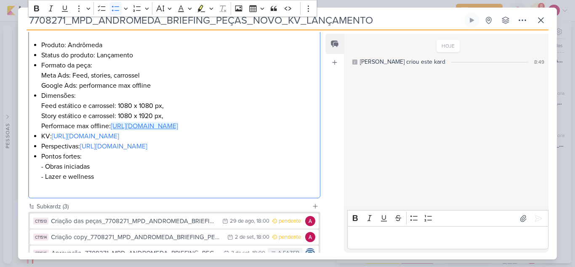
click at [111, 130] on link "[URL][DOMAIN_NAME]" at bounding box center [144, 126] width 67 height 8
click at [239, 83] on li "Formato da peça: Meta Ads: Feed, stories, carrossel Google Ads: performance max…" at bounding box center [178, 75] width 275 height 30
click at [119, 140] on link "[URL][DOMAIN_NAME]" at bounding box center [85, 136] width 67 height 8
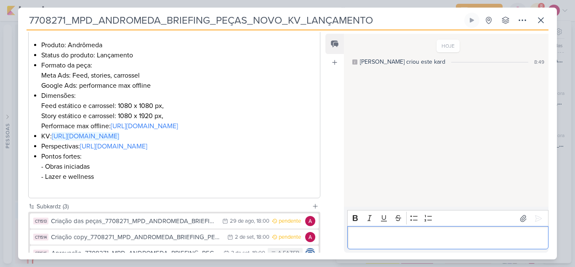
click at [359, 229] on div "Editor editing area: main" at bounding box center [447, 237] width 201 height 23
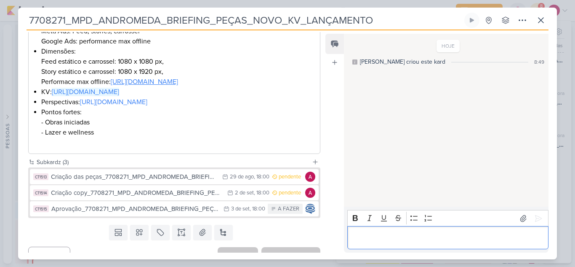
scroll to position [253, 0]
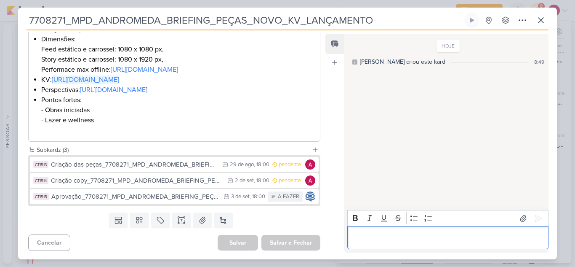
click at [164, 142] on div "O que fazer? Realizar novo desdobramento a partir do KV enviado pelo cliente. P…" at bounding box center [174, 39] width 292 height 205
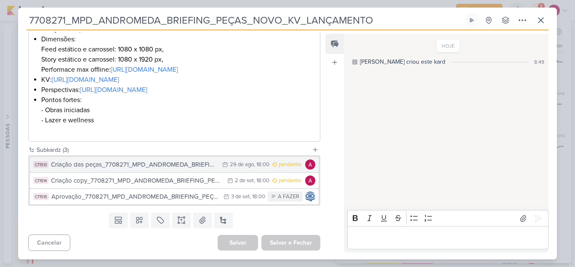
click at [133, 166] on div "Criação das peças_7708271_MPD_ANDROMEDA_BRIEFING_PEÇAS_NOVO_KV_LANÇAMENTO" at bounding box center [134, 165] width 167 height 10
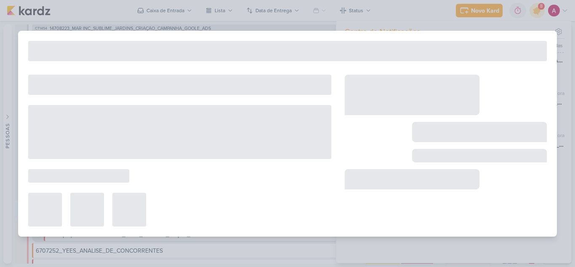
type input "Criação das peças_7708271_MPD_ANDROMEDA_BRIEFING_PEÇAS_NOVO_KV_LANÇAMENTO"
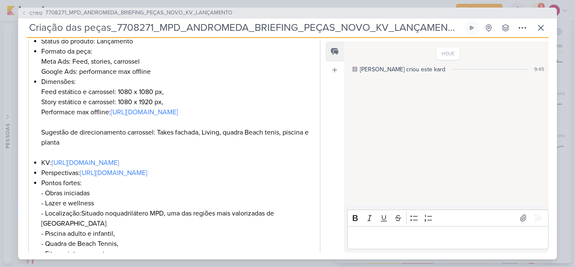
scroll to position [211, 0]
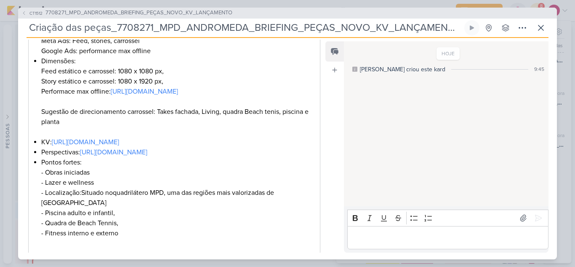
click at [376, 241] on p "Editor editing area: main" at bounding box center [448, 237] width 192 height 10
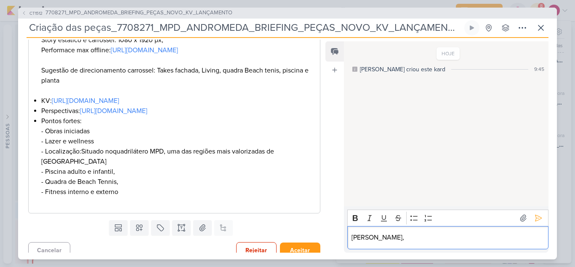
scroll to position [238, 0]
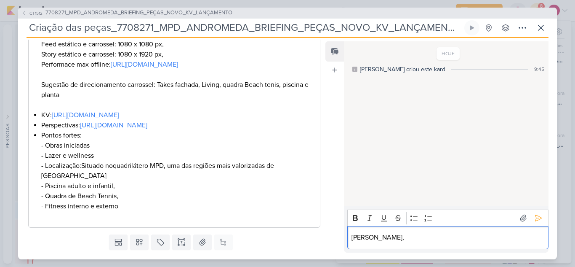
click at [147, 129] on link "[URL][DOMAIN_NAME]" at bounding box center [113, 125] width 67 height 8
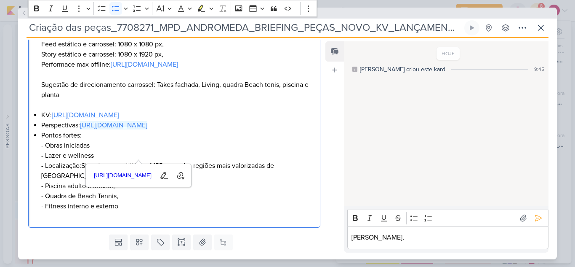
click at [119, 119] on link "[URL][DOMAIN_NAME]" at bounding box center [85, 115] width 67 height 8
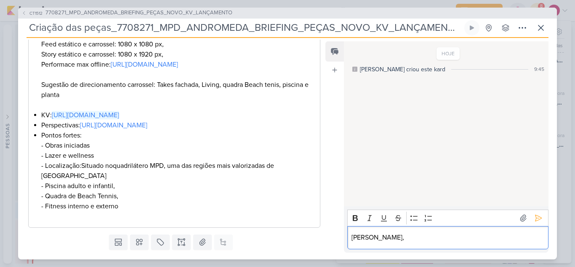
click at [409, 235] on p "[PERSON_NAME]," at bounding box center [448, 237] width 192 height 10
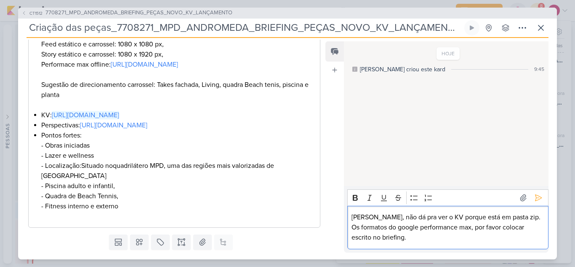
click at [512, 215] on p "Carol, não dá pra ver o KV porque está em pasta zip." at bounding box center [448, 217] width 192 height 10
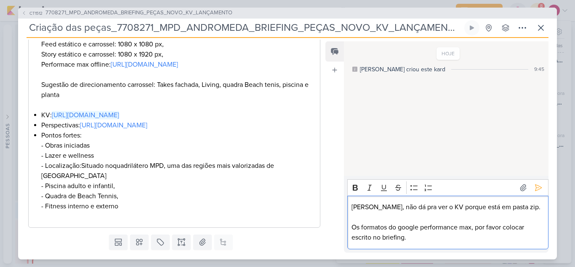
click at [428, 240] on p "Os formatos do google performance max, por favor colocar escrito no briefing." at bounding box center [448, 232] width 192 height 20
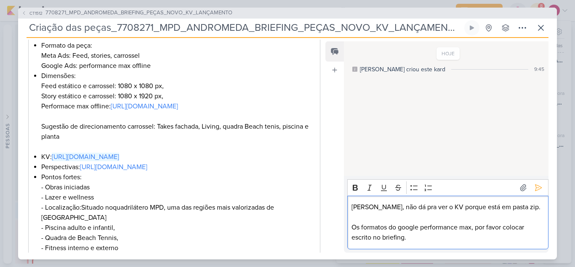
scroll to position [211, 0]
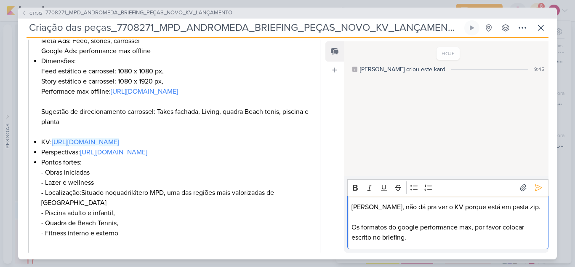
click at [435, 237] on p "Os formatos do google performance max, por favor colocar escrito no briefing." at bounding box center [448, 232] width 192 height 20
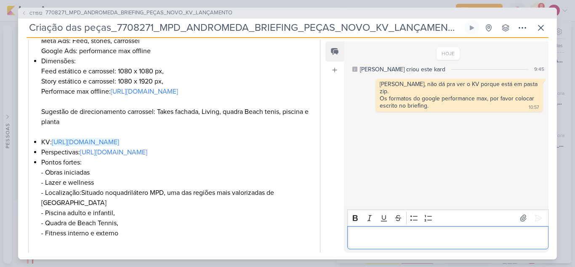
scroll to position [280, 0]
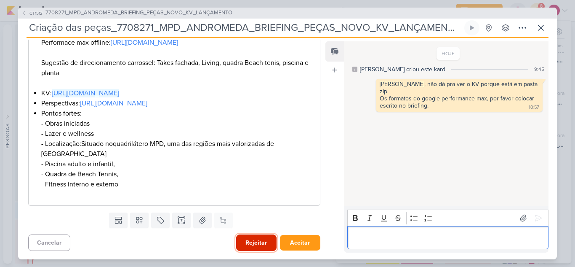
click at [250, 245] on button "Rejeitar" at bounding box center [256, 242] width 40 height 16
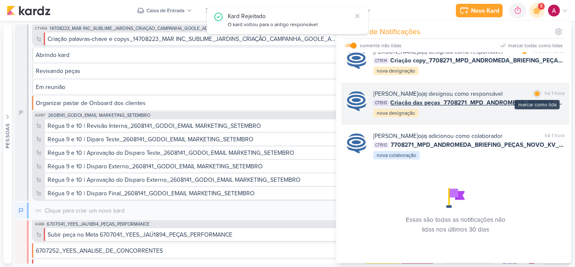
click at [535, 91] on div at bounding box center [537, 93] width 5 height 5
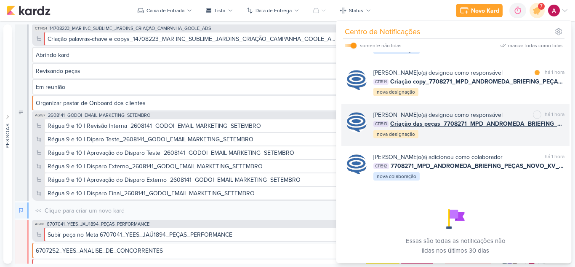
scroll to position [505, 0]
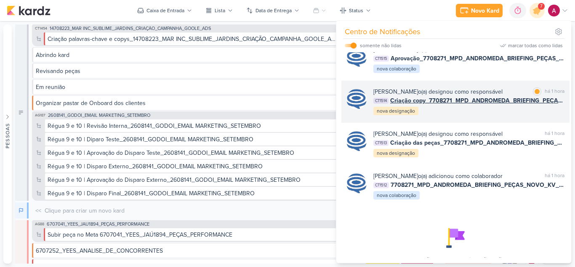
click at [453, 123] on div "Caroline Traven De Andrade o(a) designou como responsável marcar como lida há 1…" at bounding box center [456, 101] width 228 height 42
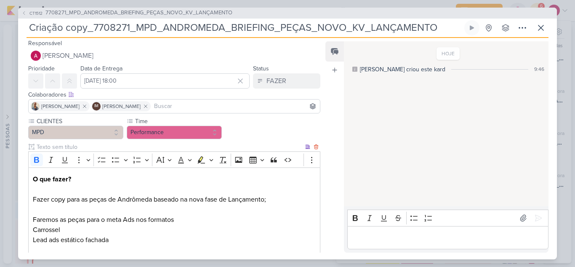
scroll to position [0, 0]
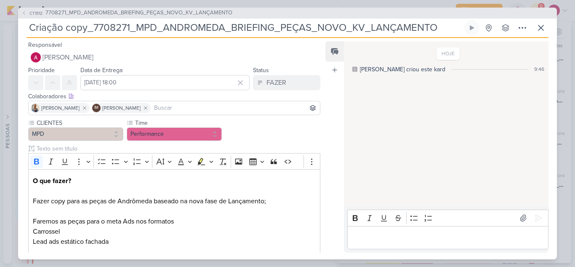
click at [185, 108] on input at bounding box center [235, 108] width 166 height 10
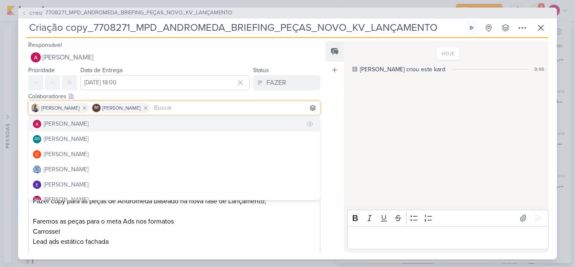
click at [81, 123] on div "[PERSON_NAME]" at bounding box center [66, 123] width 45 height 9
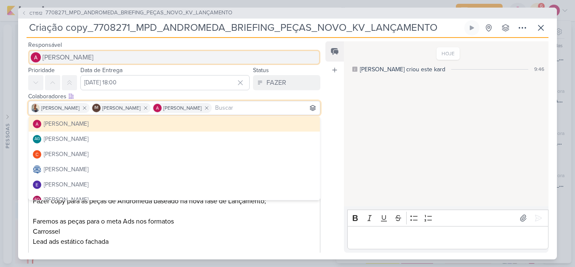
click at [58, 63] on button "[PERSON_NAME]" at bounding box center [174, 57] width 292 height 15
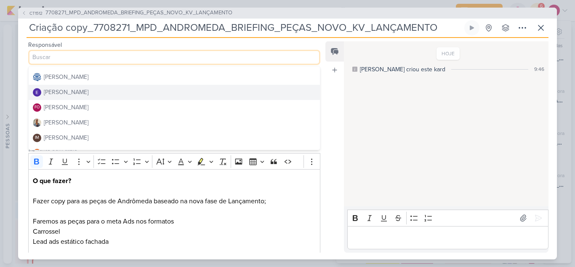
scroll to position [84, 0]
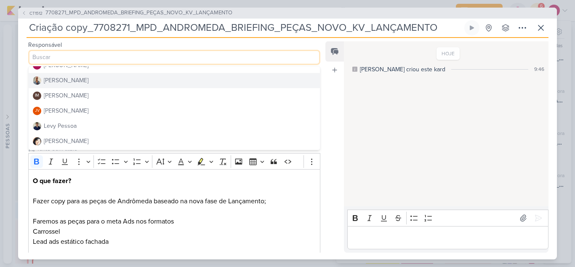
click at [95, 81] on button "[PERSON_NAME]" at bounding box center [174, 80] width 291 height 15
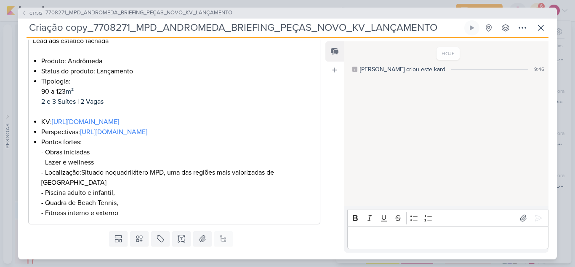
scroll to position [219, 0]
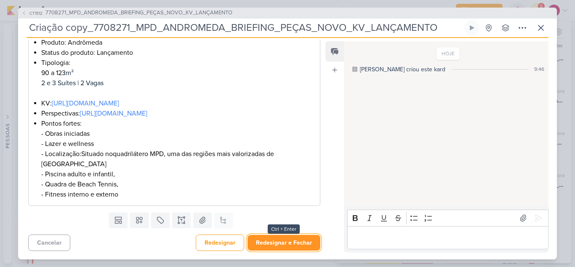
click at [291, 245] on button "Redesignar e Fechar" at bounding box center [284, 243] width 73 height 16
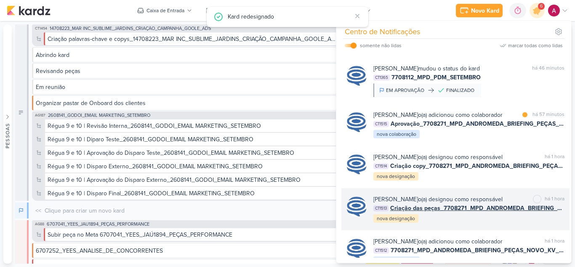
scroll to position [420, 0]
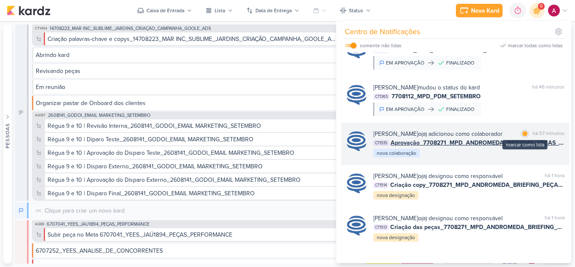
click at [523, 136] on div at bounding box center [525, 133] width 5 height 5
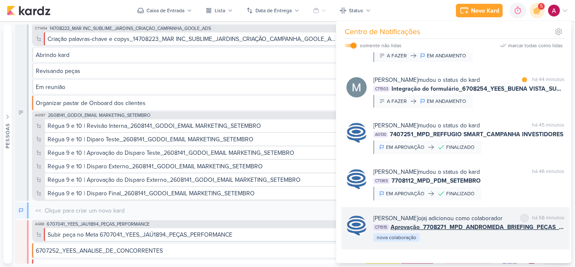
scroll to position [294, 0]
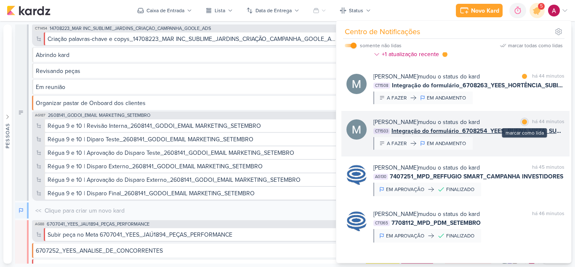
click at [522, 124] on div at bounding box center [524, 121] width 5 height 5
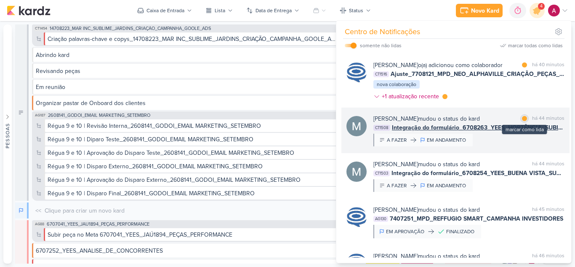
click at [524, 121] on div at bounding box center [524, 118] width 5 height 5
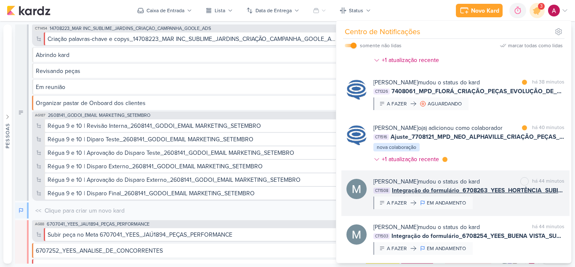
scroll to position [168, 0]
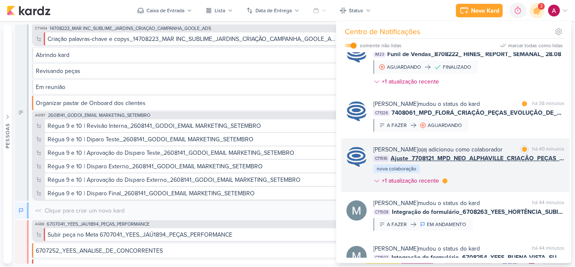
click at [482, 177] on div "Caroline Traven De Andrade o(a) adicionou como colaborador marcar como lida há …" at bounding box center [469, 166] width 191 height 43
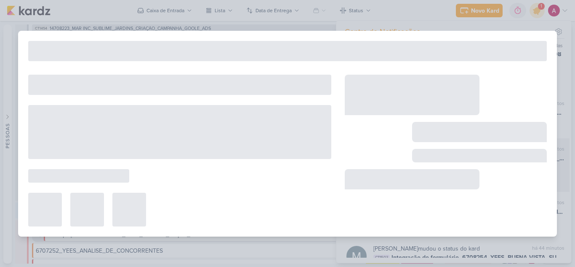
type input "Ajuste_7708121_MPD_NEO_ALPHAVILLE_CRIAÇÃO_PEÇAS_EVOLUÇÃO_DE_OBRA"
type input "[DATE] 18:00"
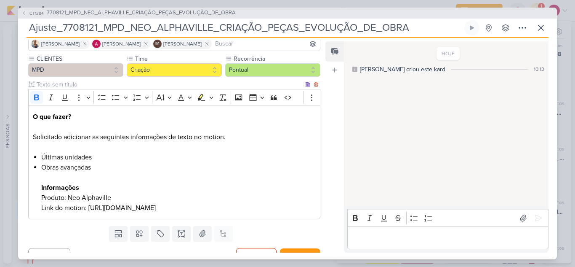
scroll to position [84, 0]
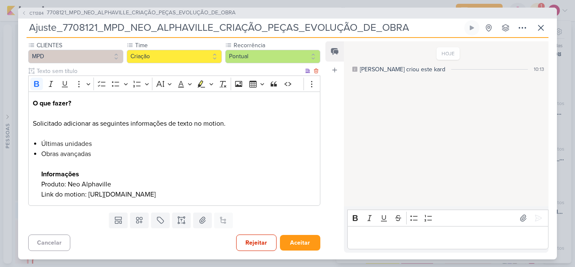
click at [111, 196] on li "Obras avançadas Informações Produto: Neo Alphaville Link do motion: https://dri…" at bounding box center [178, 174] width 275 height 51
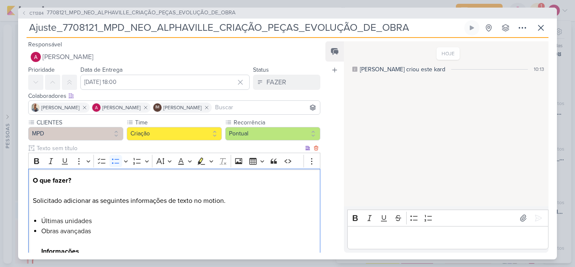
scroll to position [0, 0]
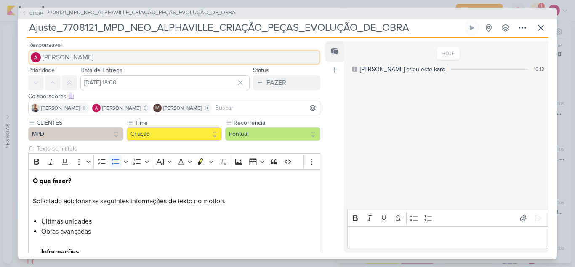
click at [73, 56] on span "[PERSON_NAME]" at bounding box center [68, 57] width 51 height 10
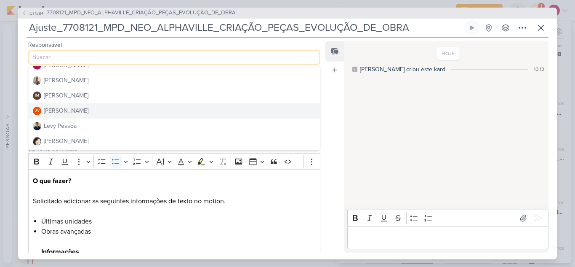
click at [85, 107] on button "JV Joney Viana" at bounding box center [174, 110] width 291 height 15
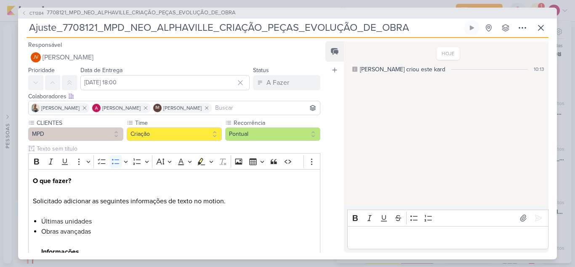
click at [248, 105] on input at bounding box center [266, 108] width 105 height 10
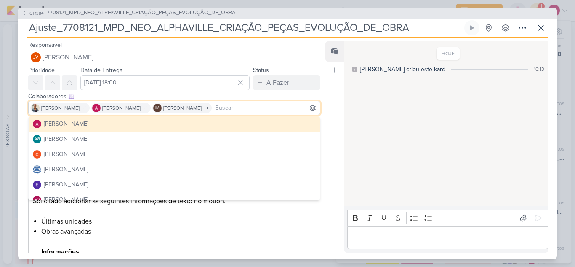
click at [74, 128] on button "[PERSON_NAME]" at bounding box center [174, 123] width 291 height 15
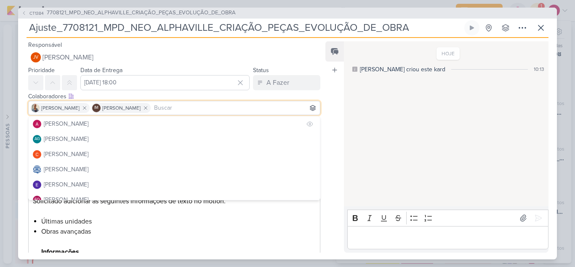
click at [74, 128] on button "[PERSON_NAME]" at bounding box center [174, 123] width 291 height 15
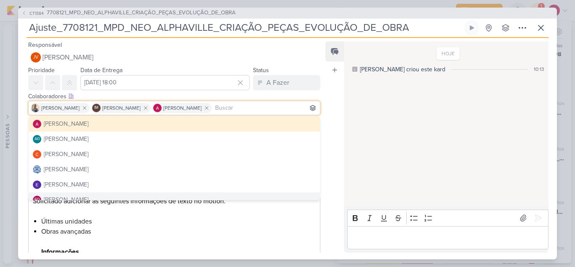
click at [270, 220] on li "Últimas unidades" at bounding box center [178, 221] width 275 height 10
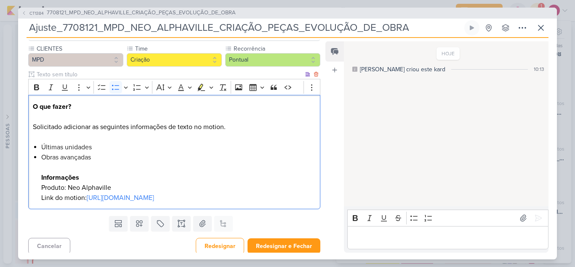
scroll to position [88, 0]
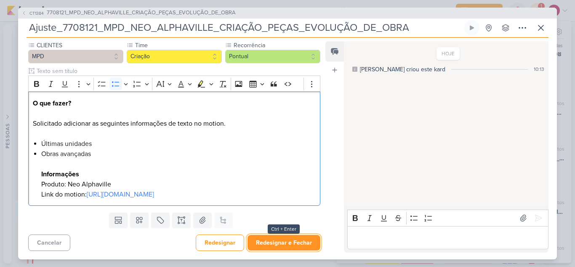
click at [278, 242] on button "Redesignar e Fechar" at bounding box center [284, 243] width 73 height 16
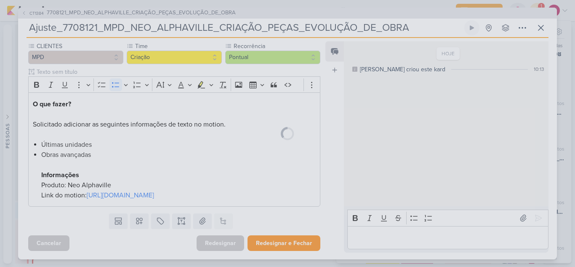
scroll to position [87, 0]
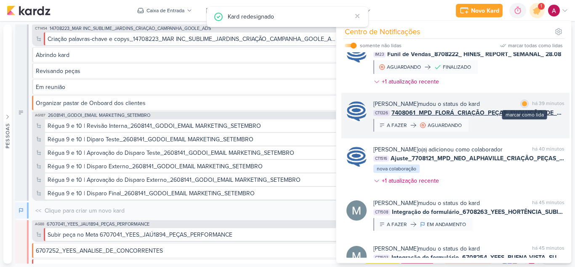
click at [522, 103] on div at bounding box center [524, 103] width 5 height 5
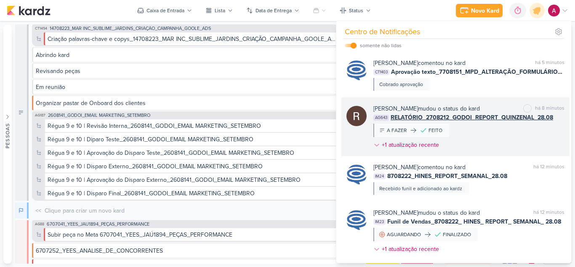
scroll to position [0, 0]
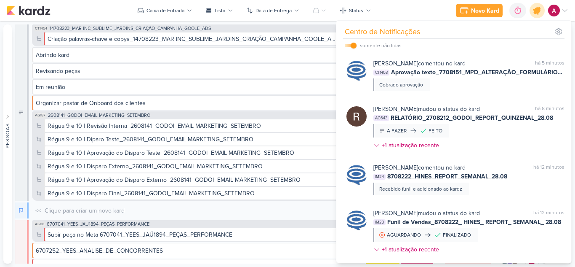
click at [540, 9] on icon at bounding box center [537, 10] width 10 height 10
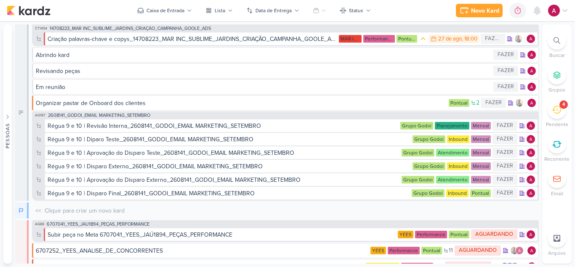
click at [561, 112] on icon at bounding box center [556, 110] width 9 height 8
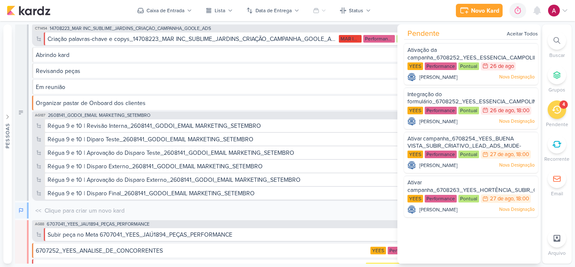
click at [554, 118] on div "4" at bounding box center [557, 109] width 19 height 19
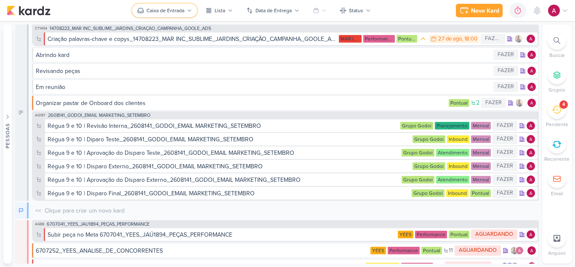
click at [171, 12] on div "Caixa de Entrada" at bounding box center [166, 11] width 38 height 8
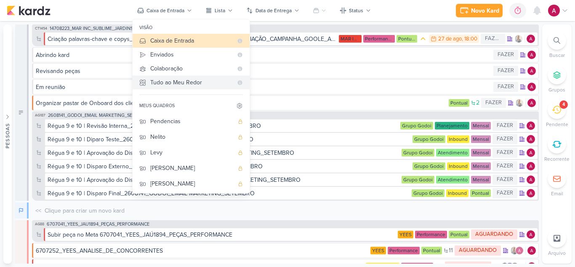
click at [174, 85] on div "Tudo ao Meu Redor" at bounding box center [191, 82] width 83 height 9
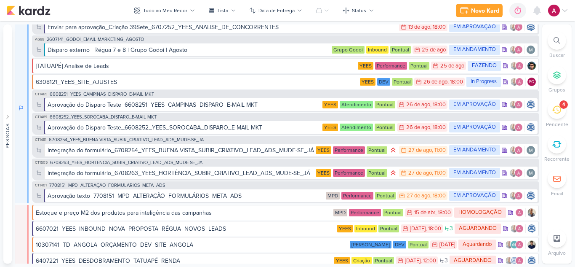
scroll to position [1643, 0]
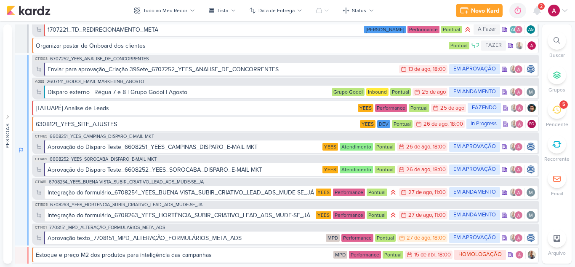
click at [542, 10] on span "2" at bounding box center [541, 6] width 3 height 7
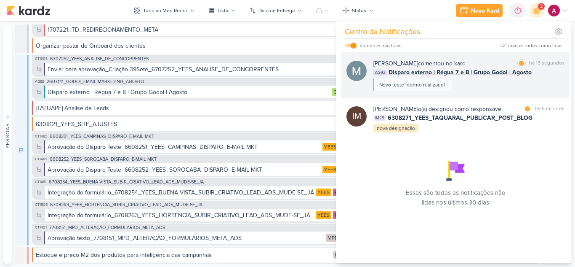
click at [512, 84] on div "Mariana Amorim comentou no kard marcar como lida há 15 segundos AG93 Disparo ex…" at bounding box center [469, 75] width 191 height 32
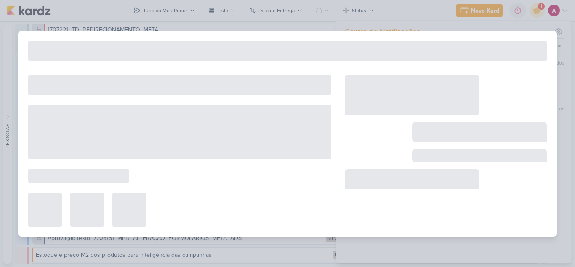
type input "Disparo externo | Régua 7 e 8 | Grupo Godoi | Agosto"
type input "[DATE] 23:59"
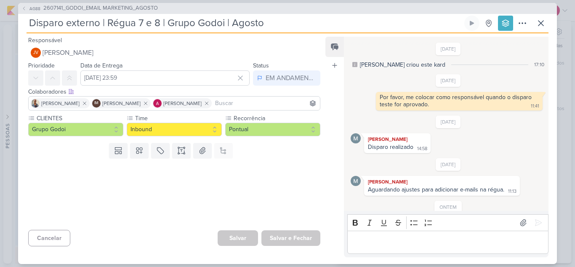
scroll to position [179, 0]
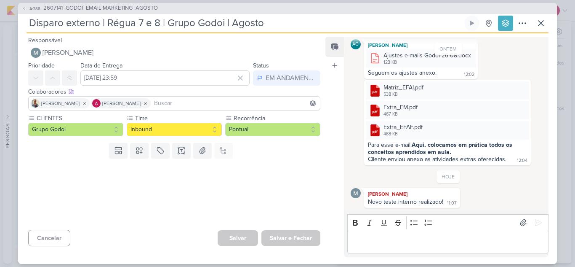
click at [539, 13] on div "AG88 2607141_GODOI_EMAIL MARKETING_AGOSTO" at bounding box center [287, 8] width 539 height 11
click at [537, 22] on icon at bounding box center [541, 23] width 10 height 10
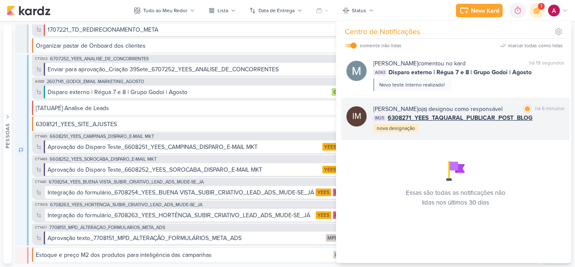
click at [503, 108] on div "Isabella Machado Guimarães o(a) designou como responsável" at bounding box center [438, 108] width 129 height 9
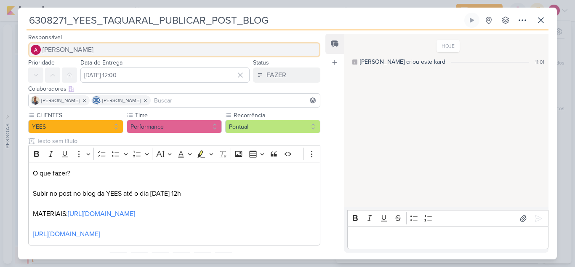
click at [75, 51] on span "[PERSON_NAME]" at bounding box center [68, 50] width 51 height 10
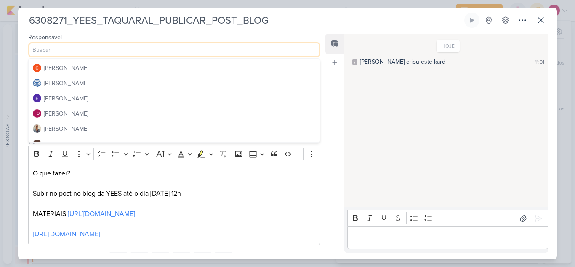
scroll to position [42, 0]
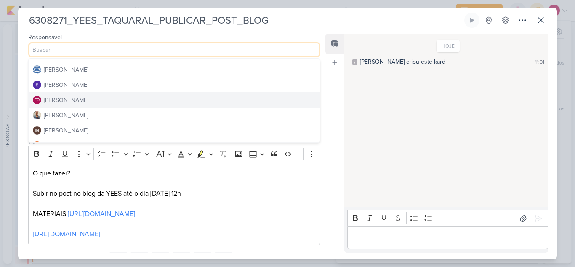
click at [65, 100] on div "[PERSON_NAME]" at bounding box center [66, 100] width 45 height 9
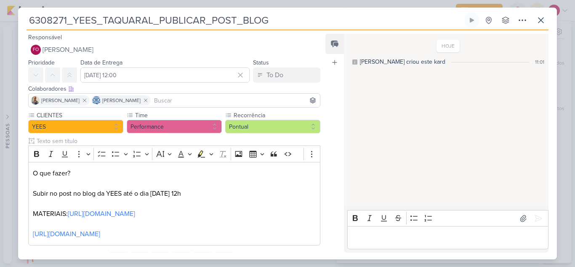
click at [194, 97] on input at bounding box center [235, 100] width 166 height 10
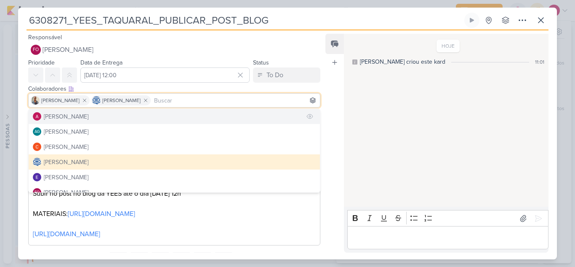
click at [88, 118] on div "[PERSON_NAME]" at bounding box center [66, 116] width 45 height 9
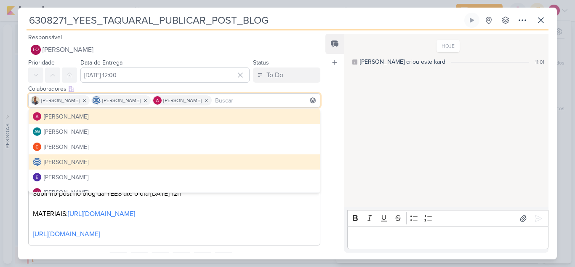
click at [381, 91] on div "HOJE Isabella criou este kard 11:01" at bounding box center [446, 121] width 204 height 172
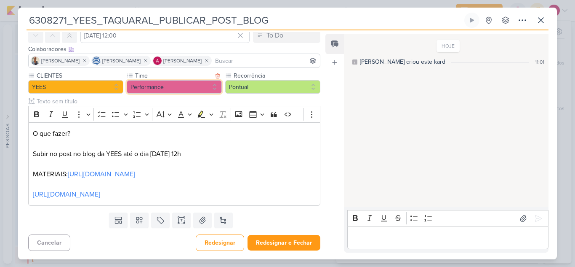
click at [187, 88] on button "Performance" at bounding box center [174, 86] width 95 height 13
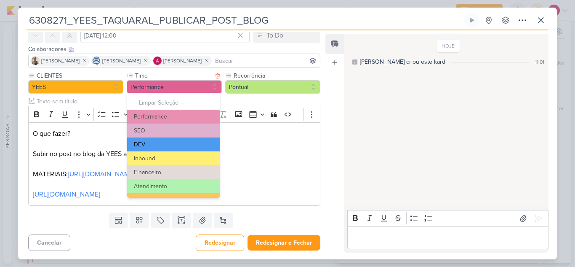
click at [159, 145] on button "DEV" at bounding box center [173, 144] width 93 height 14
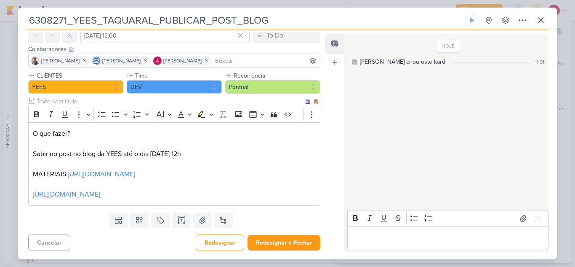
scroll to position [60, 0]
click at [275, 246] on button "Redesignar e Fechar" at bounding box center [284, 243] width 73 height 16
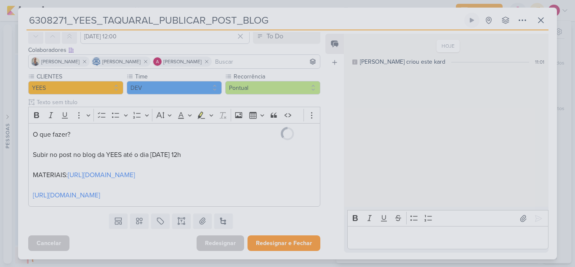
scroll to position [59, 0]
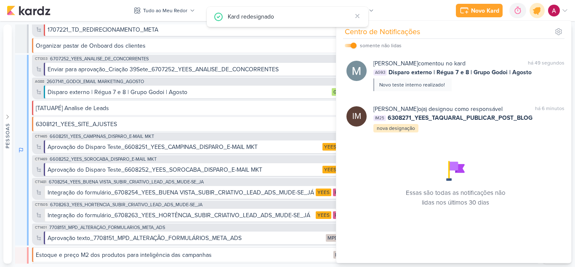
click at [535, 13] on icon at bounding box center [537, 10] width 10 height 10
